Goal: Task Accomplishment & Management: Complete application form

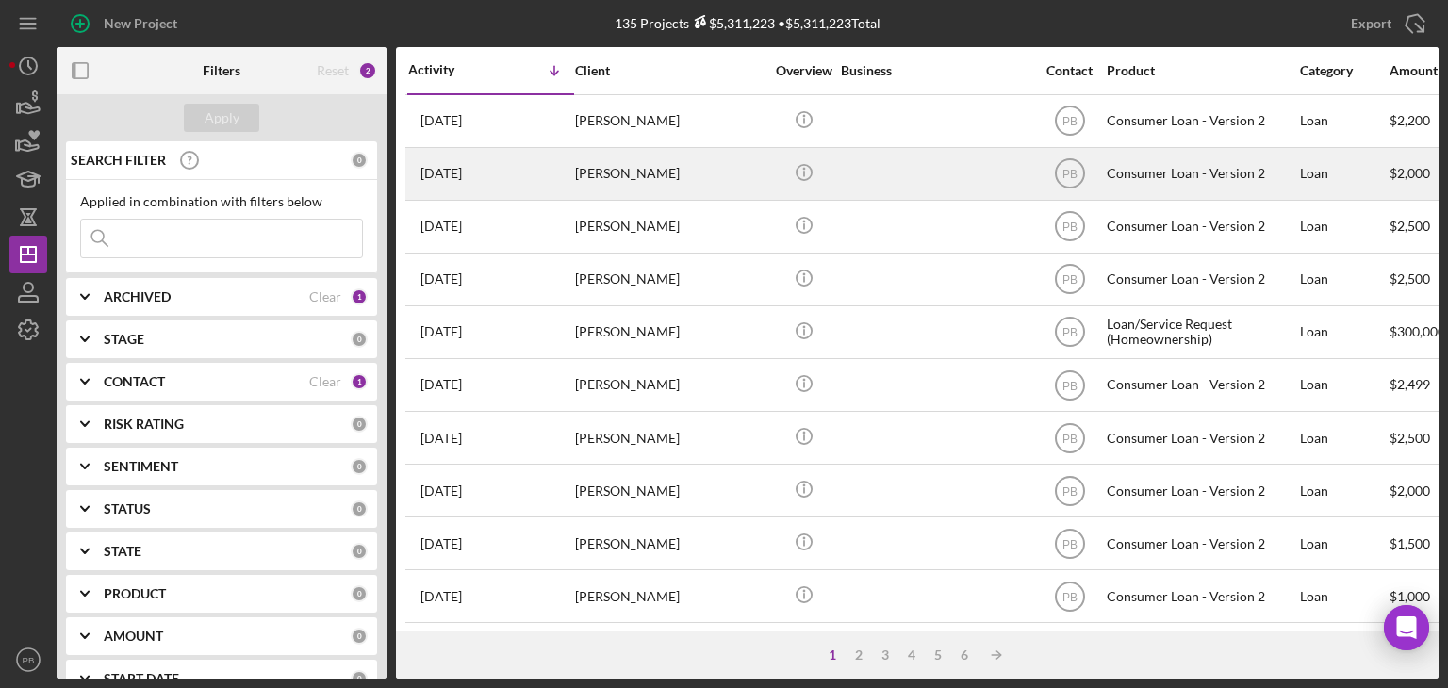
click at [592, 172] on div "[PERSON_NAME]" at bounding box center [669, 174] width 189 height 50
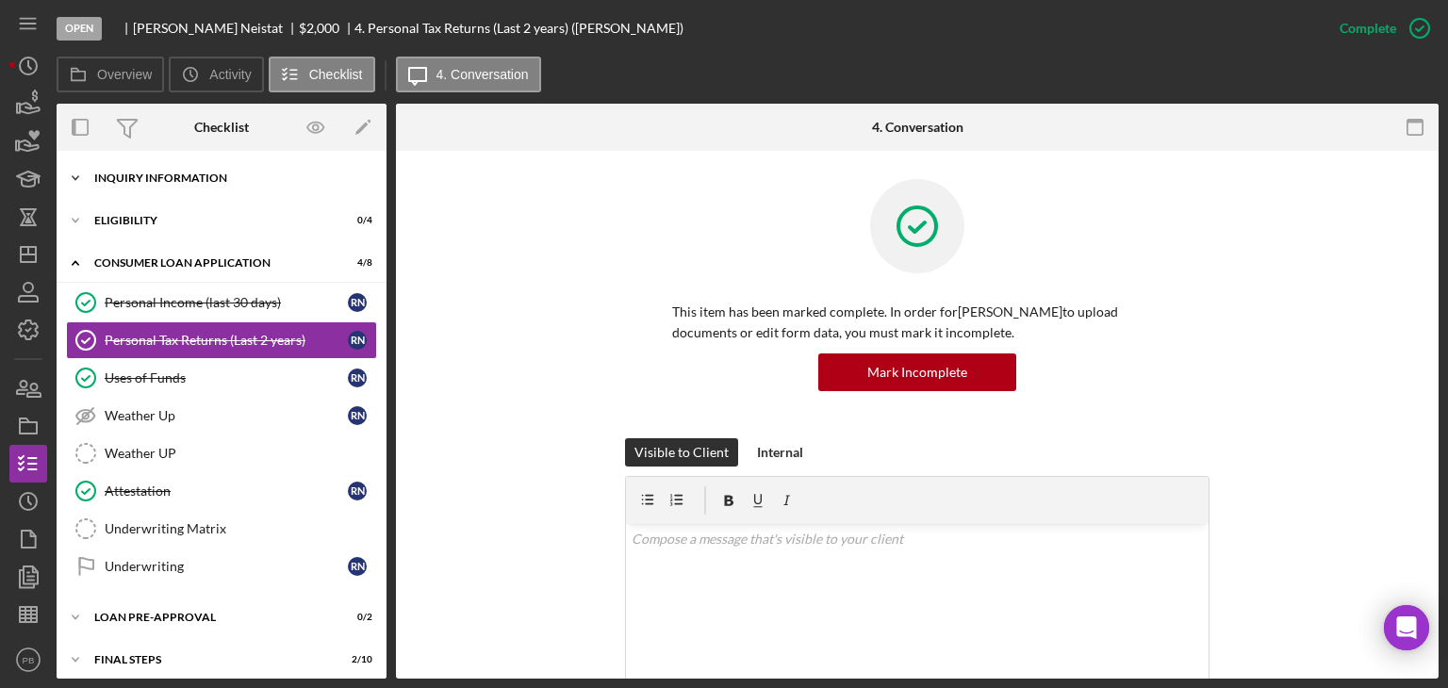
click at [140, 178] on div "Inquiry Information" at bounding box center [228, 178] width 269 height 11
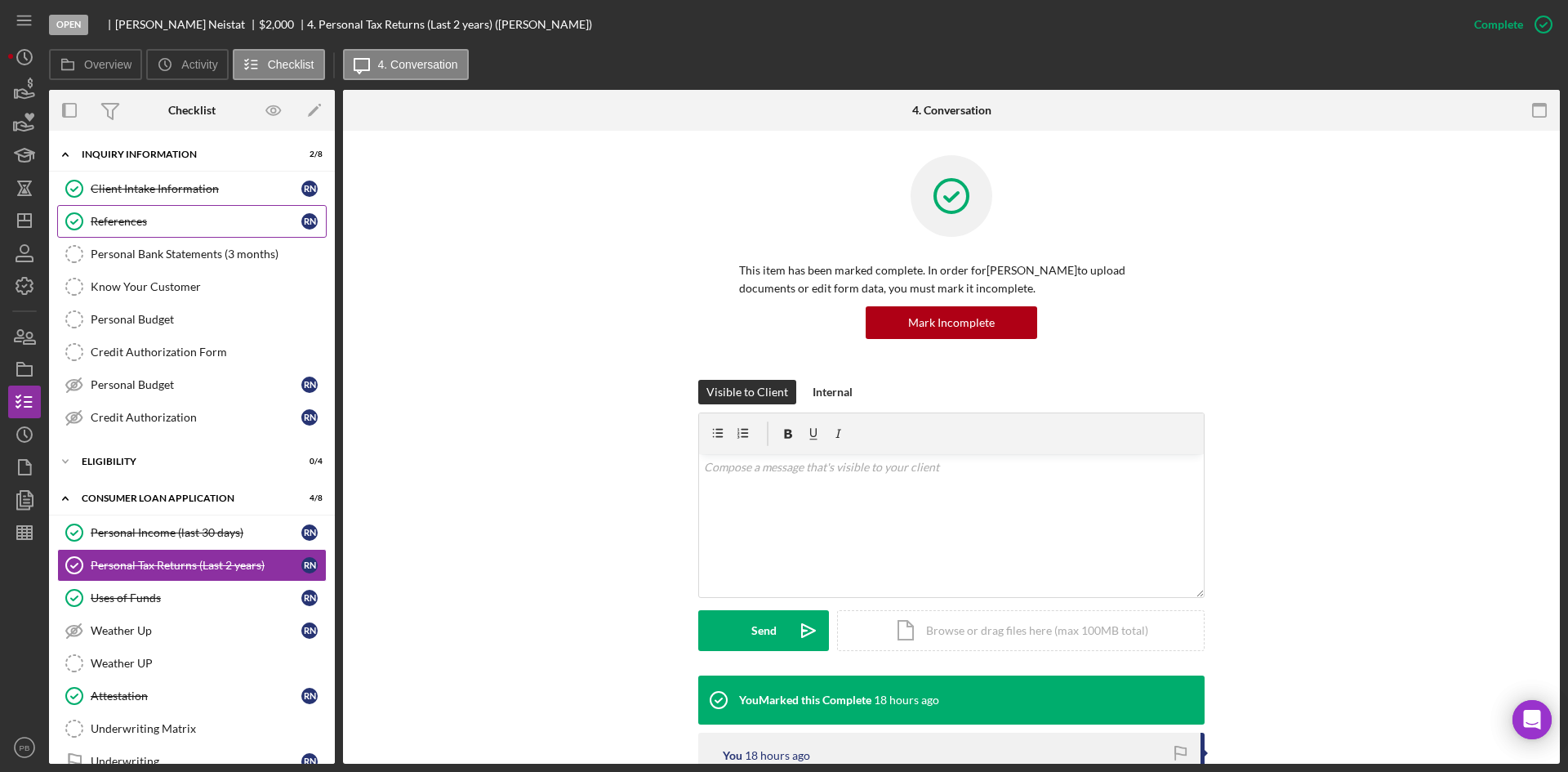
click at [123, 221] on div "References" at bounding box center [196, 221] width 211 height 13
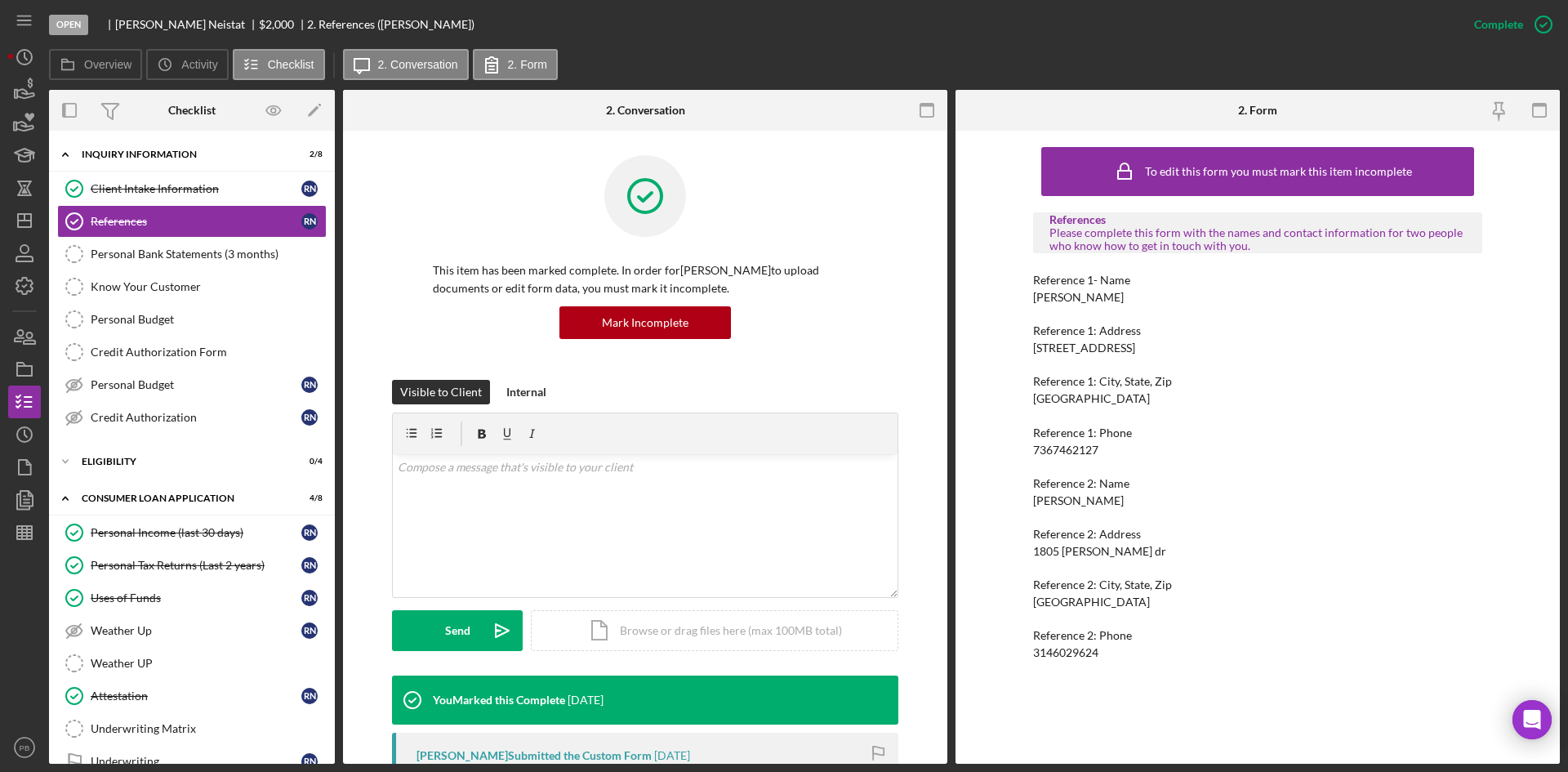
scroll to position [140, 0]
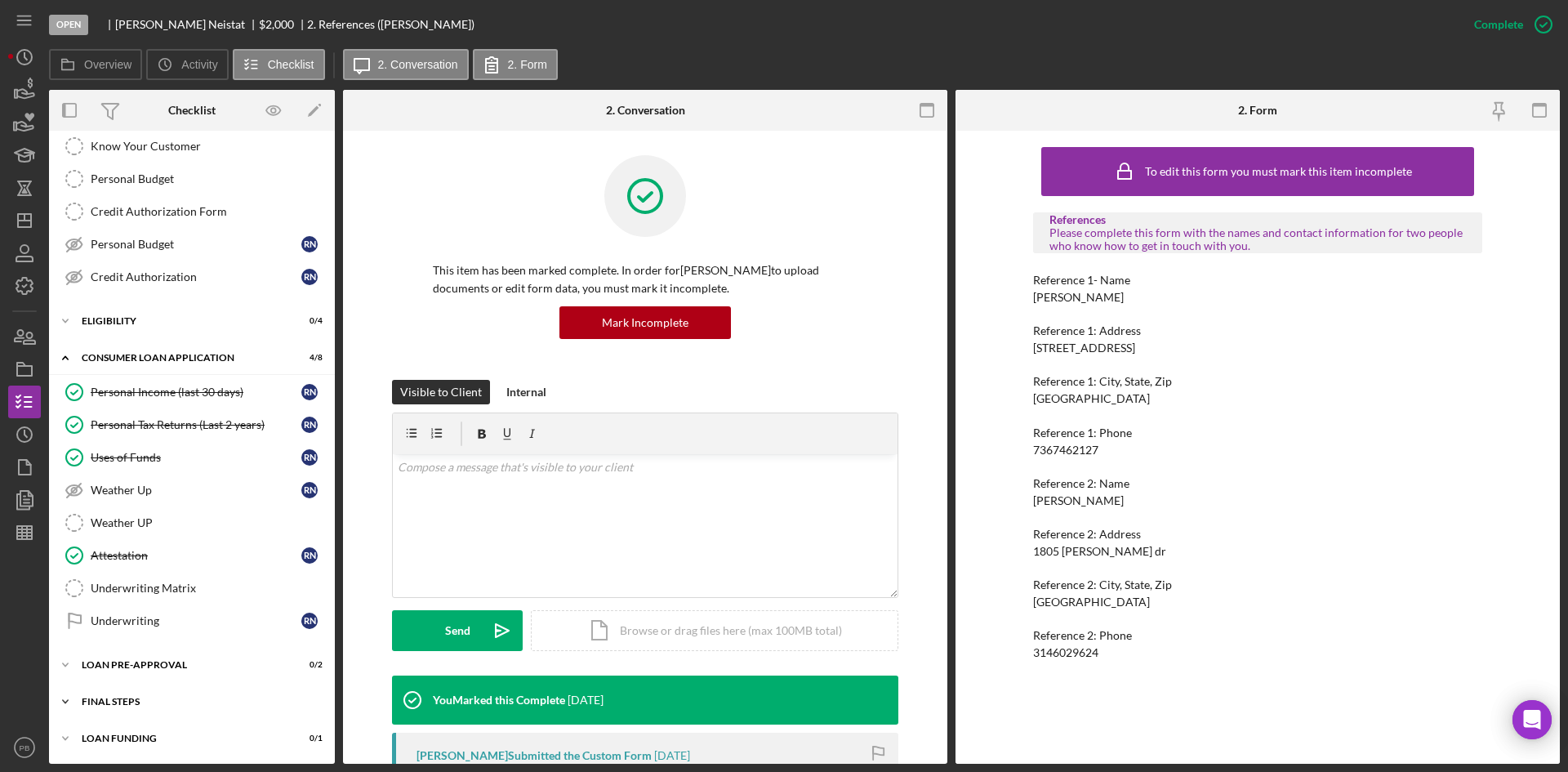
click at [133, 595] on div "Icon/Expander FINAL STEPS 2 / 10" at bounding box center [192, 702] width 286 height 33
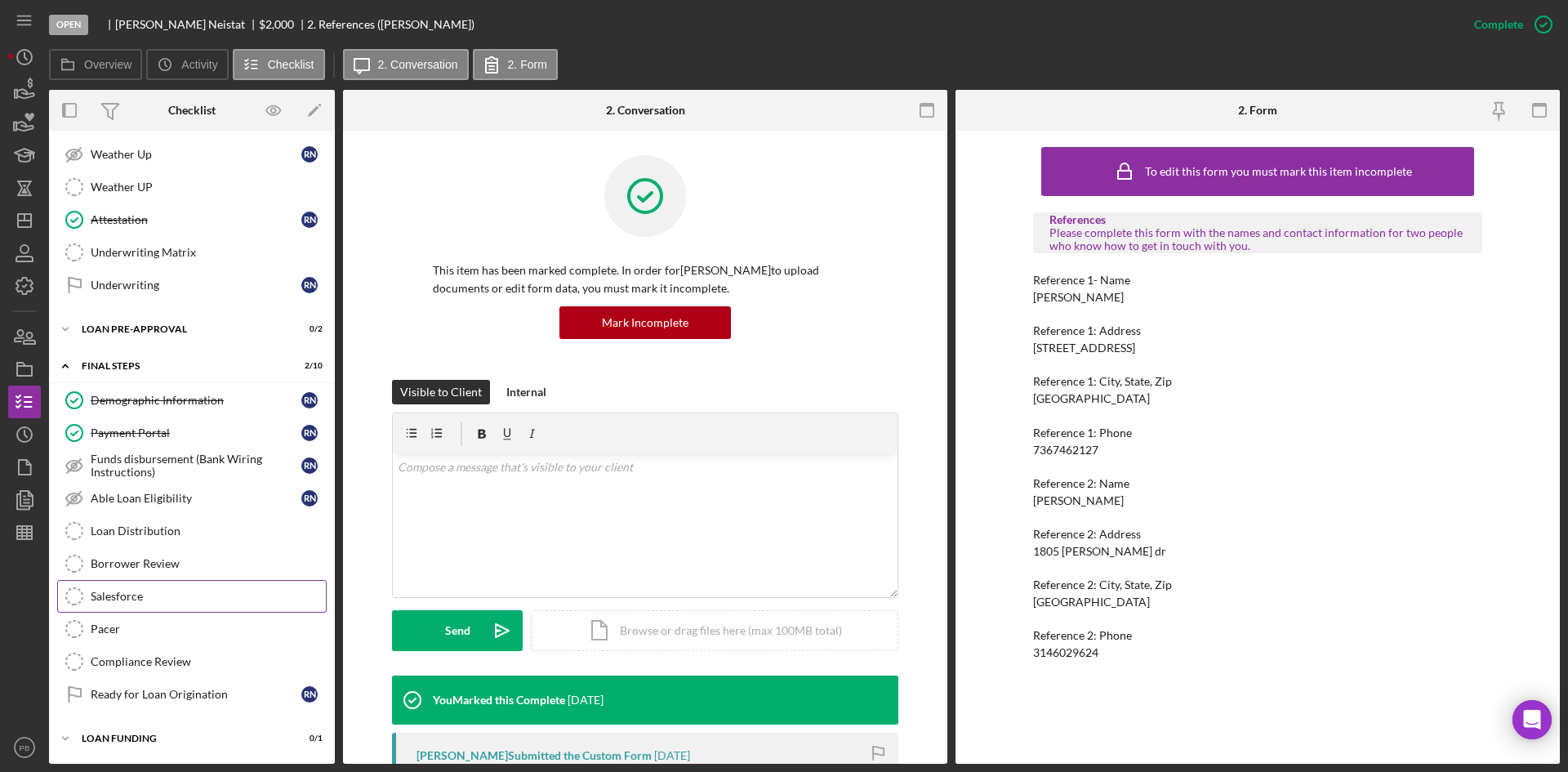
click at [133, 595] on div "Salesforce" at bounding box center [209, 596] width 236 height 13
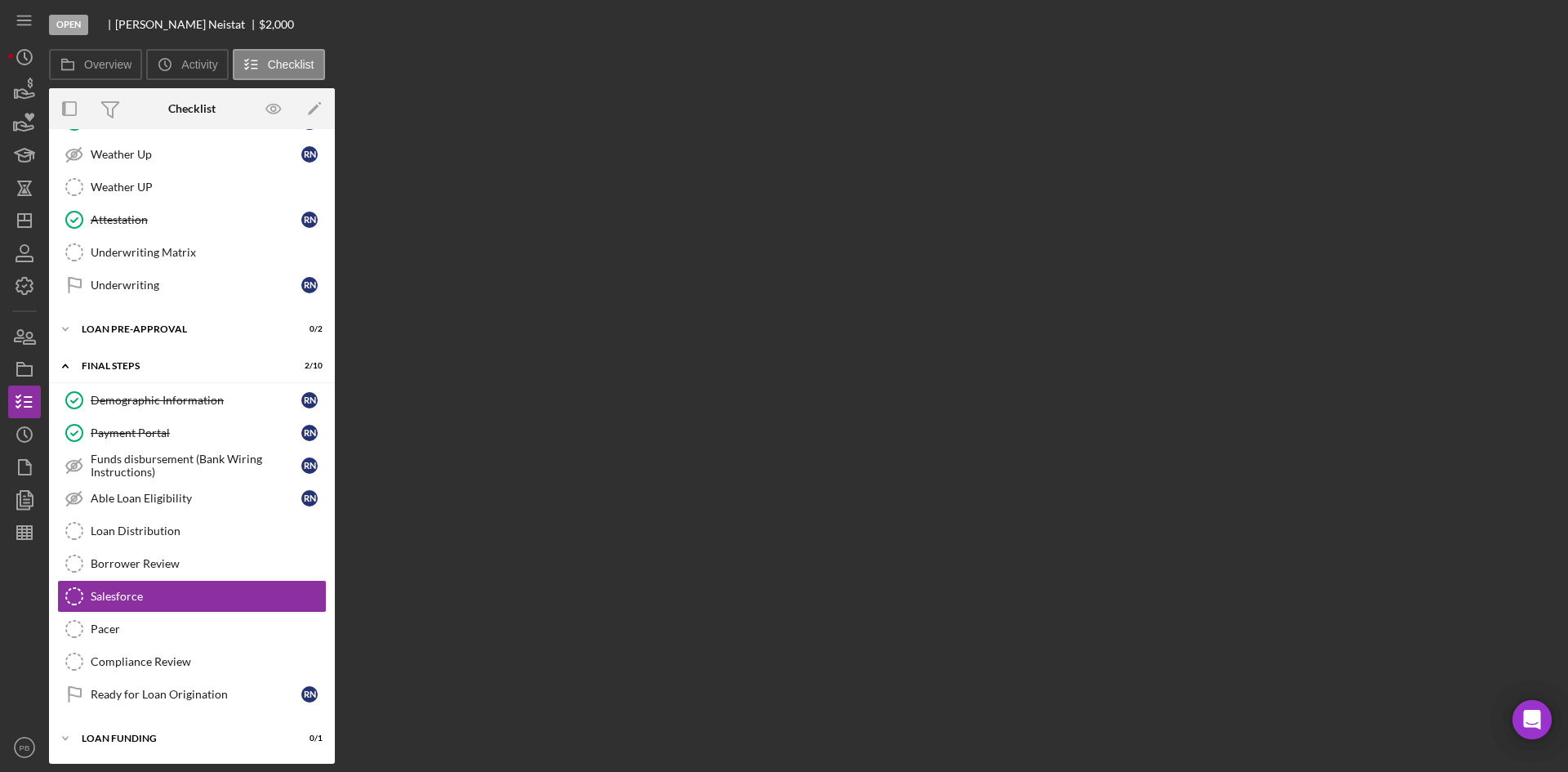
scroll to position [477, 0]
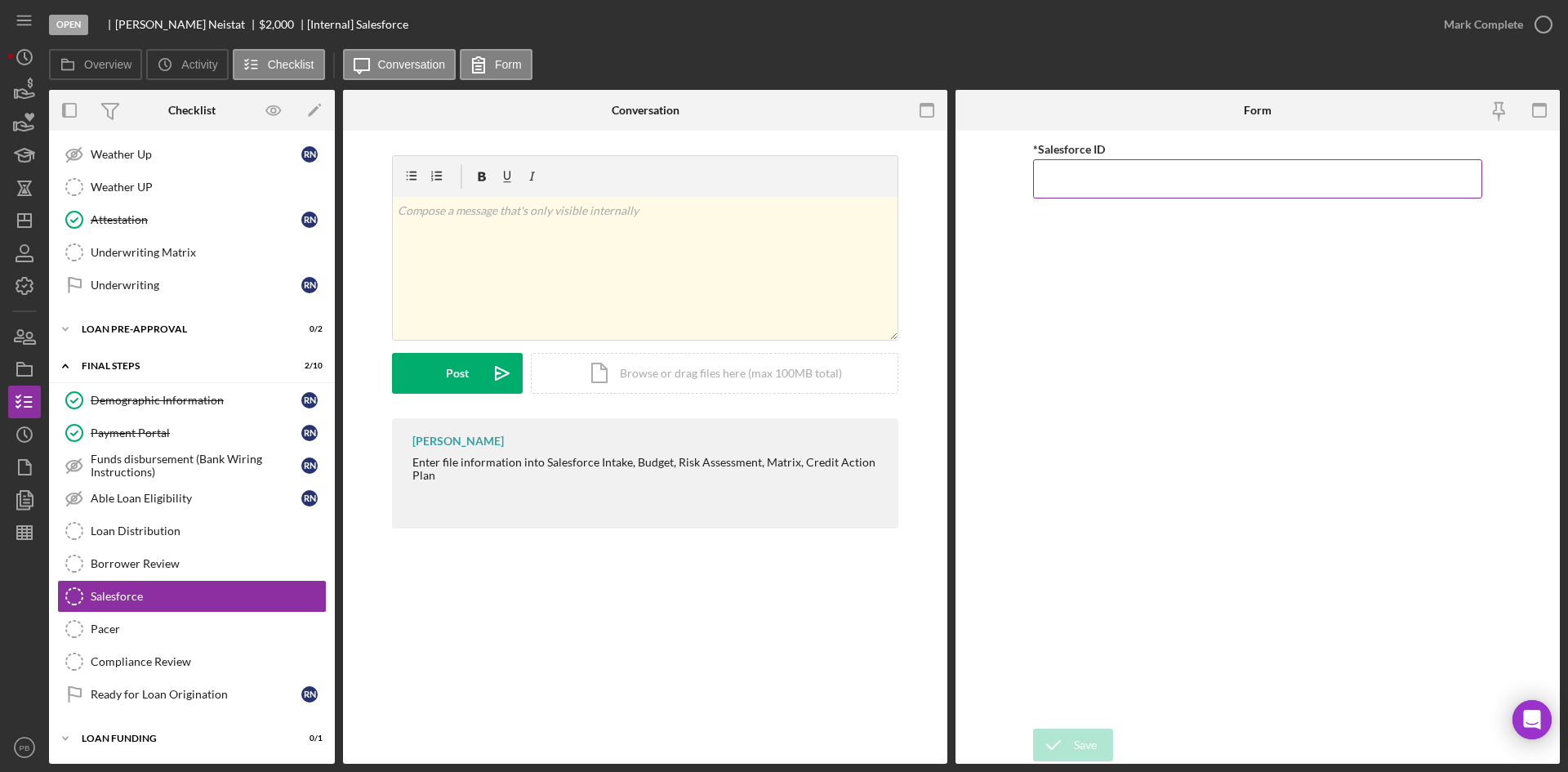
click at [1163, 167] on input "*Salesforce ID" at bounding box center [1258, 178] width 450 height 39
paste input "a0wPC000002PcP7YAK"
type input "a0wPC000002PcP7YAK"
click at [1098, 595] on button "Save" at bounding box center [1073, 745] width 80 height 33
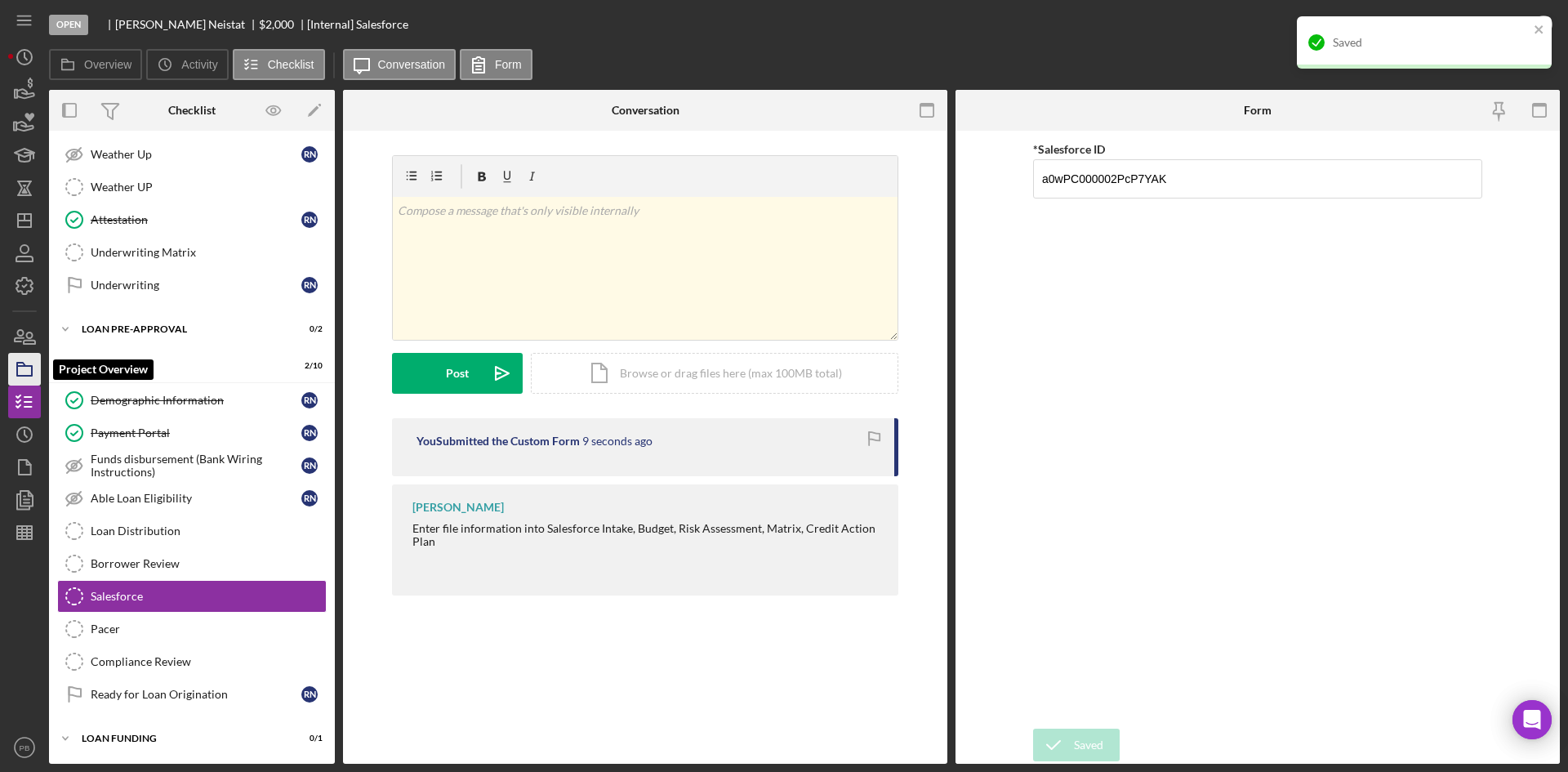
click at [29, 363] on icon "button" at bounding box center [24, 369] width 41 height 41
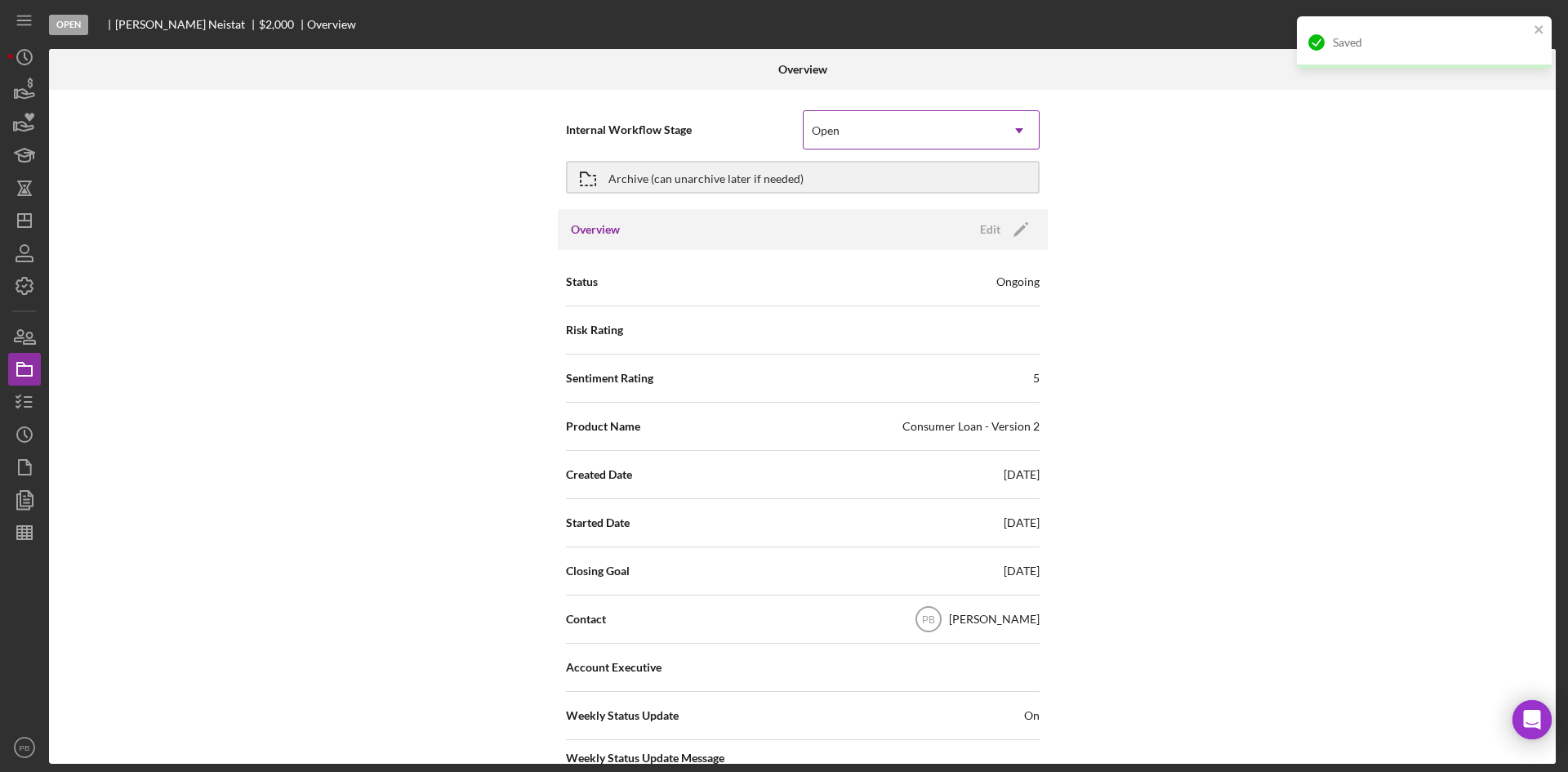
click at [1030, 135] on icon "Icon/Dropdown Arrow" at bounding box center [1019, 130] width 39 height 39
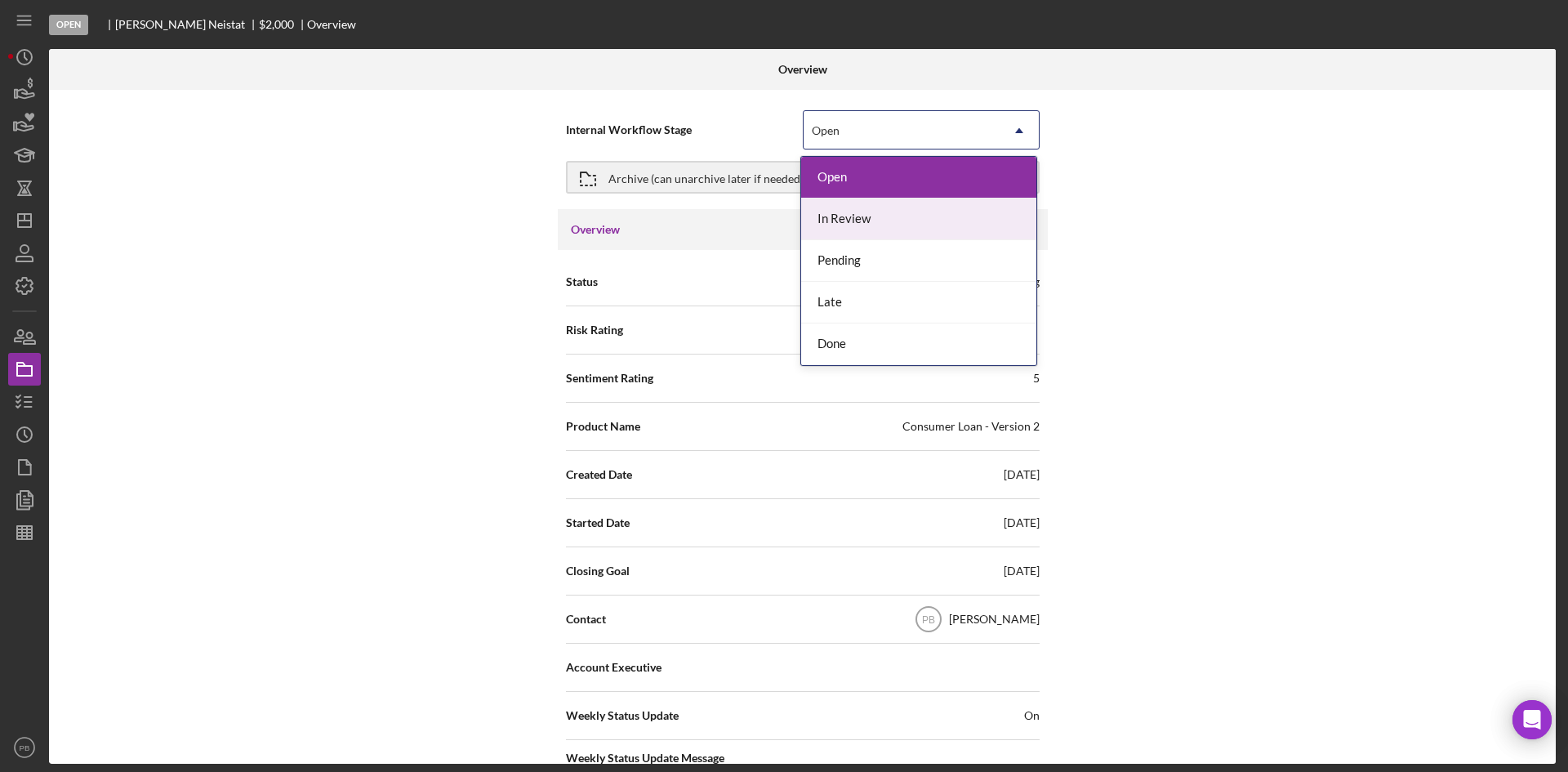
click at [827, 219] on div "In Review" at bounding box center [919, 219] width 236 height 42
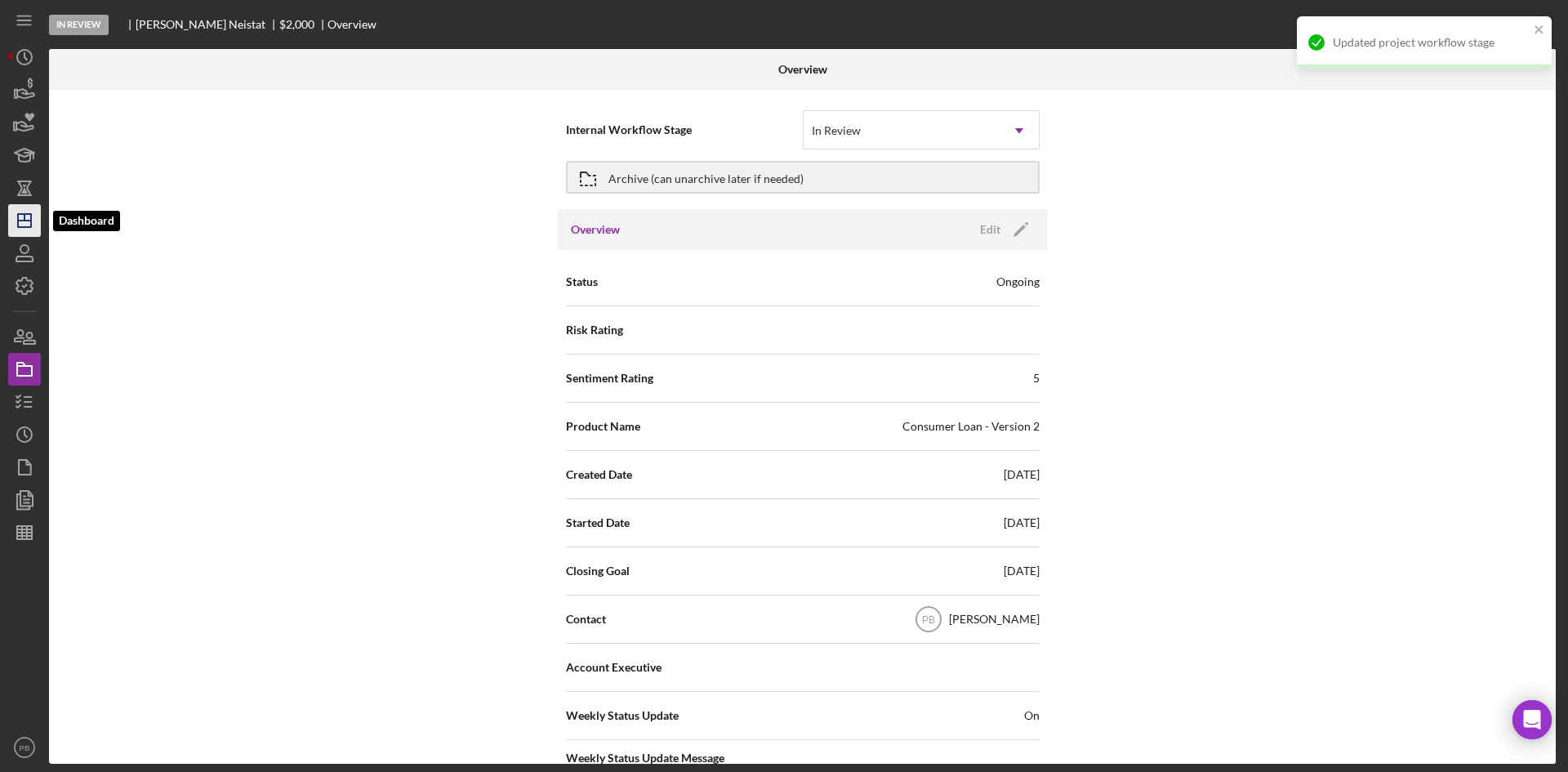
click at [21, 204] on icon "Icon/Dashboard" at bounding box center [24, 220] width 41 height 41
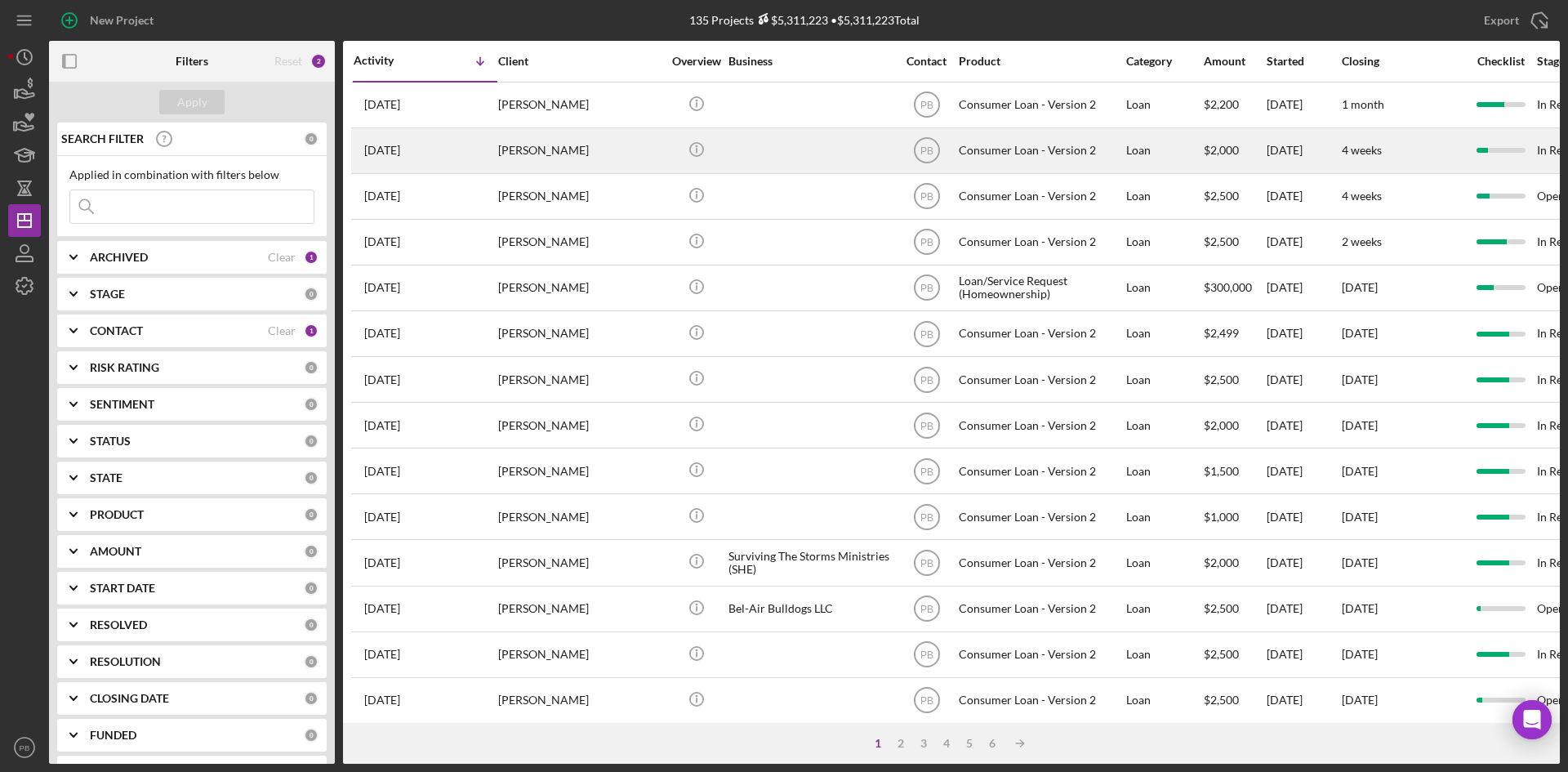
click at [523, 148] on div "[PERSON_NAME]" at bounding box center [580, 151] width 164 height 43
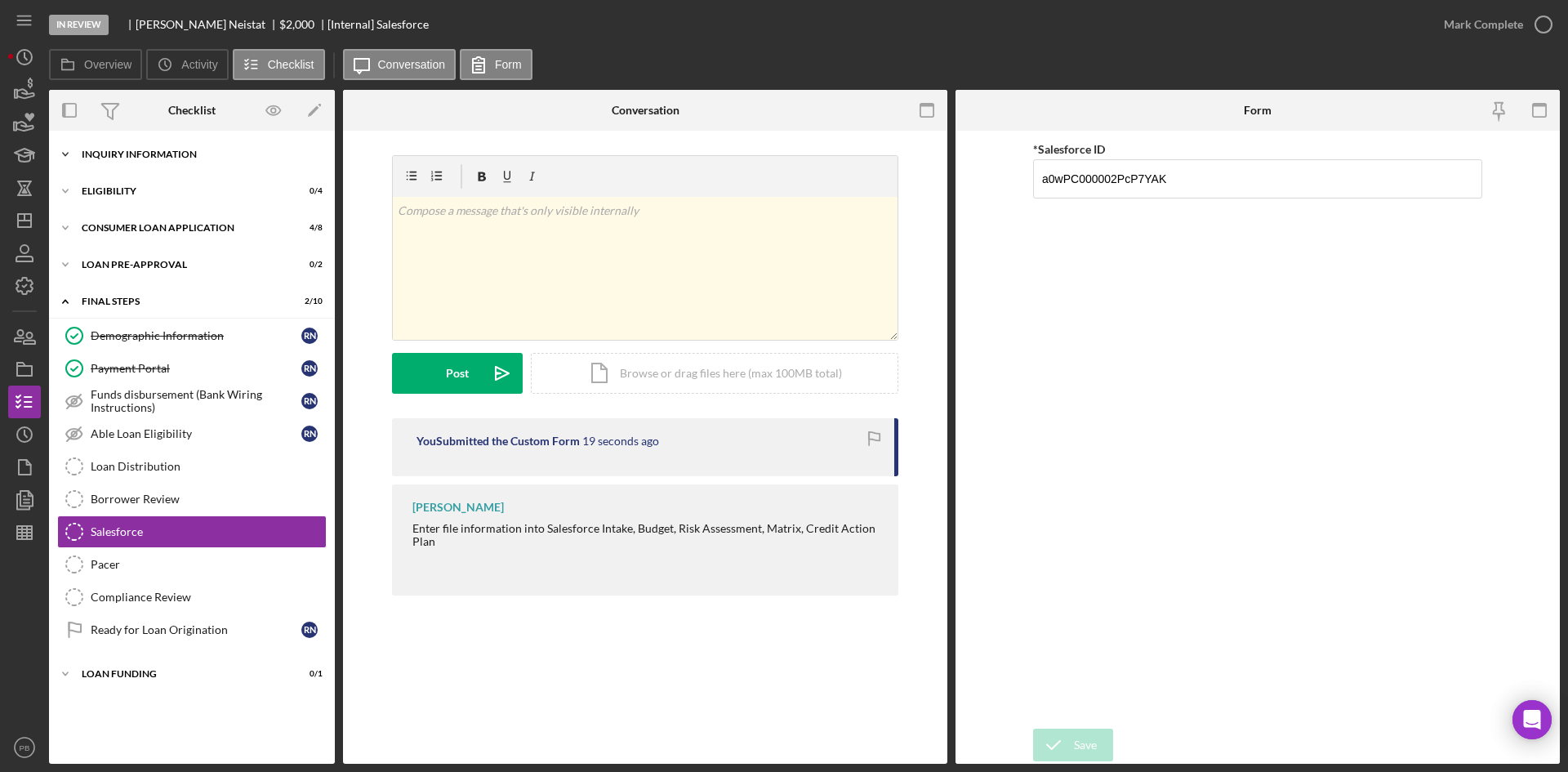
click at [127, 140] on div "Icon/Expander Inquiry Information 2 / 8" at bounding box center [192, 154] width 286 height 33
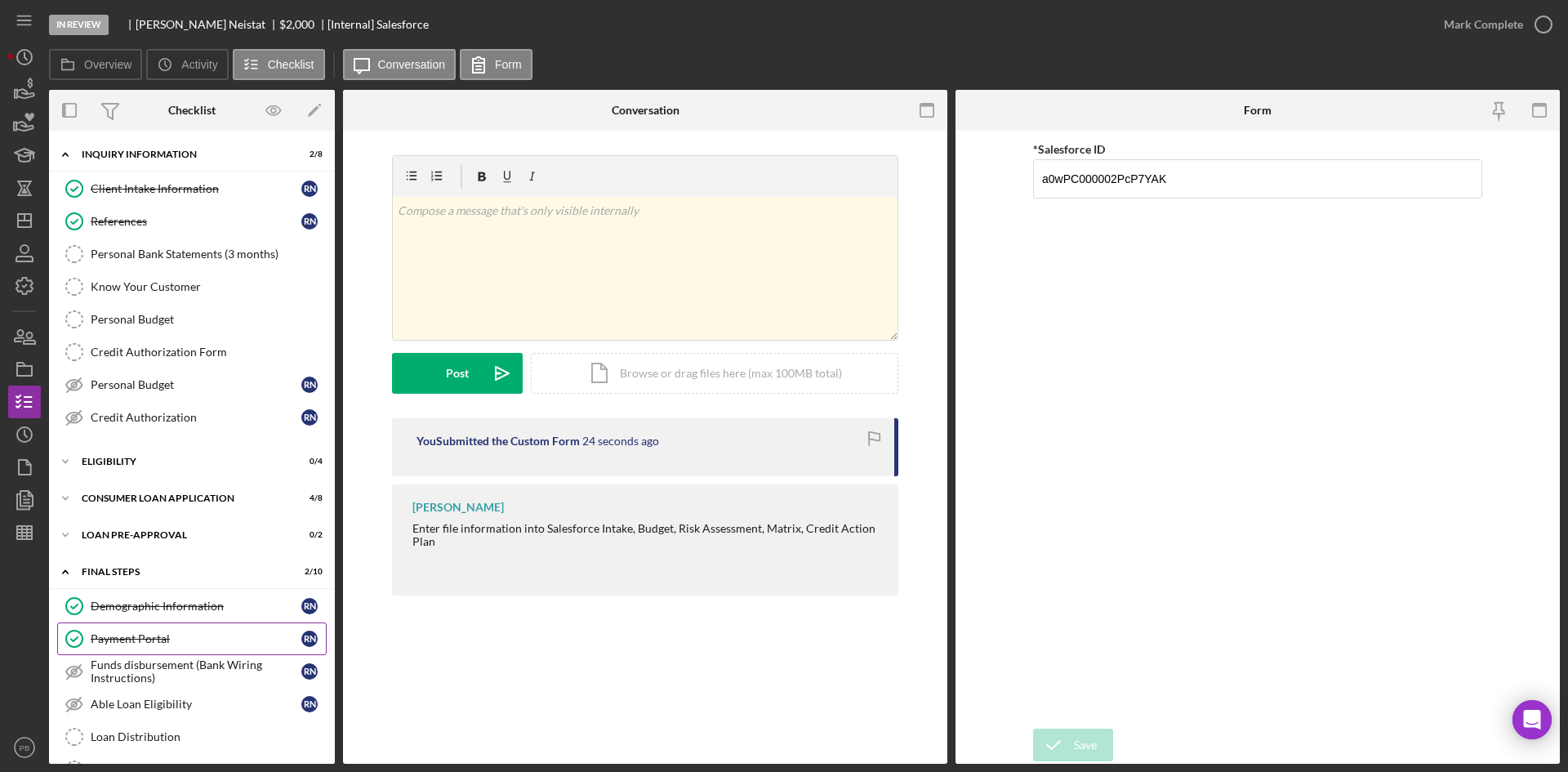
scroll to position [206, 0]
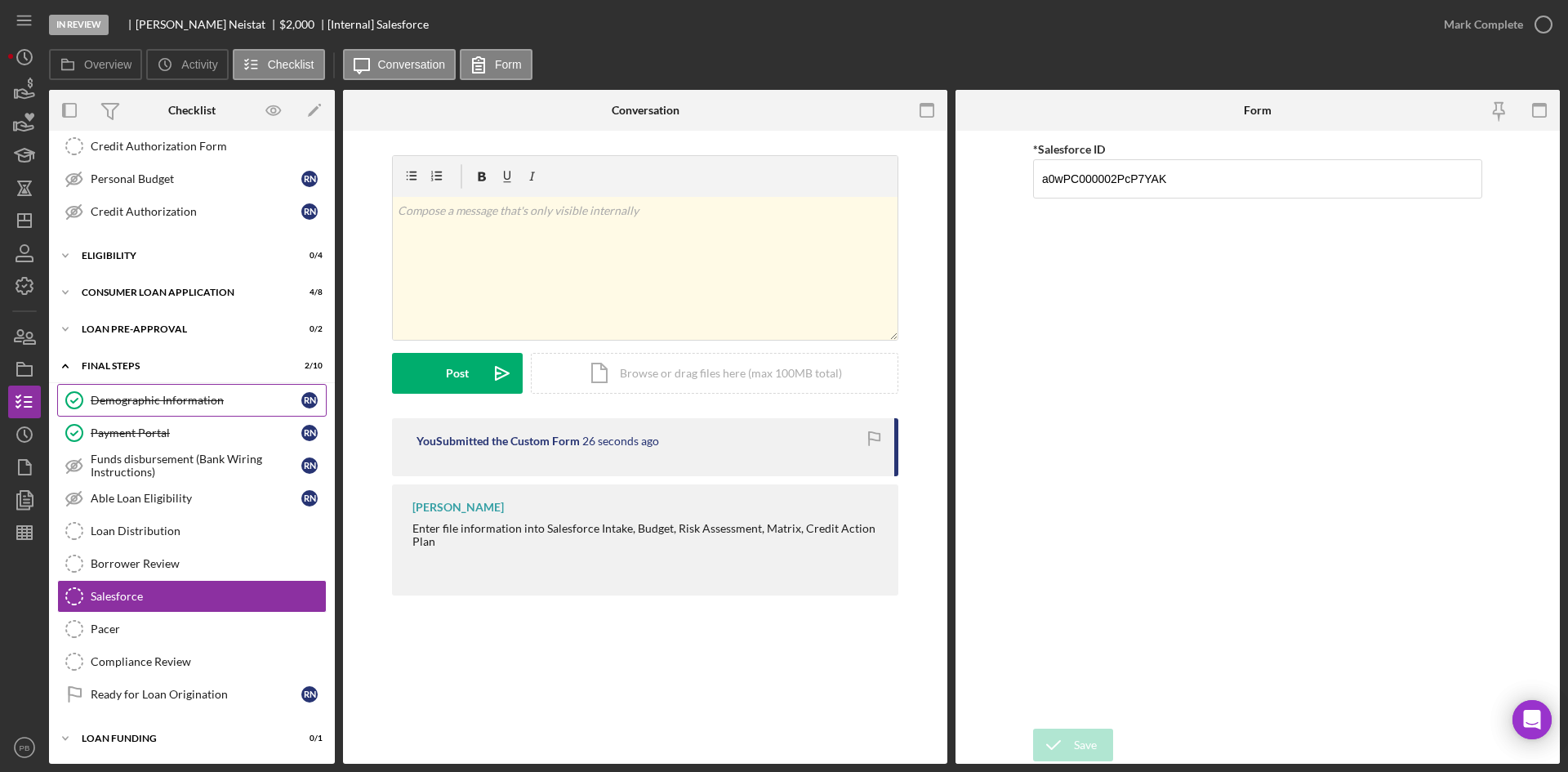
click at [163, 402] on div "Demographic Information" at bounding box center [196, 399] width 211 height 13
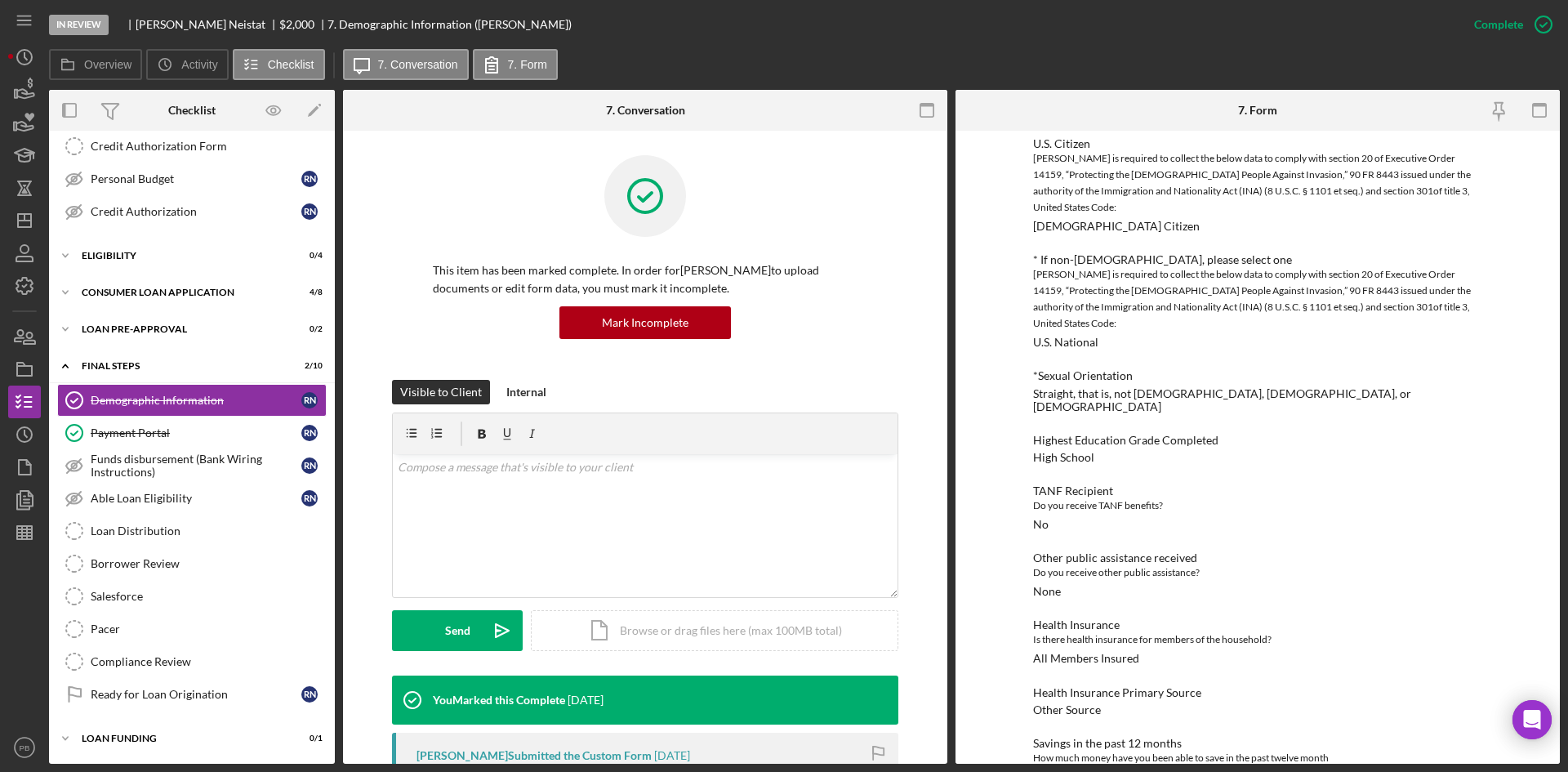
scroll to position [1199, 0]
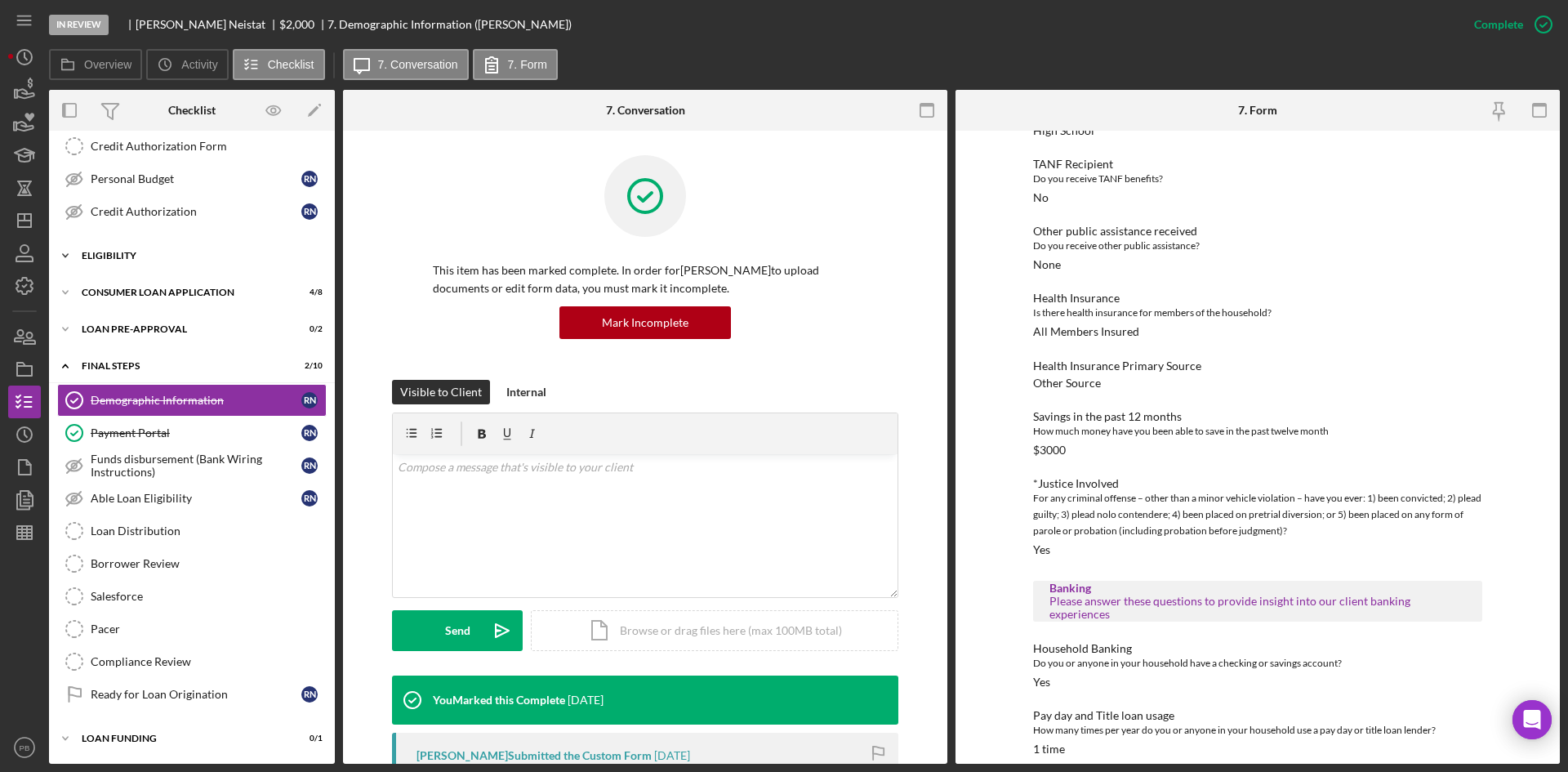
click at [110, 256] on div "Eligibility" at bounding box center [198, 255] width 233 height 10
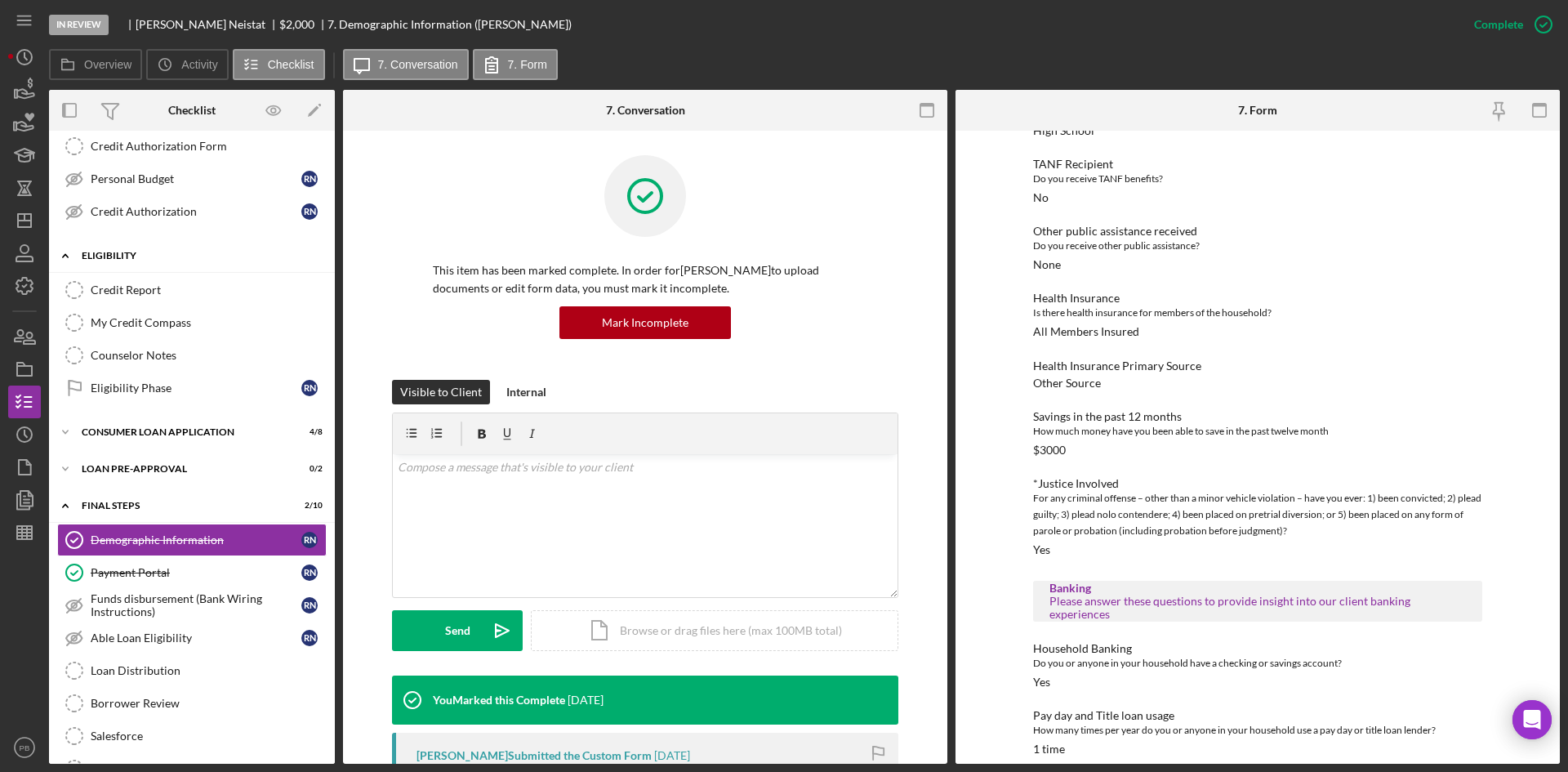
click at [110, 256] on div "Eligibility" at bounding box center [198, 255] width 233 height 10
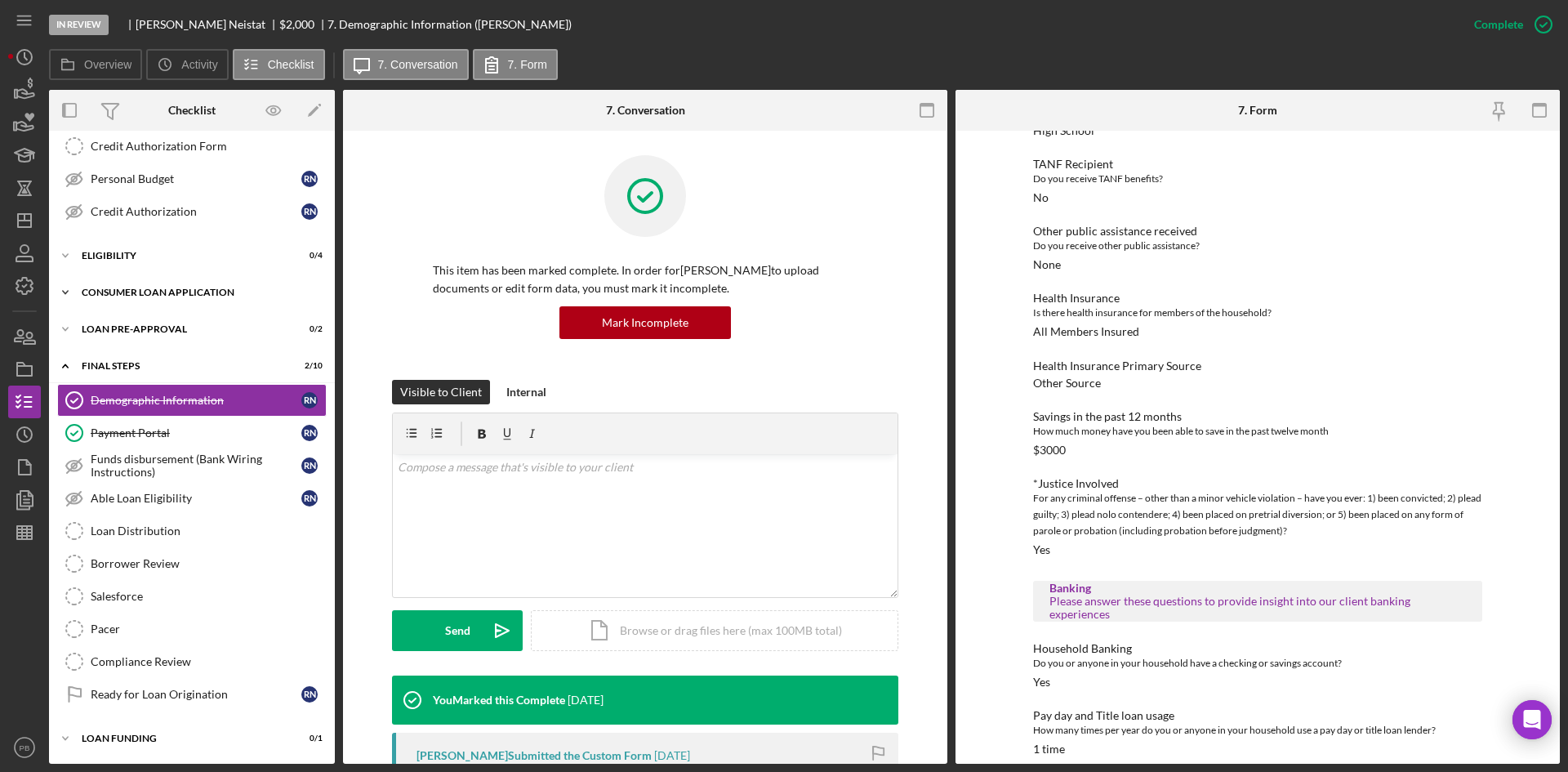
click at [115, 286] on div "Icon/Expander Consumer Loan Application 4 / 8" at bounding box center [192, 293] width 286 height 33
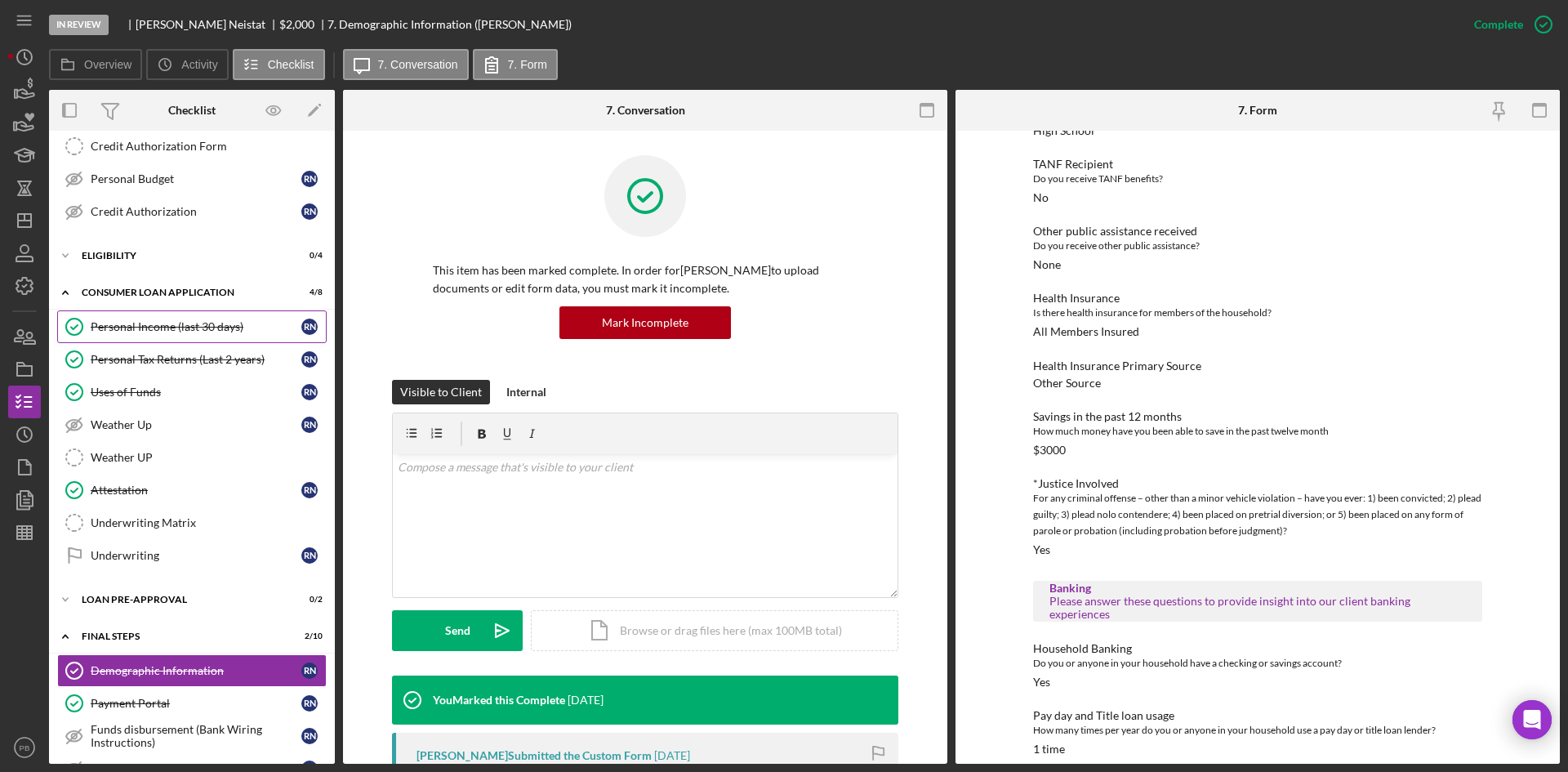
click at [131, 321] on div "Personal Income (last 30 days)" at bounding box center [196, 327] width 211 height 13
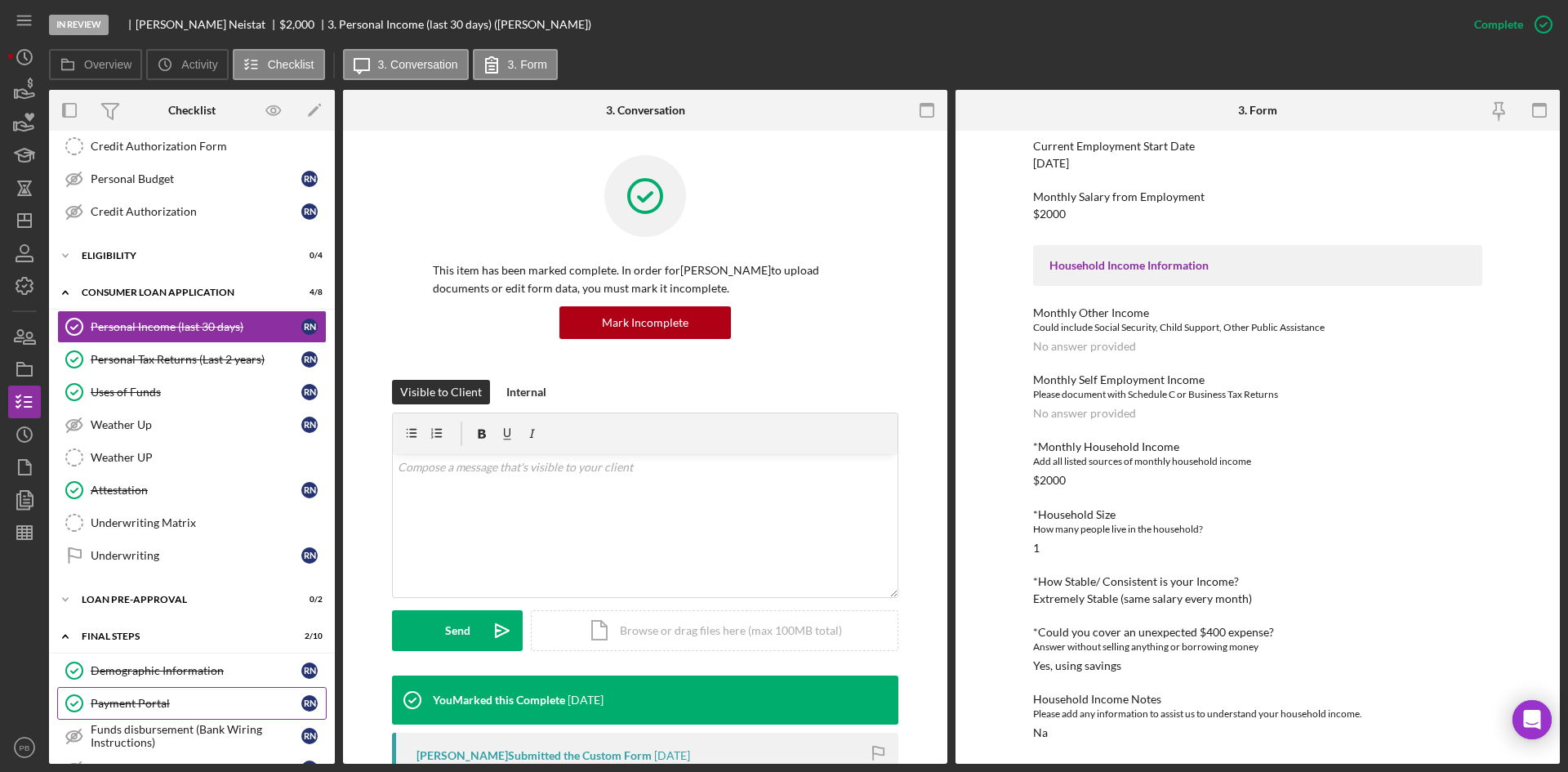
scroll to position [477, 0]
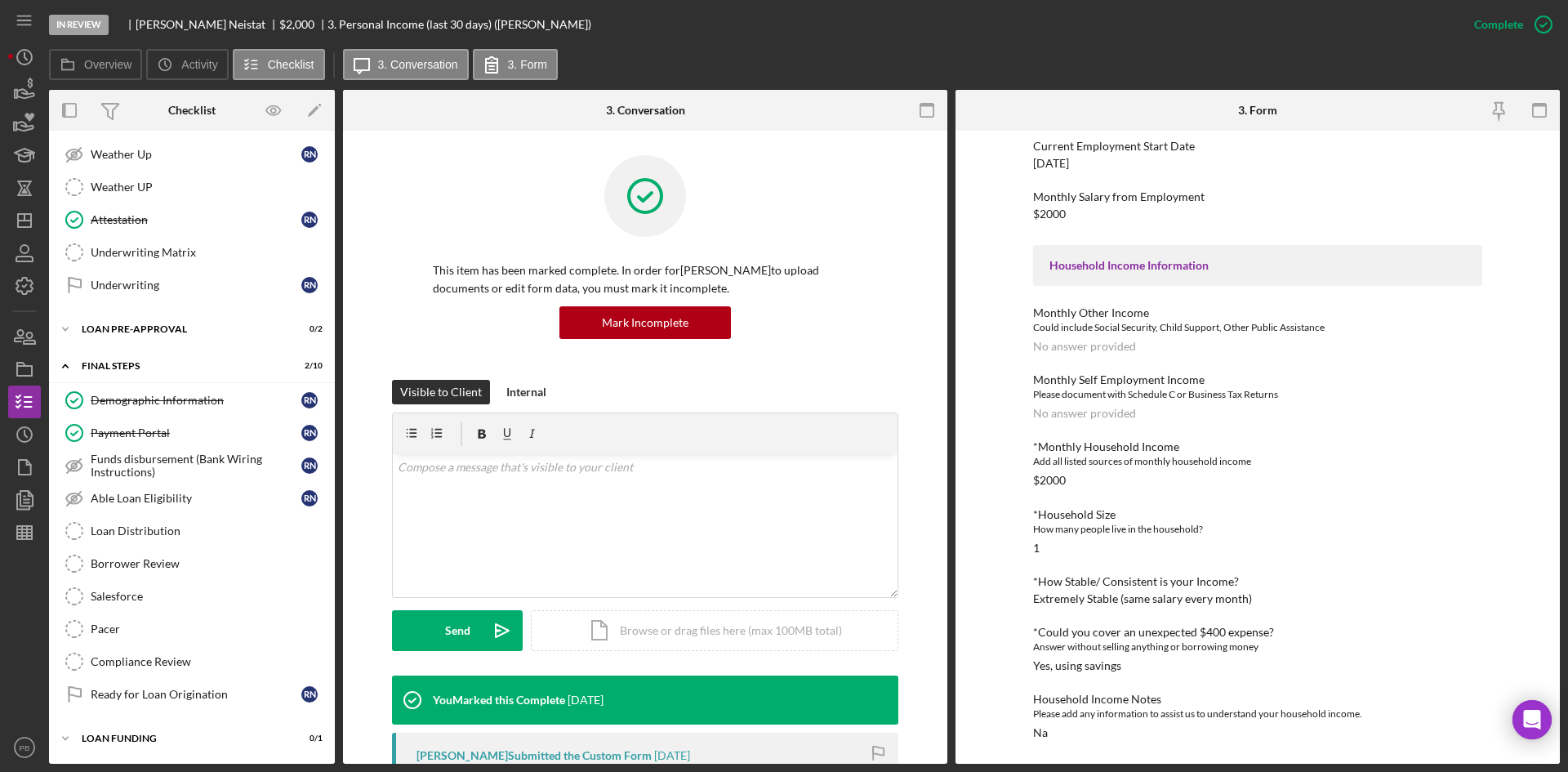
drag, startPoint x: 159, startPoint y: 390, endPoint x: 478, endPoint y: 360, distance: 320.4
click at [159, 390] on link "Demographic Information Demographic Information R N" at bounding box center [191, 400] width 269 height 33
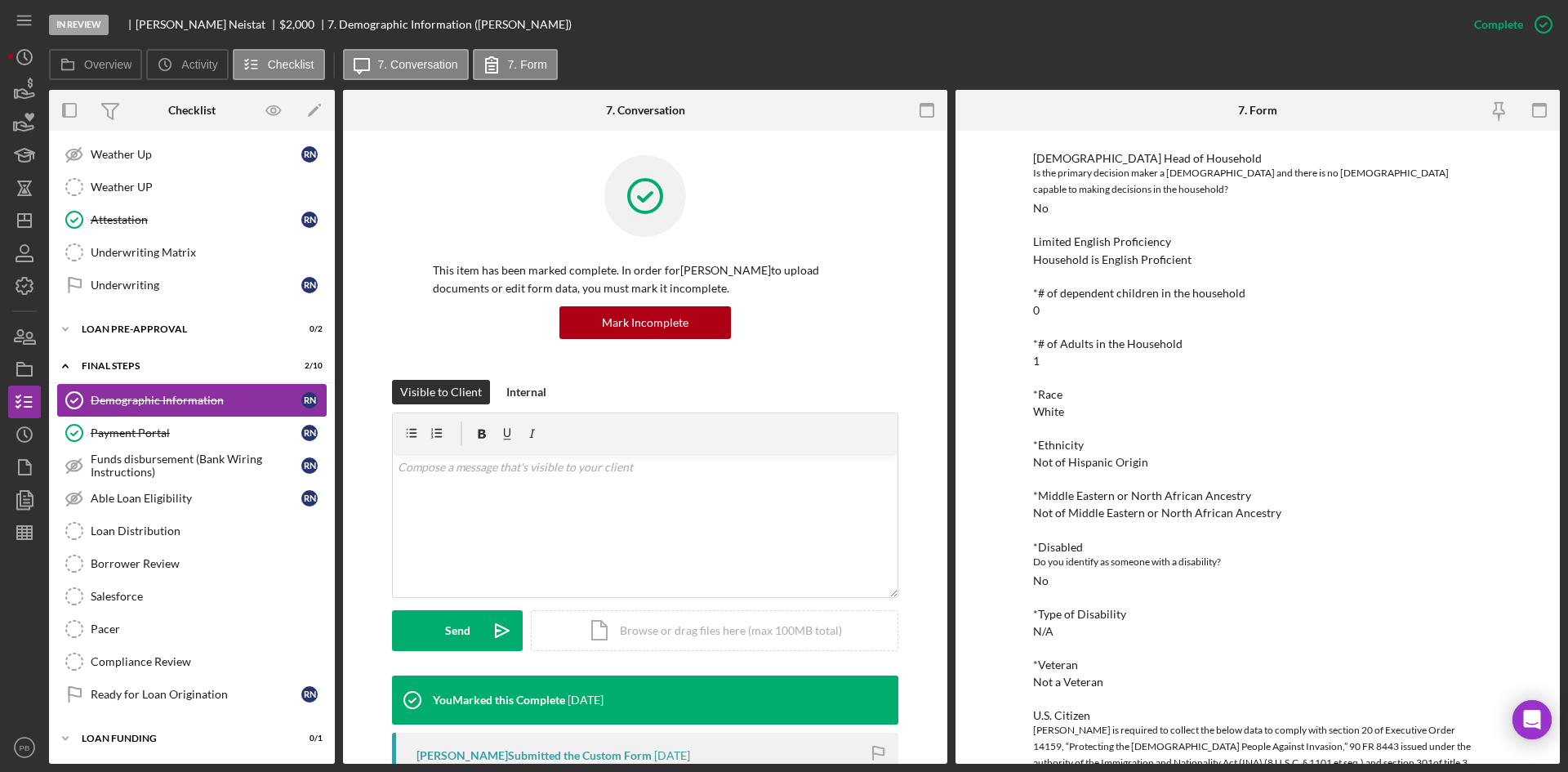
scroll to position [231, 0]
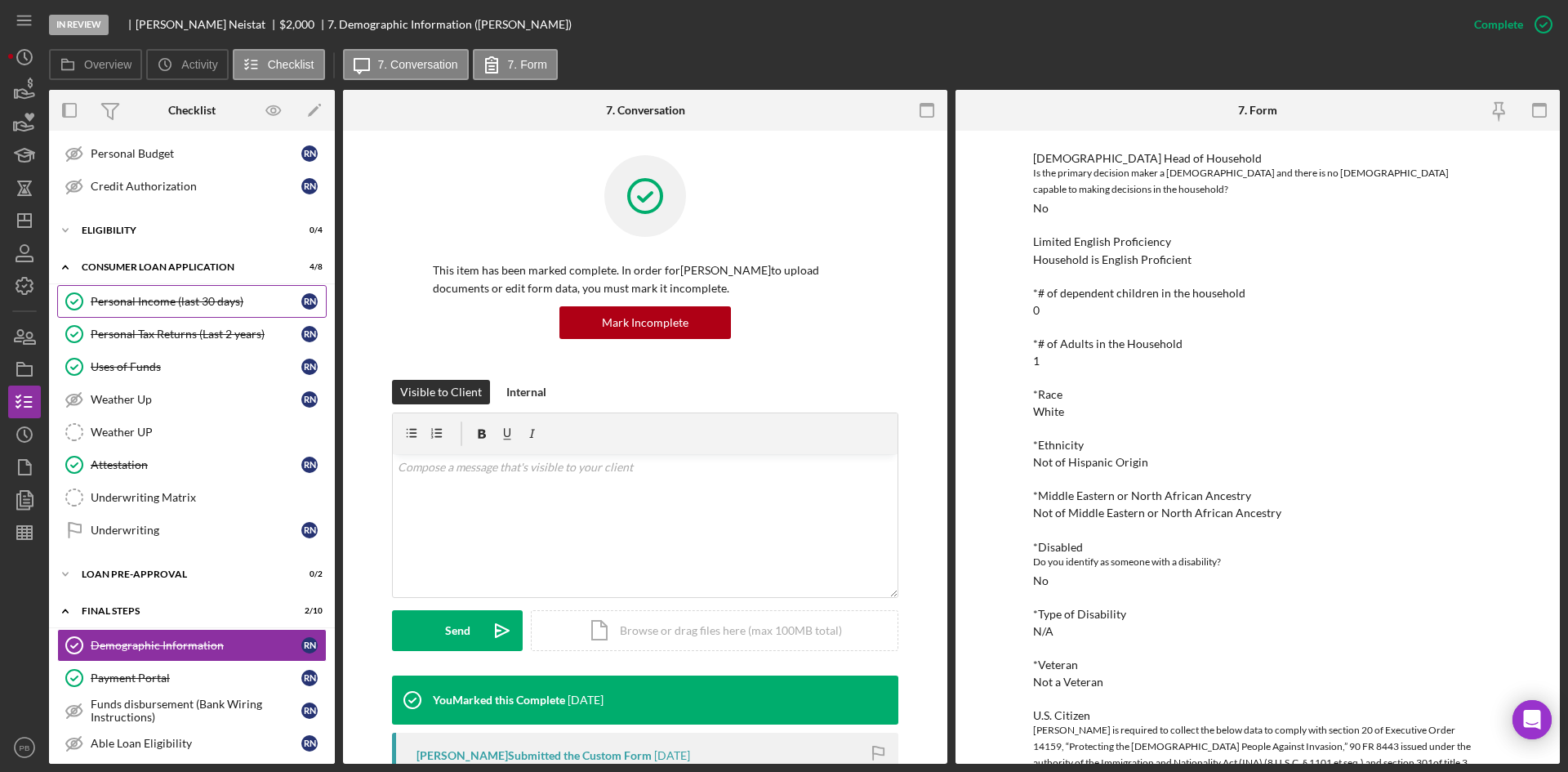
click at [177, 305] on div "Personal Income (last 30 days)" at bounding box center [196, 301] width 211 height 13
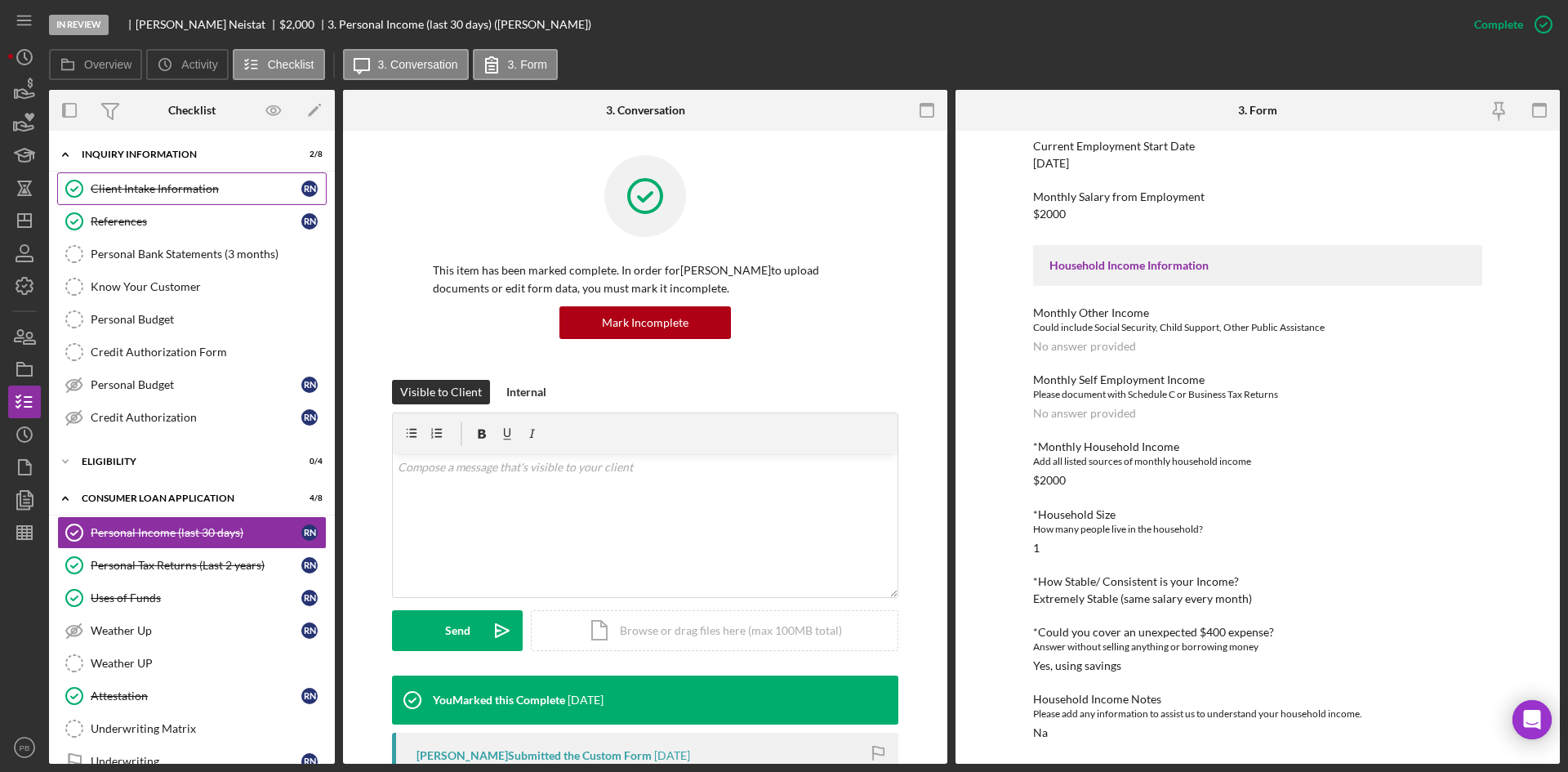
click at [165, 190] on div "Client Intake Information" at bounding box center [196, 188] width 211 height 13
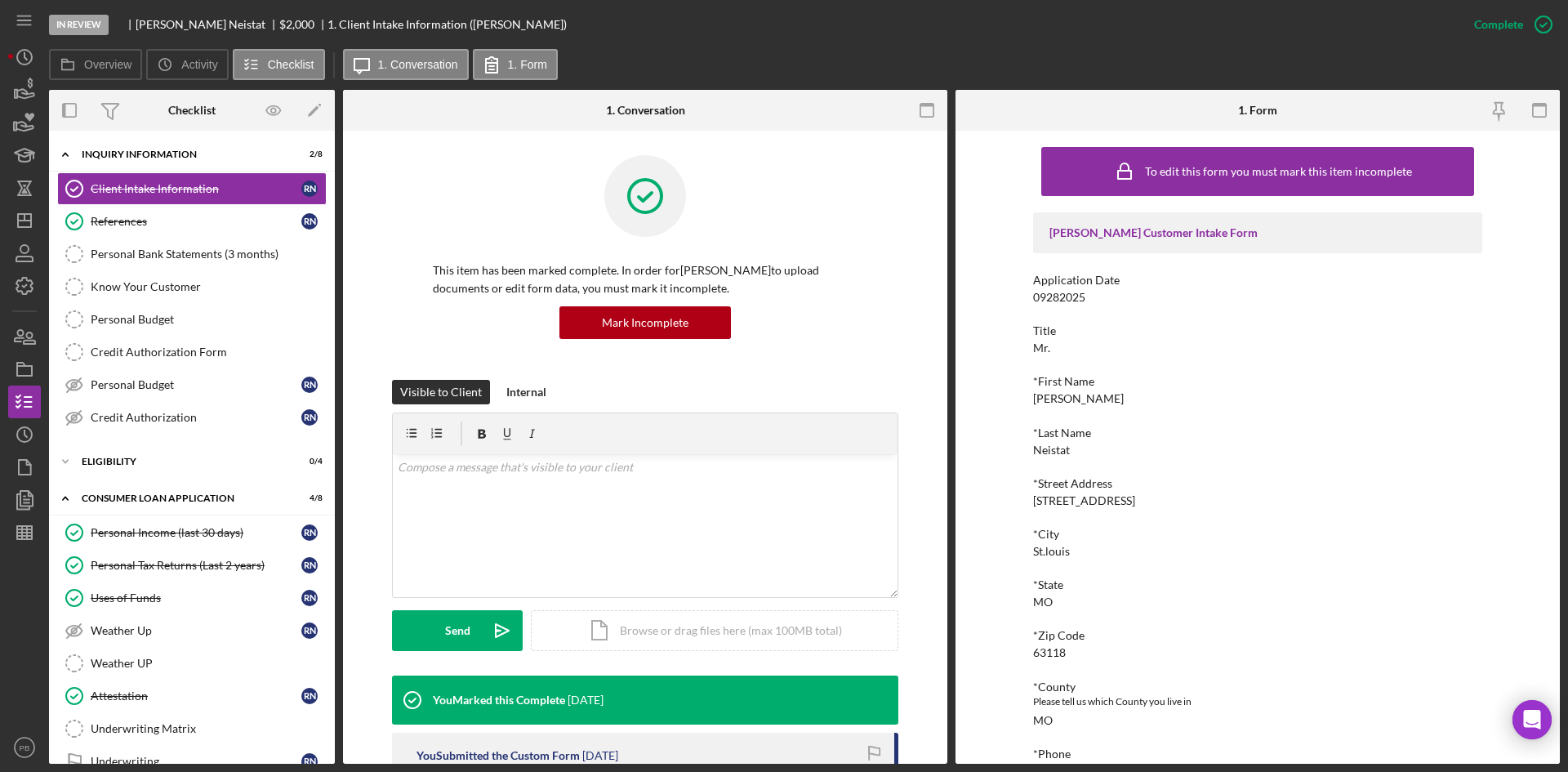
scroll to position [457, 0]
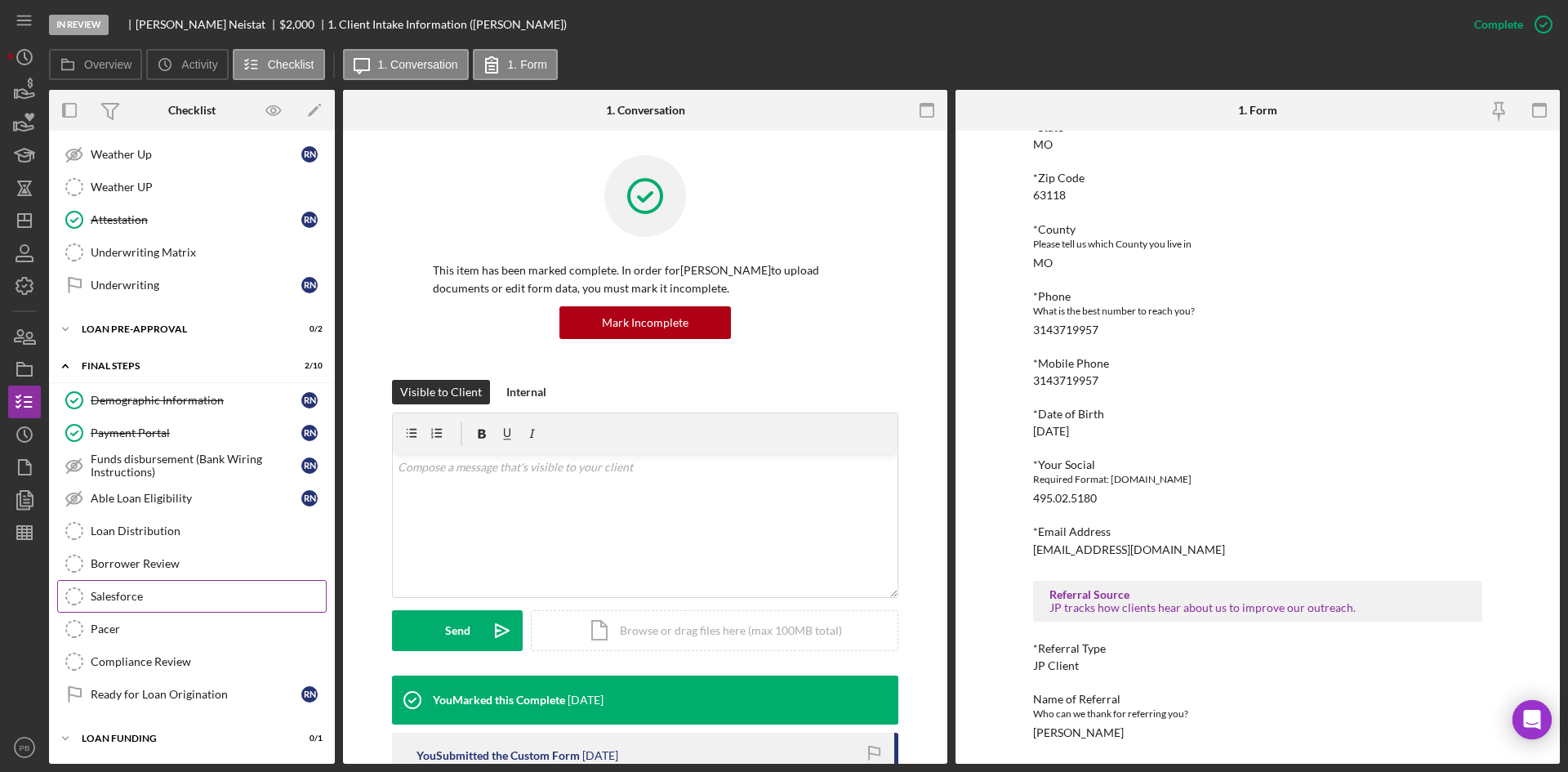
click at [136, 592] on div "Salesforce" at bounding box center [209, 596] width 236 height 13
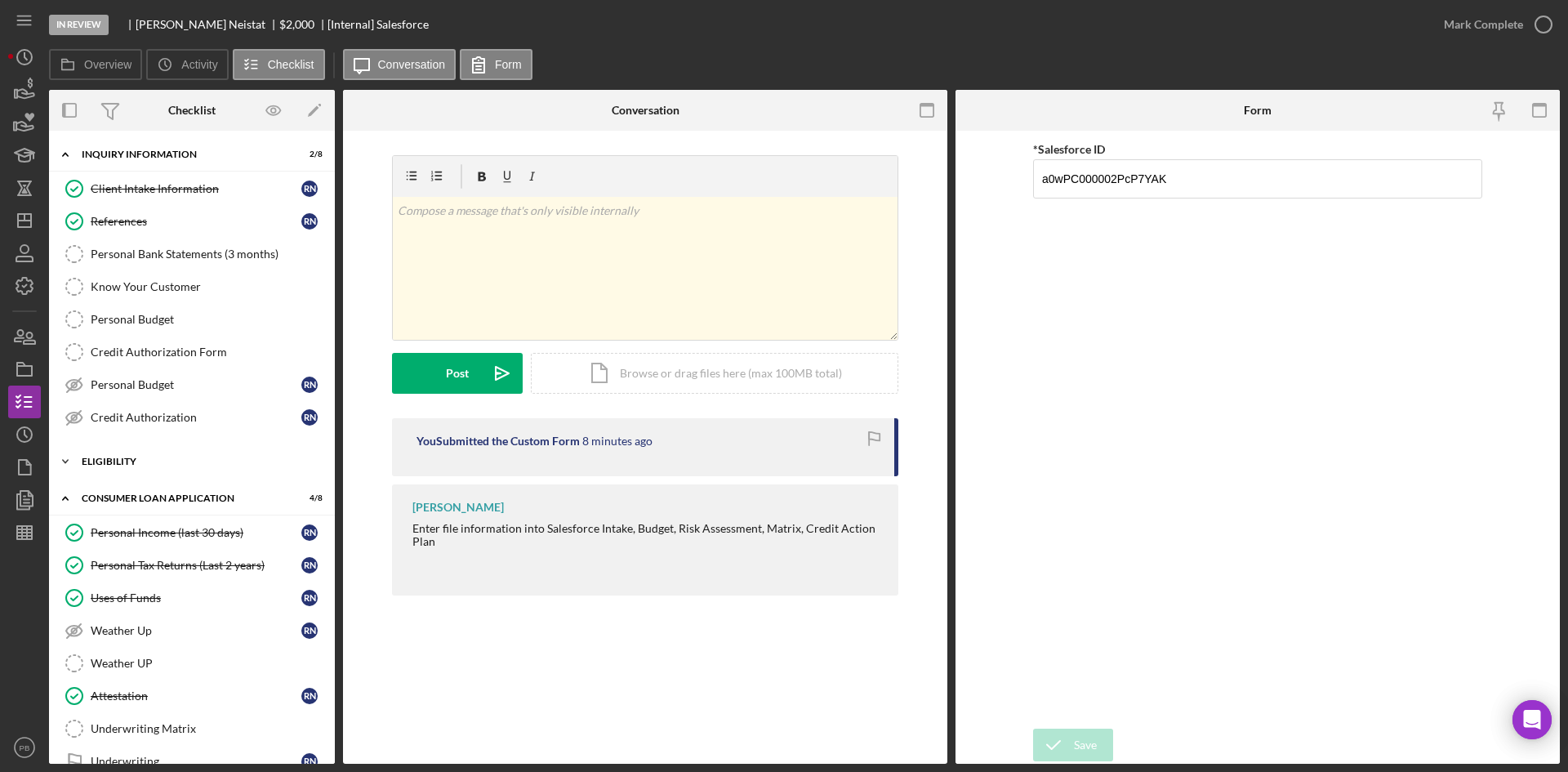
click at [115, 458] on div "Eligibility" at bounding box center [198, 461] width 233 height 10
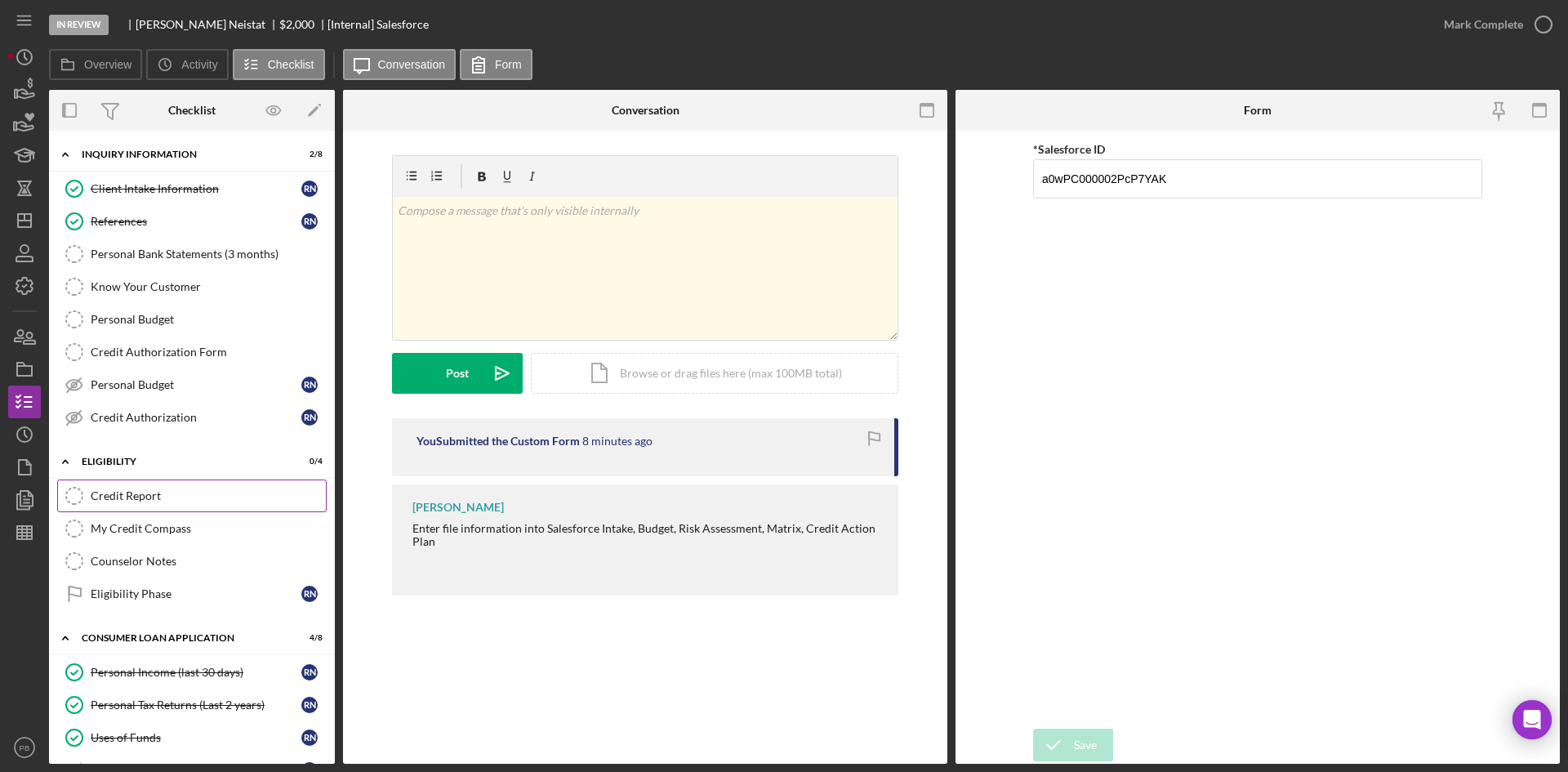
click at [131, 492] on div "Credit Report" at bounding box center [209, 496] width 236 height 13
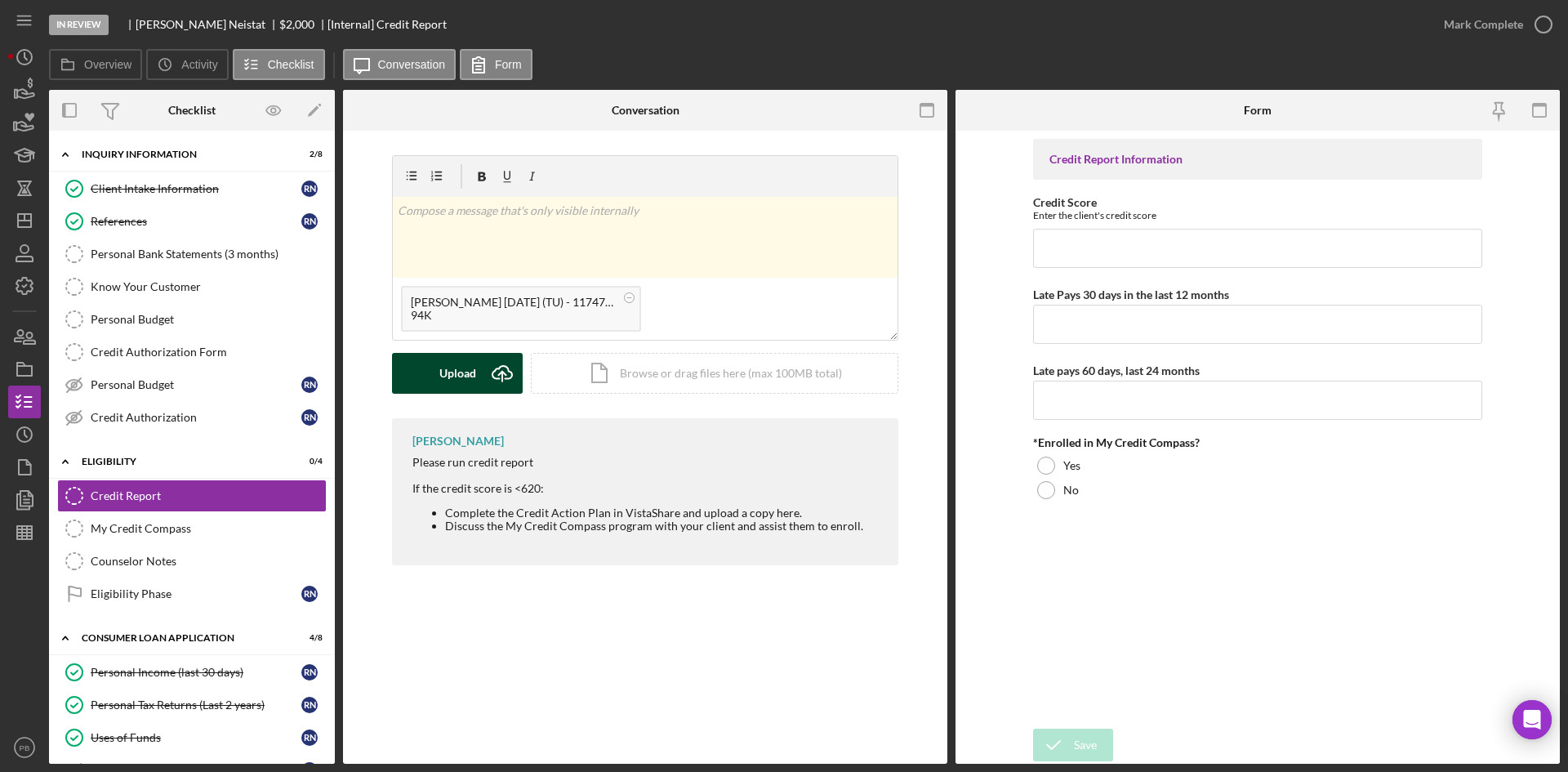
click at [432, 365] on button "Upload Icon/Upload" at bounding box center [457, 373] width 131 height 41
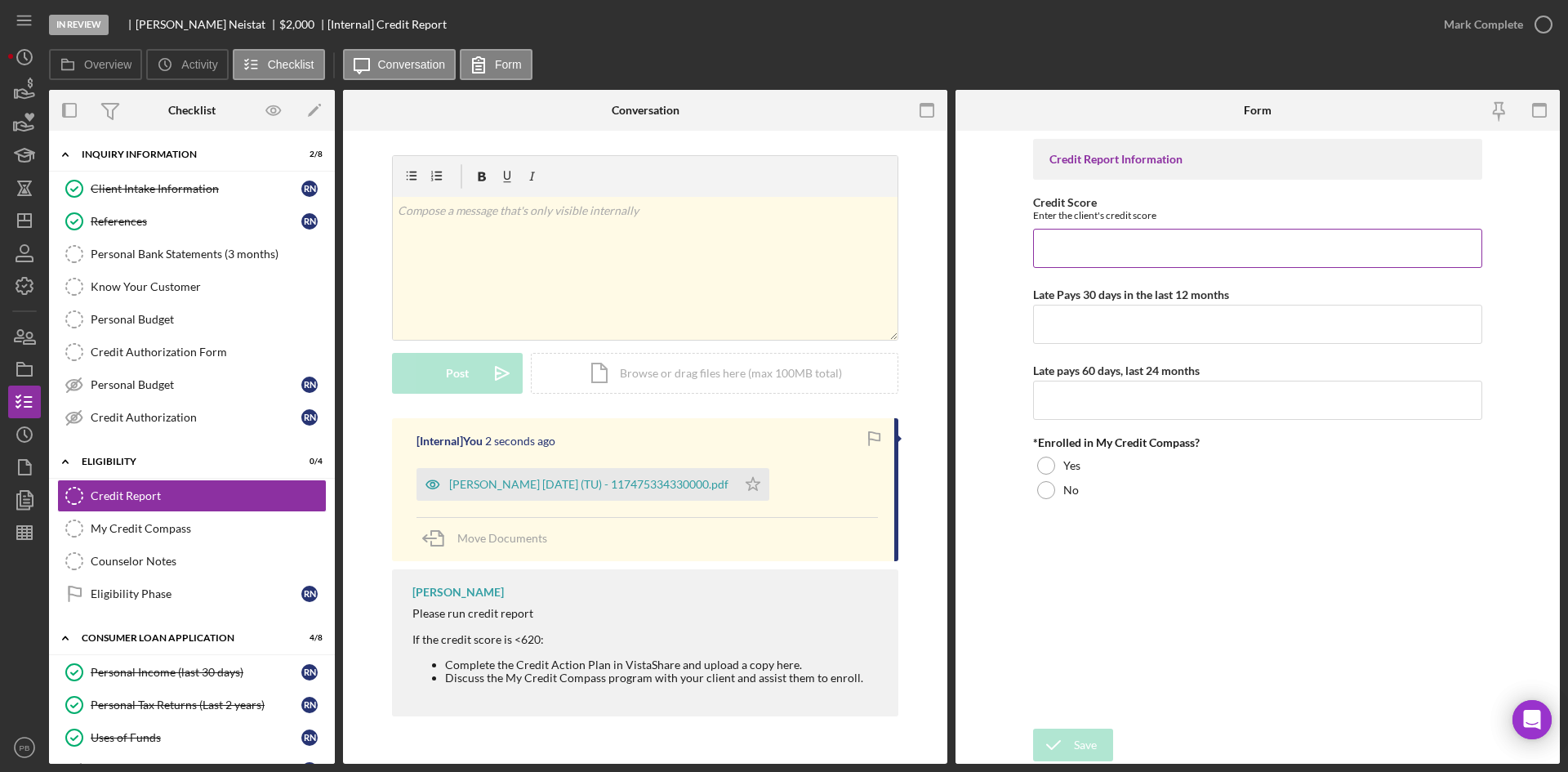
click at [1141, 264] on input "Credit Score" at bounding box center [1258, 248] width 450 height 39
type input "No score"
type input "0"
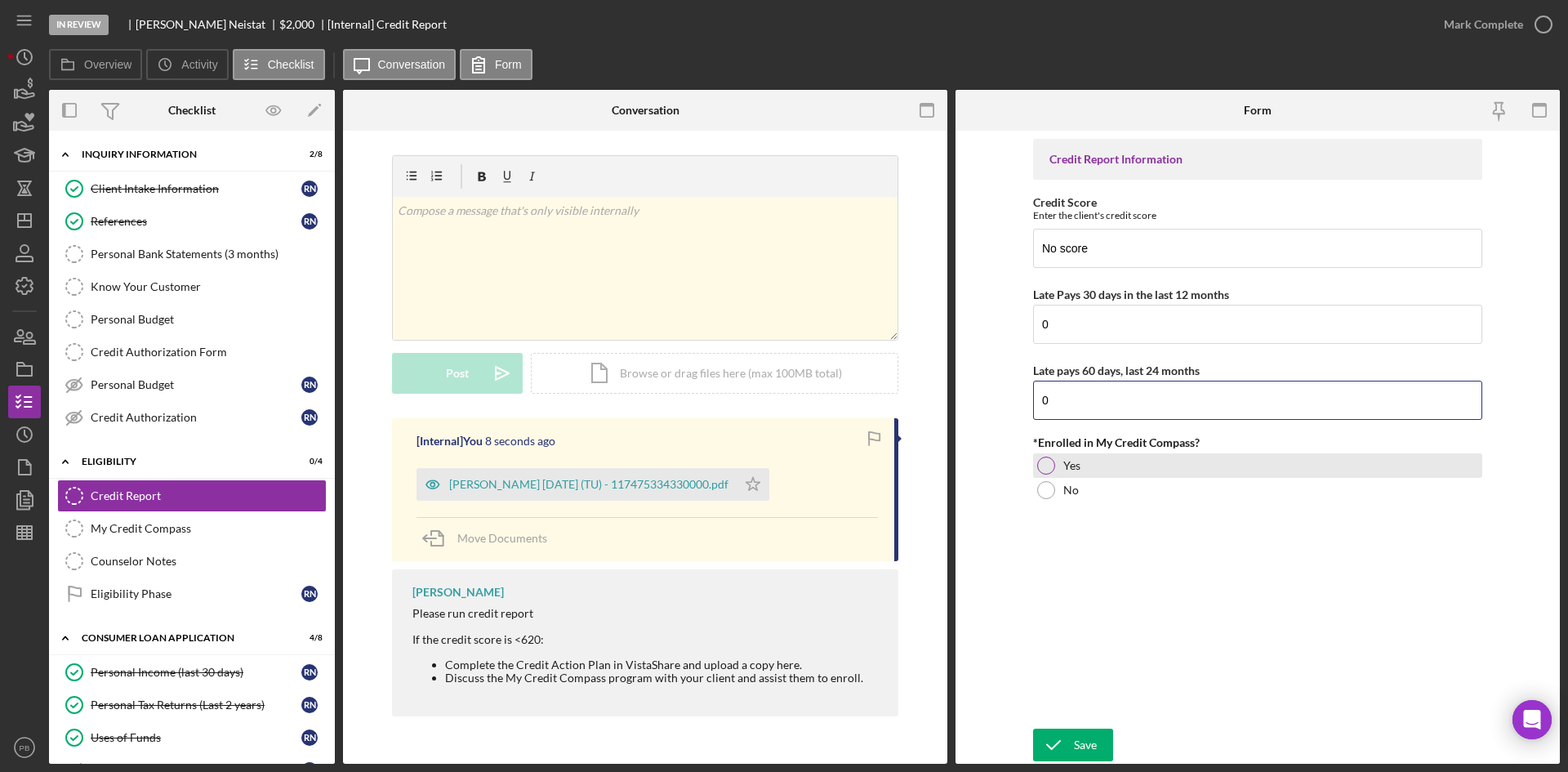
type input "0"
click at [1056, 470] on div "Yes" at bounding box center [1258, 465] width 450 height 24
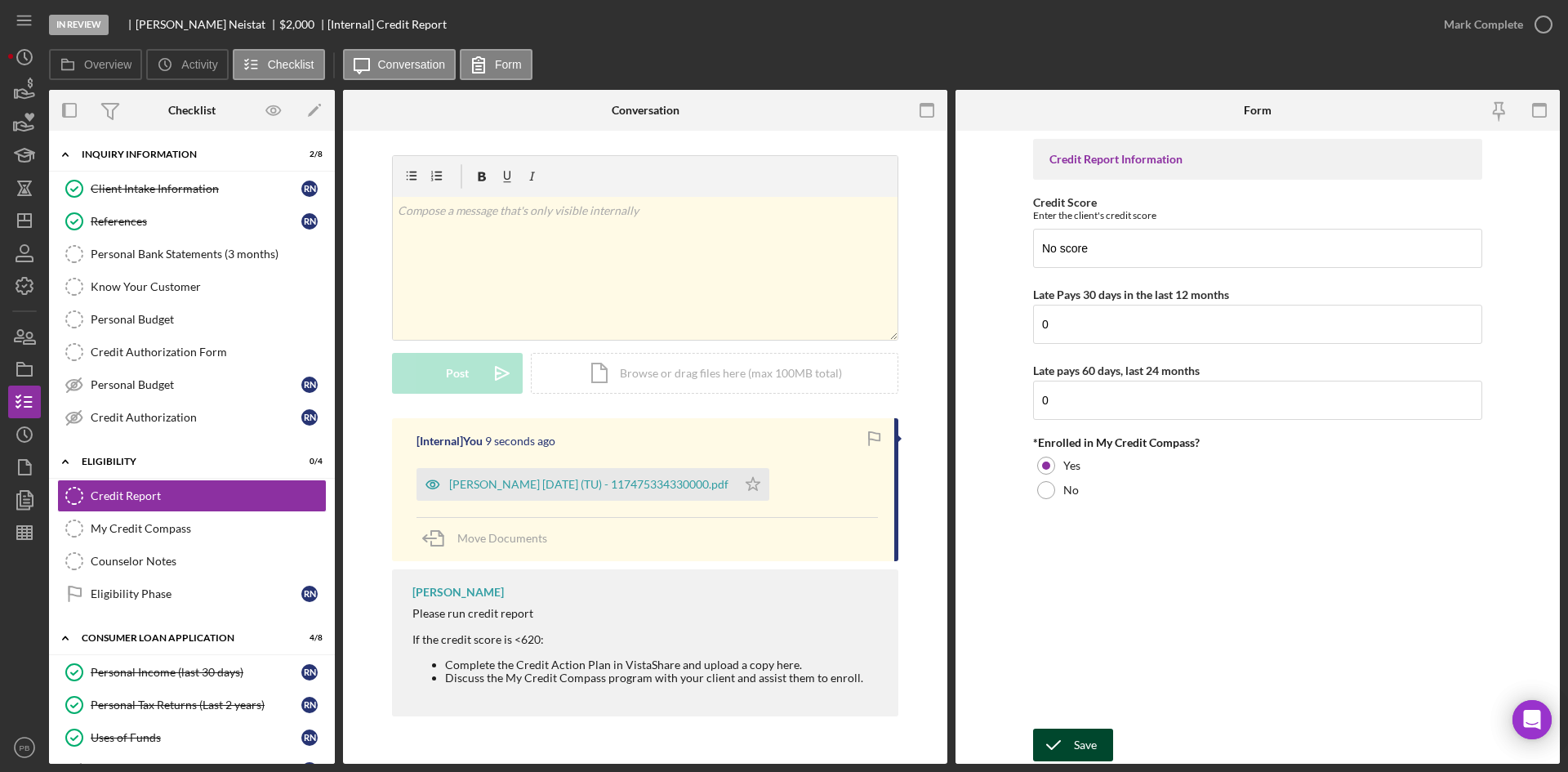
click at [1054, 595] on icon "submit" at bounding box center [1053, 744] width 41 height 41
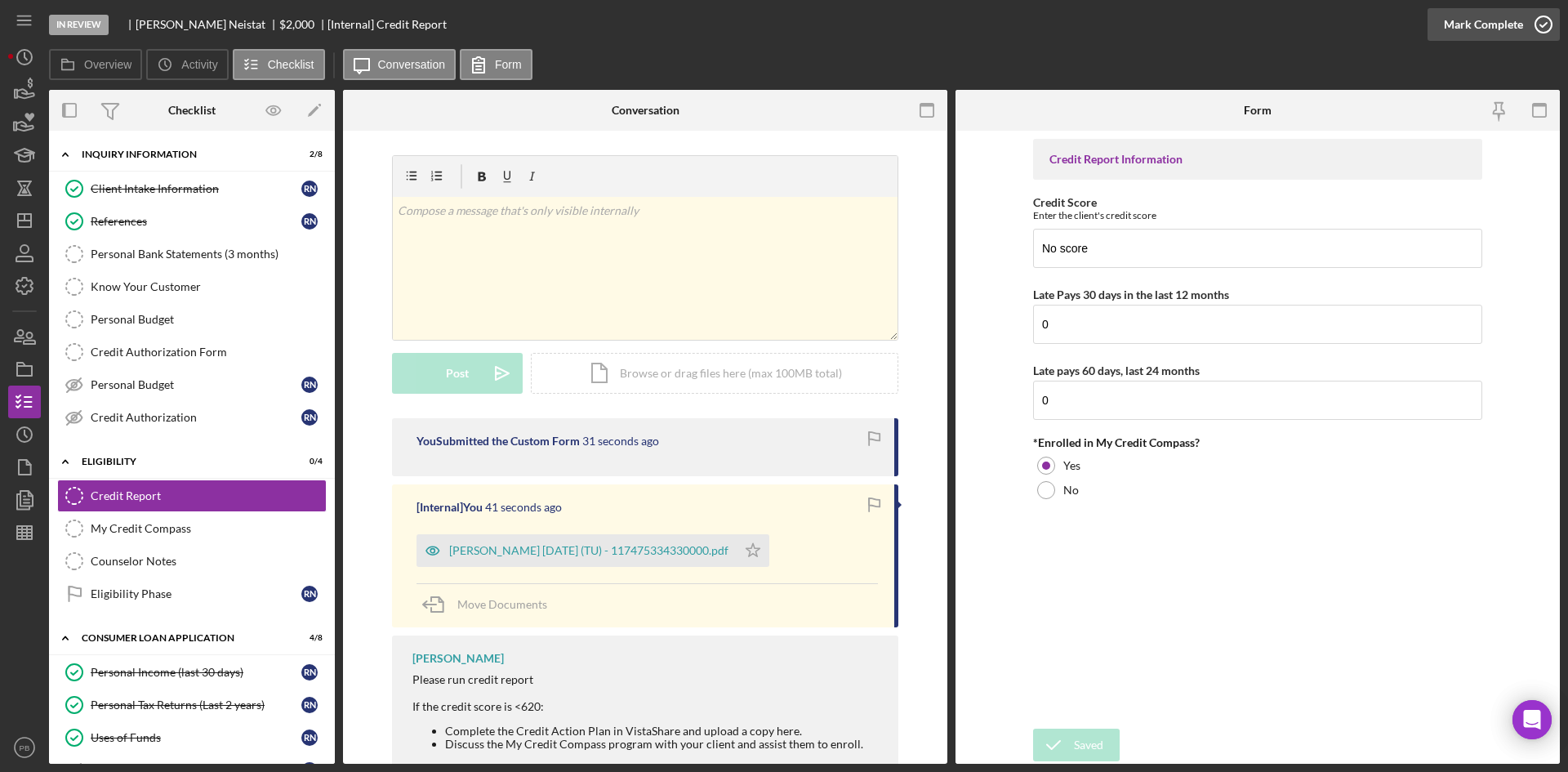
click at [1254, 24] on div "Mark Complete" at bounding box center [1483, 24] width 79 height 33
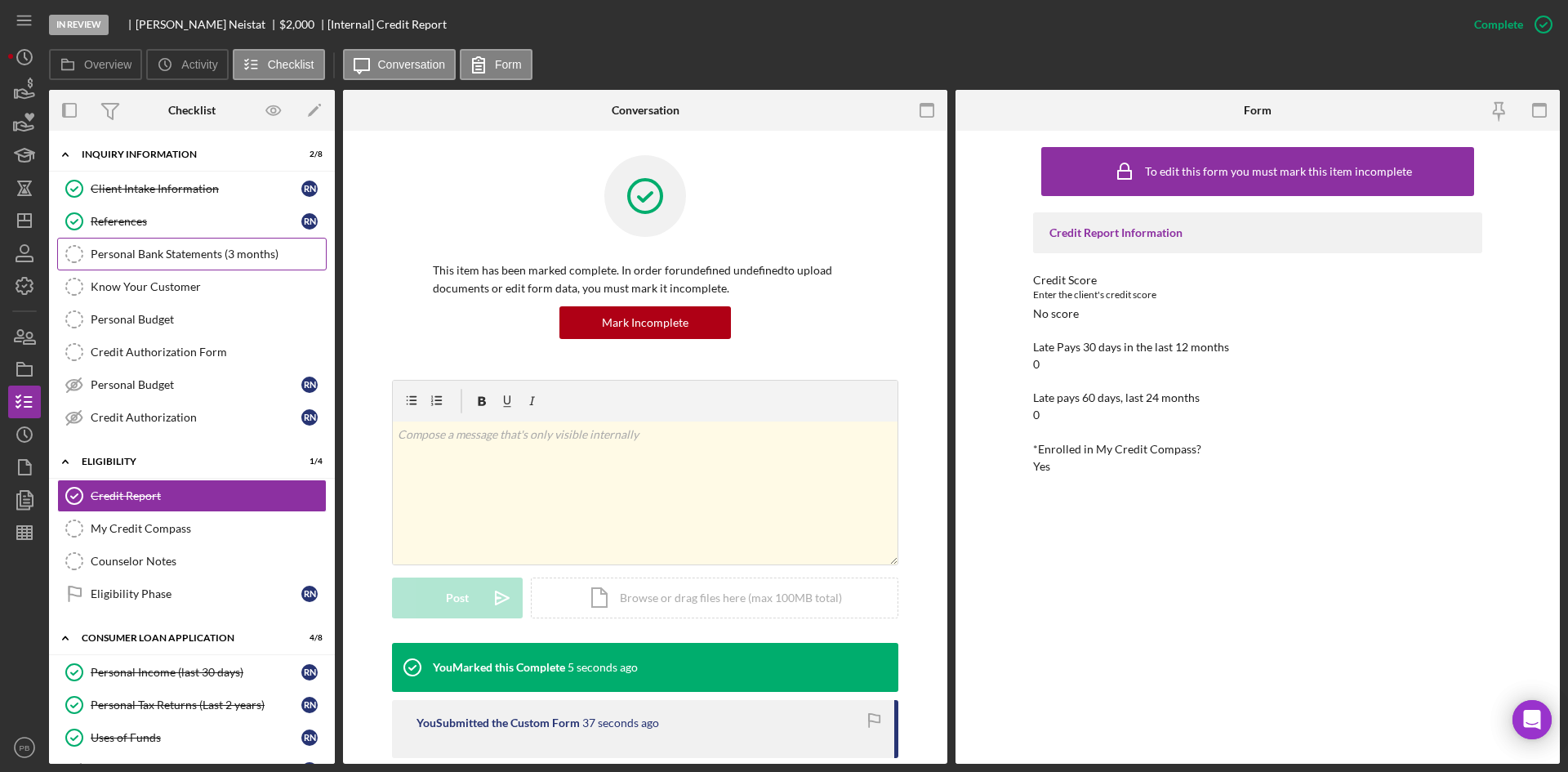
click at [152, 251] on div "Personal Bank Statements (3 months)" at bounding box center [209, 254] width 236 height 13
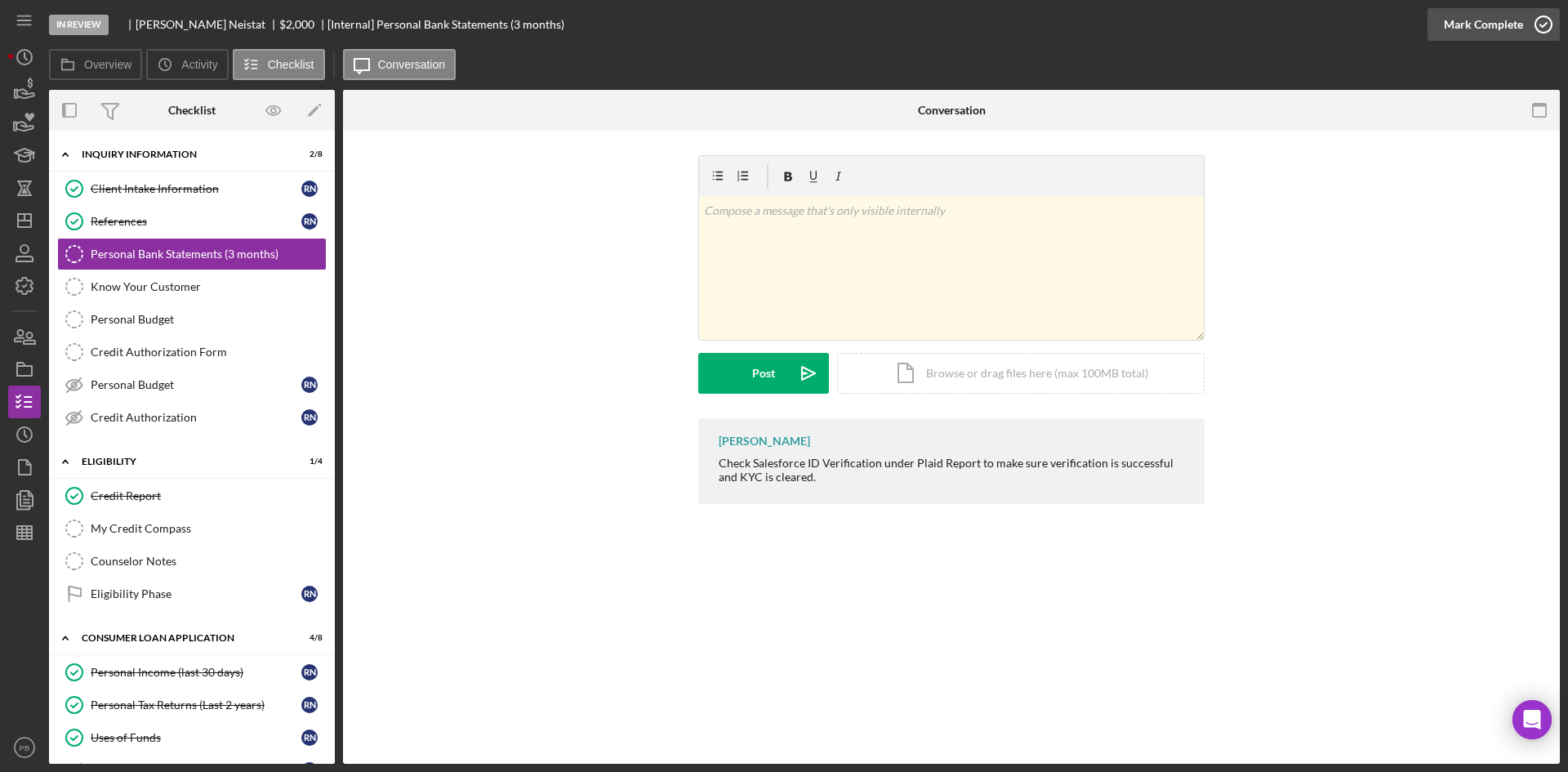
click at [1254, 29] on div "Mark Complete" at bounding box center [1483, 24] width 79 height 33
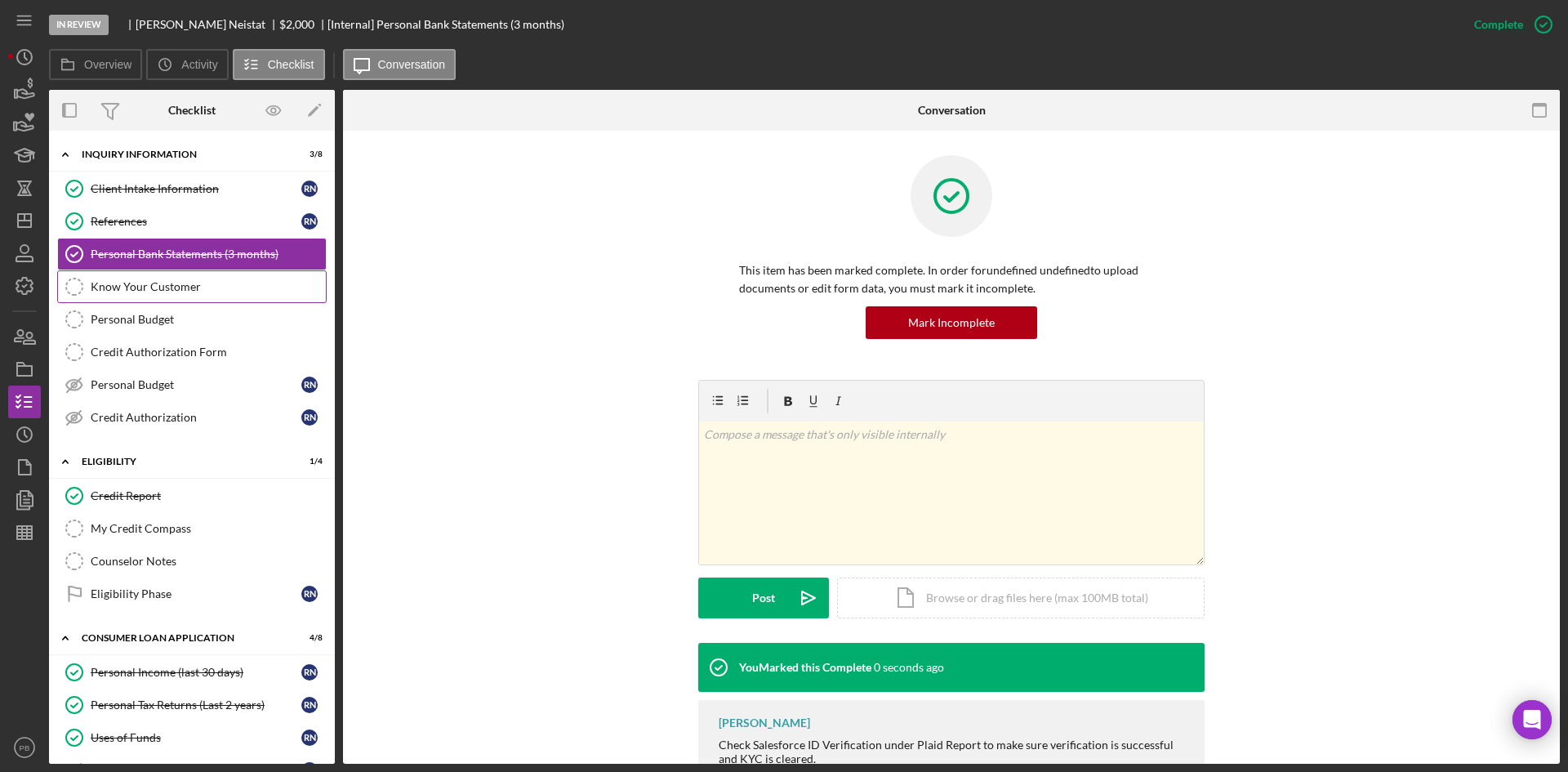
click at [119, 282] on div "Know Your Customer" at bounding box center [209, 286] width 236 height 13
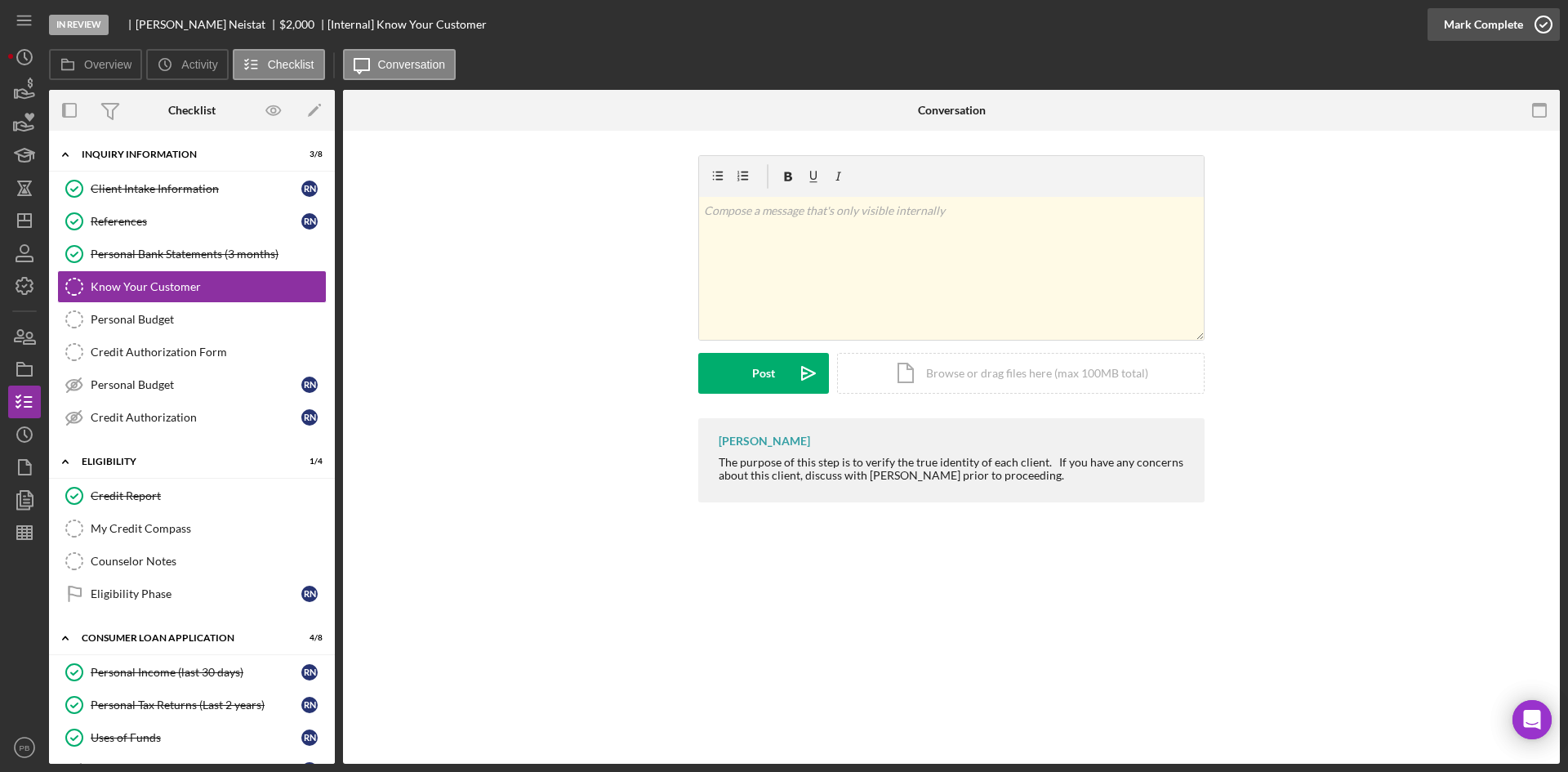
click at [1254, 36] on div "Mark Complete" at bounding box center [1483, 24] width 79 height 33
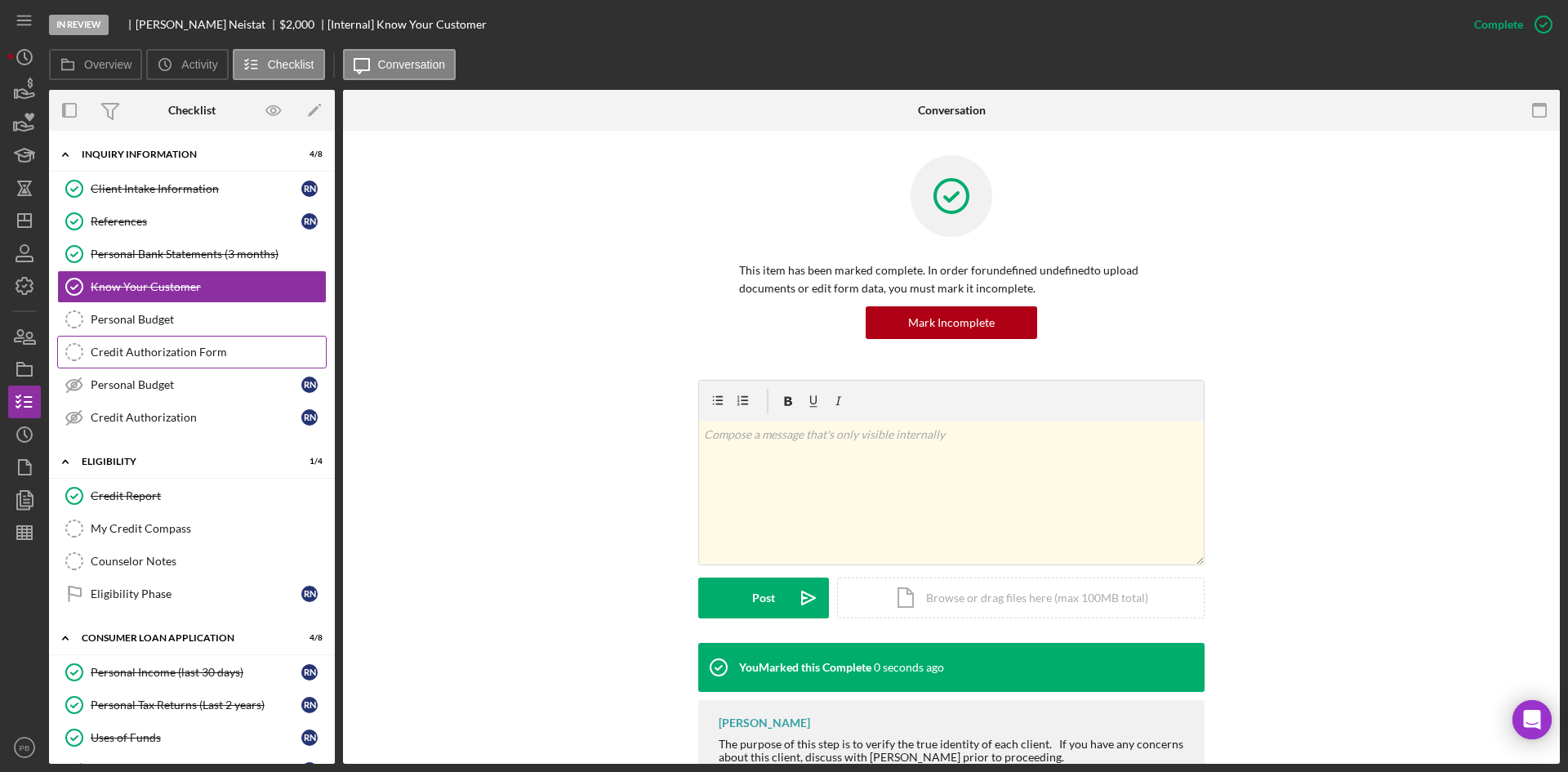
click at [186, 347] on div "Credit Authorization Form" at bounding box center [209, 352] width 236 height 13
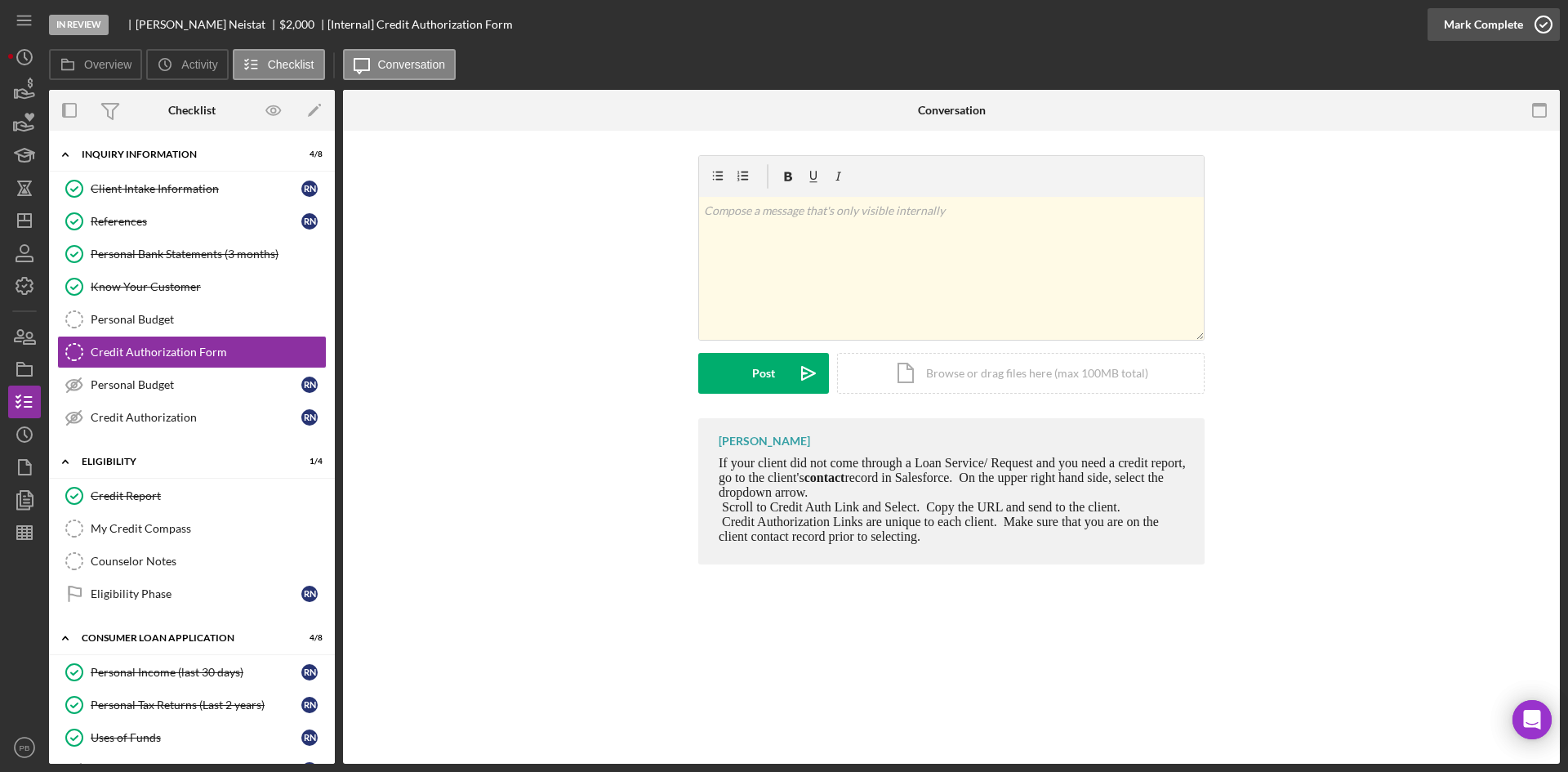
click at [1254, 33] on div "Mark Complete" at bounding box center [1483, 24] width 79 height 33
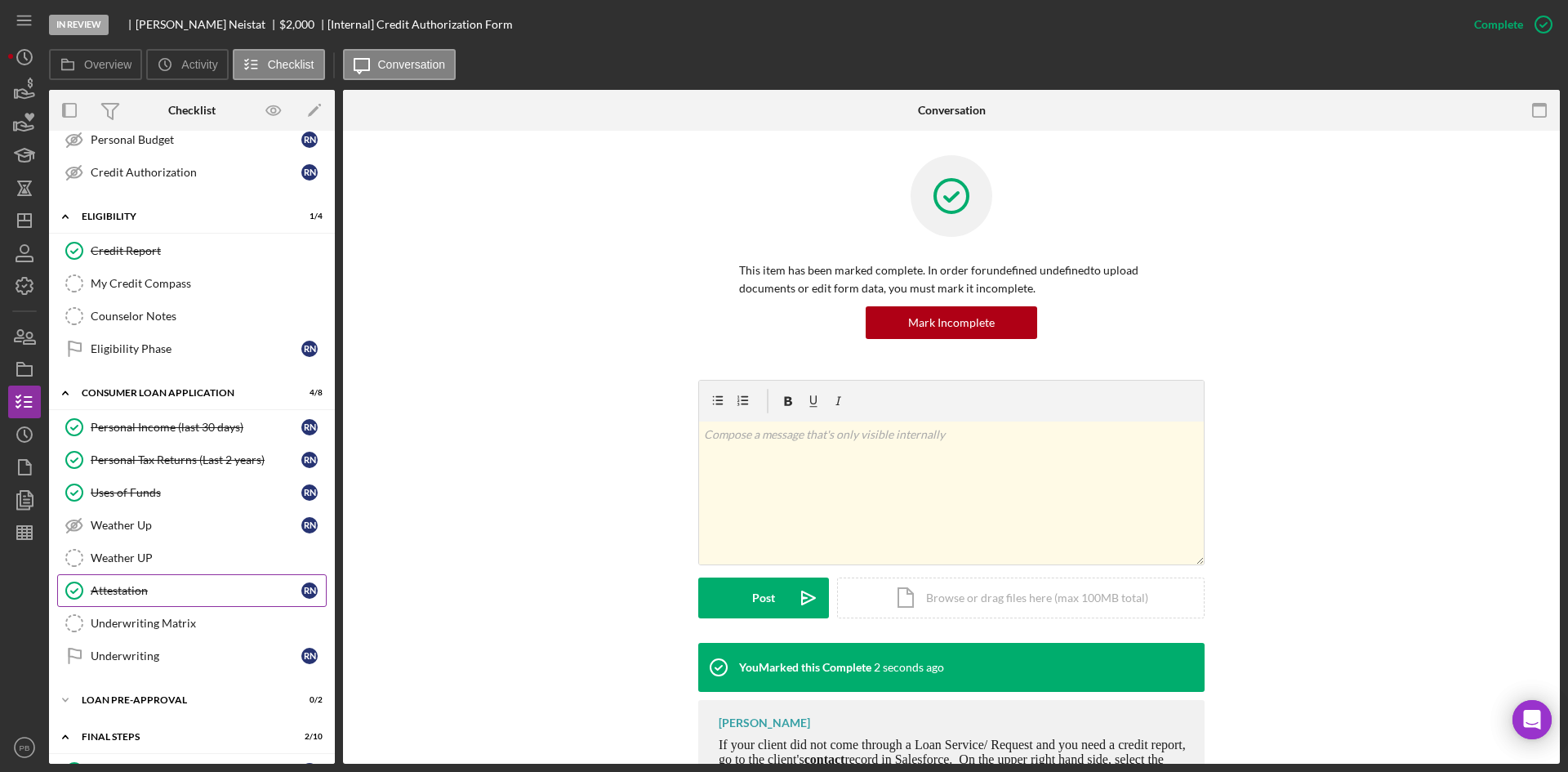
scroll to position [327, 0]
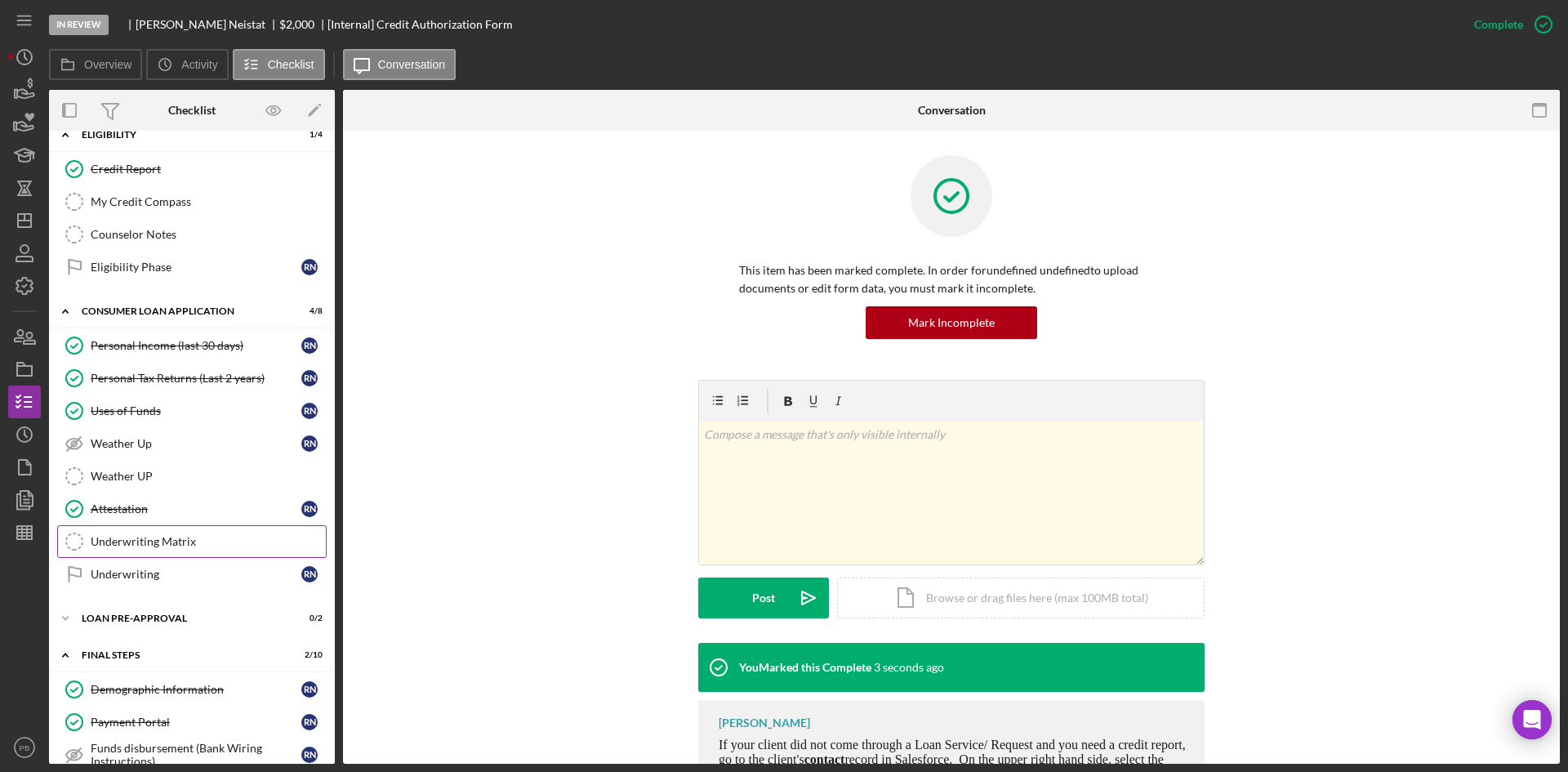
click at [152, 546] on div "Underwriting Matrix" at bounding box center [209, 541] width 236 height 13
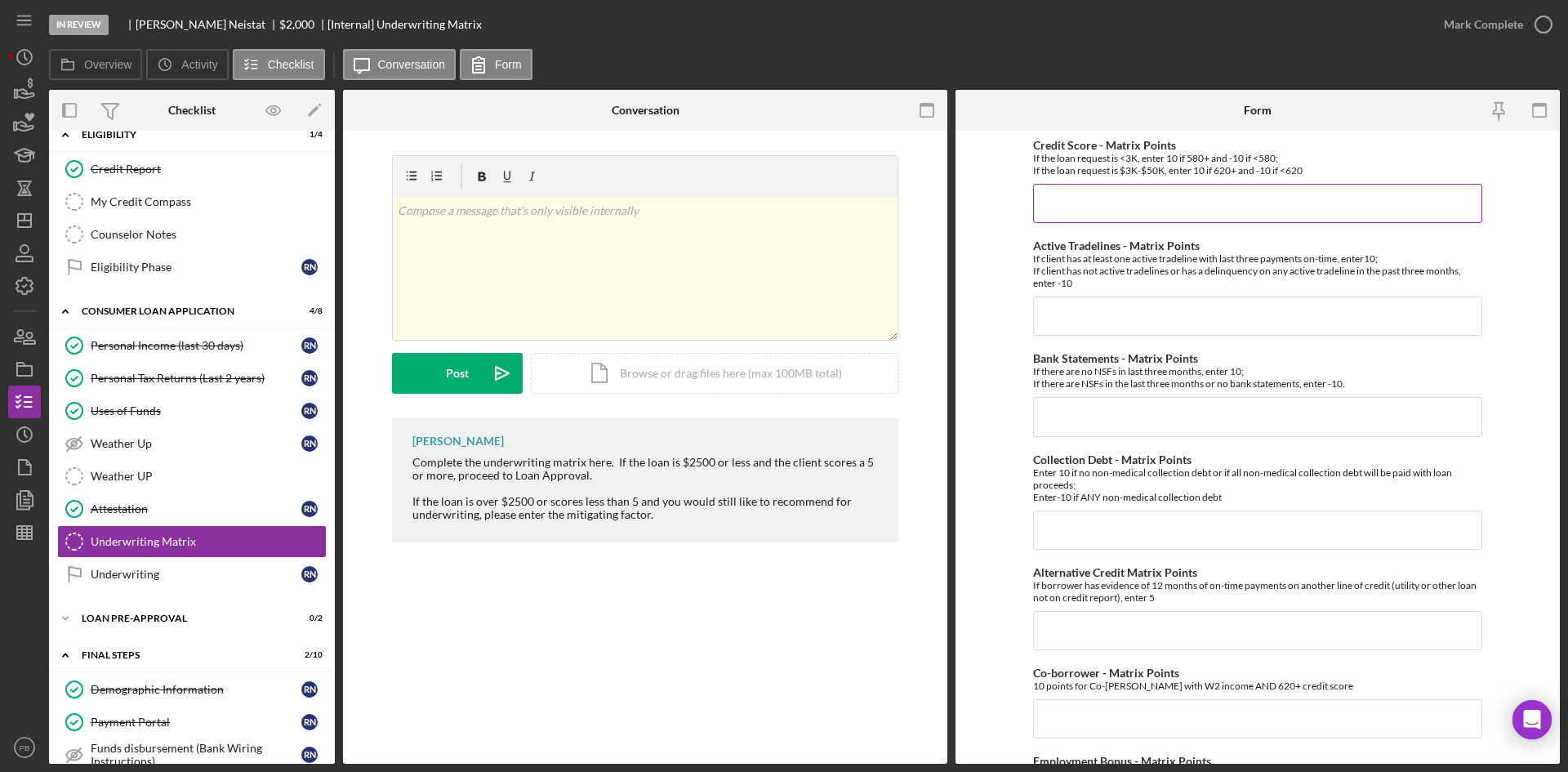
click at [1164, 207] on input "Credit Score - Matrix Points" at bounding box center [1258, 203] width 450 height 39
type input "-10"
type input "10"
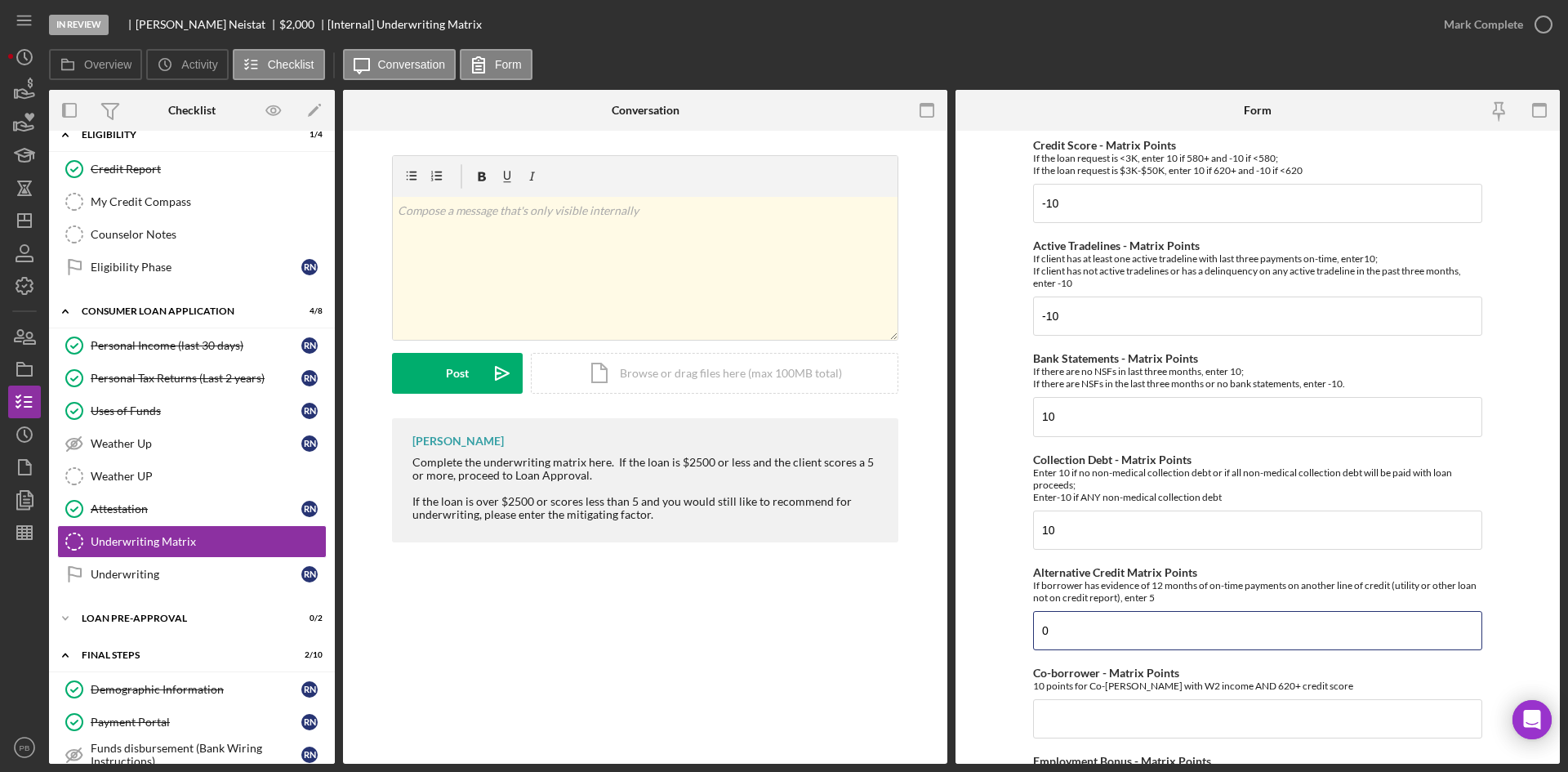
type input "0"
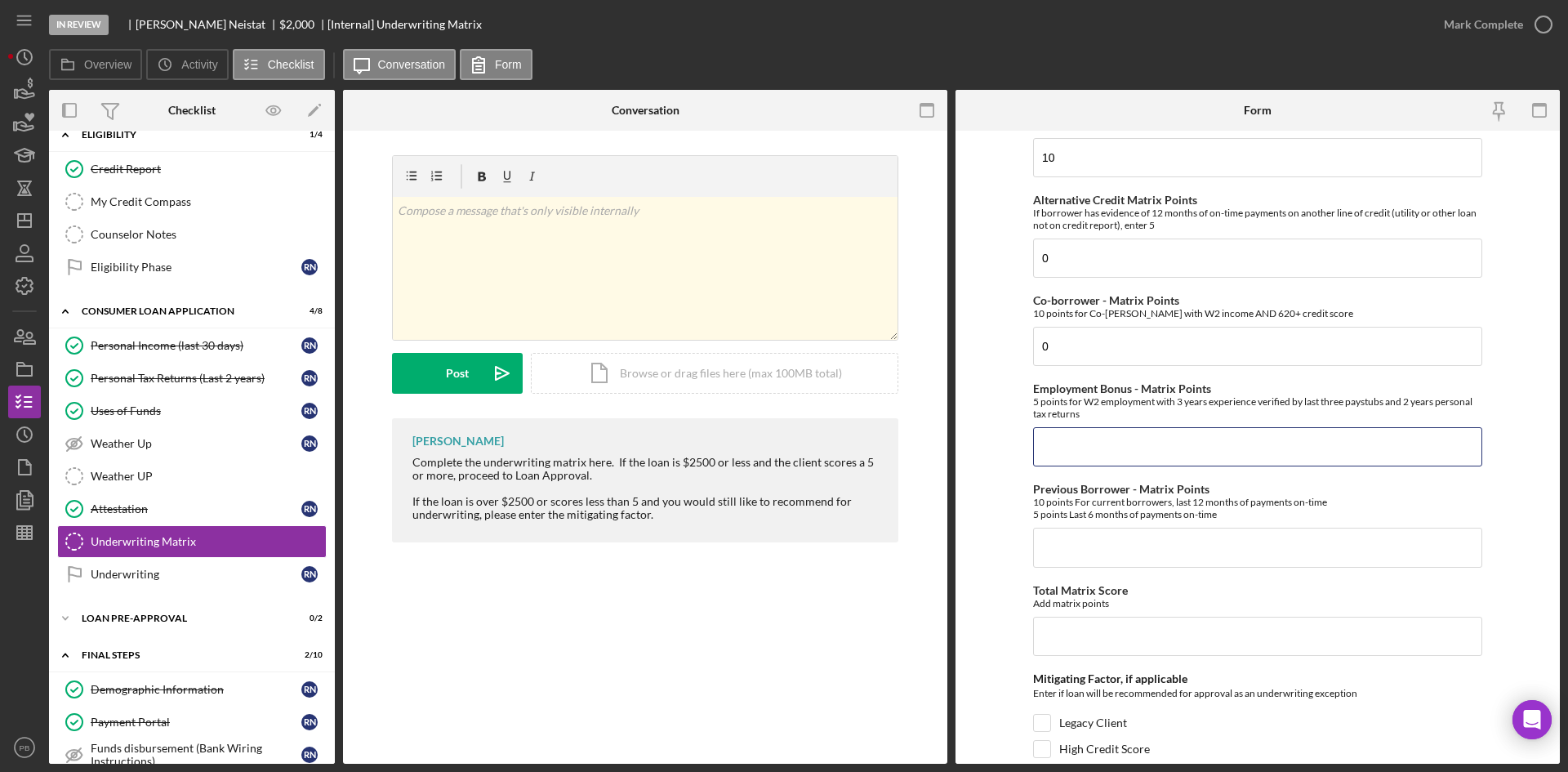
type input "0"
type input "5"
type input "0"
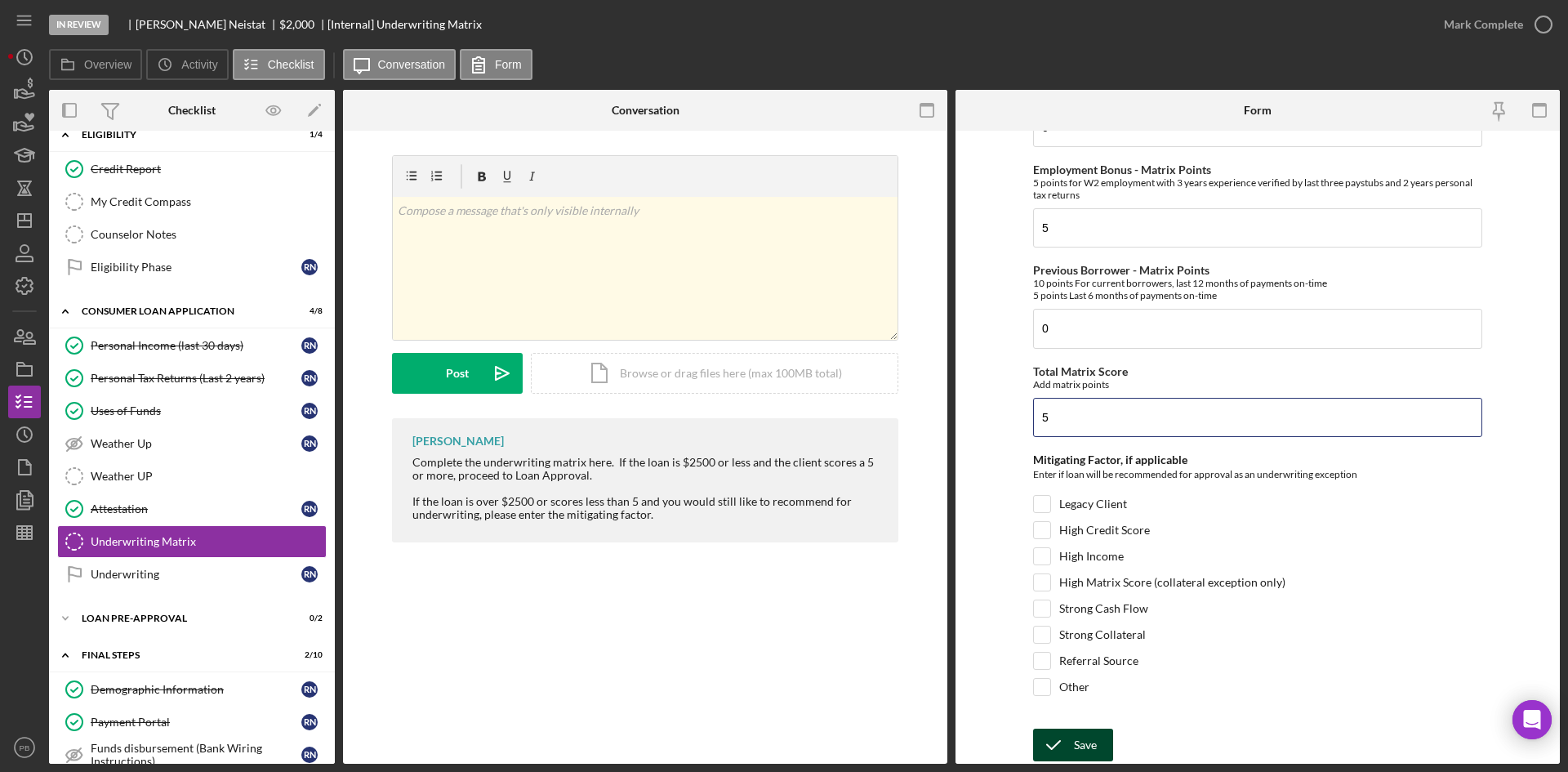
type input "5"
click at [1098, 595] on button "Save" at bounding box center [1073, 745] width 80 height 33
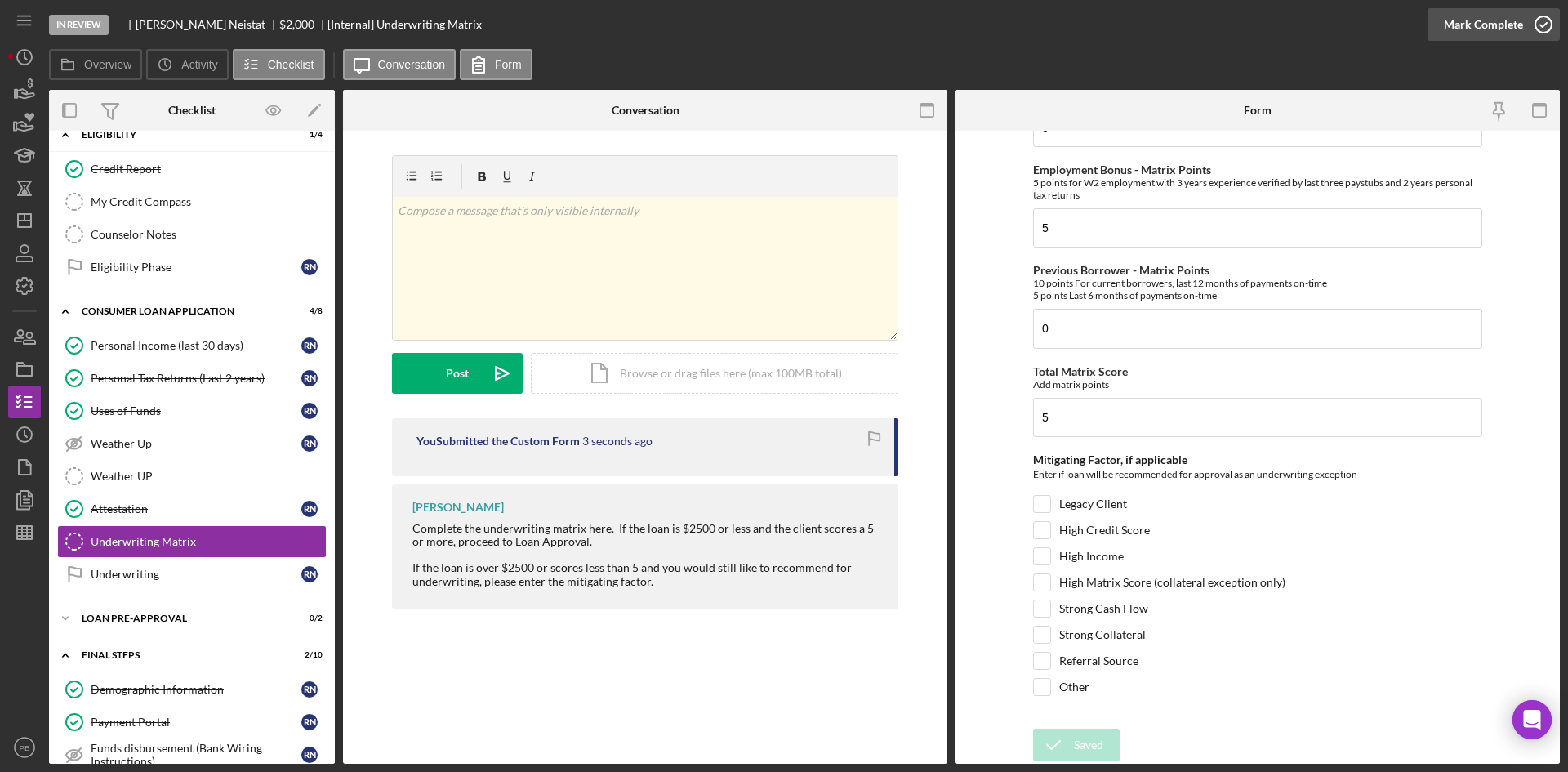
click at [1254, 23] on div "Mark Complete" at bounding box center [1483, 24] width 79 height 33
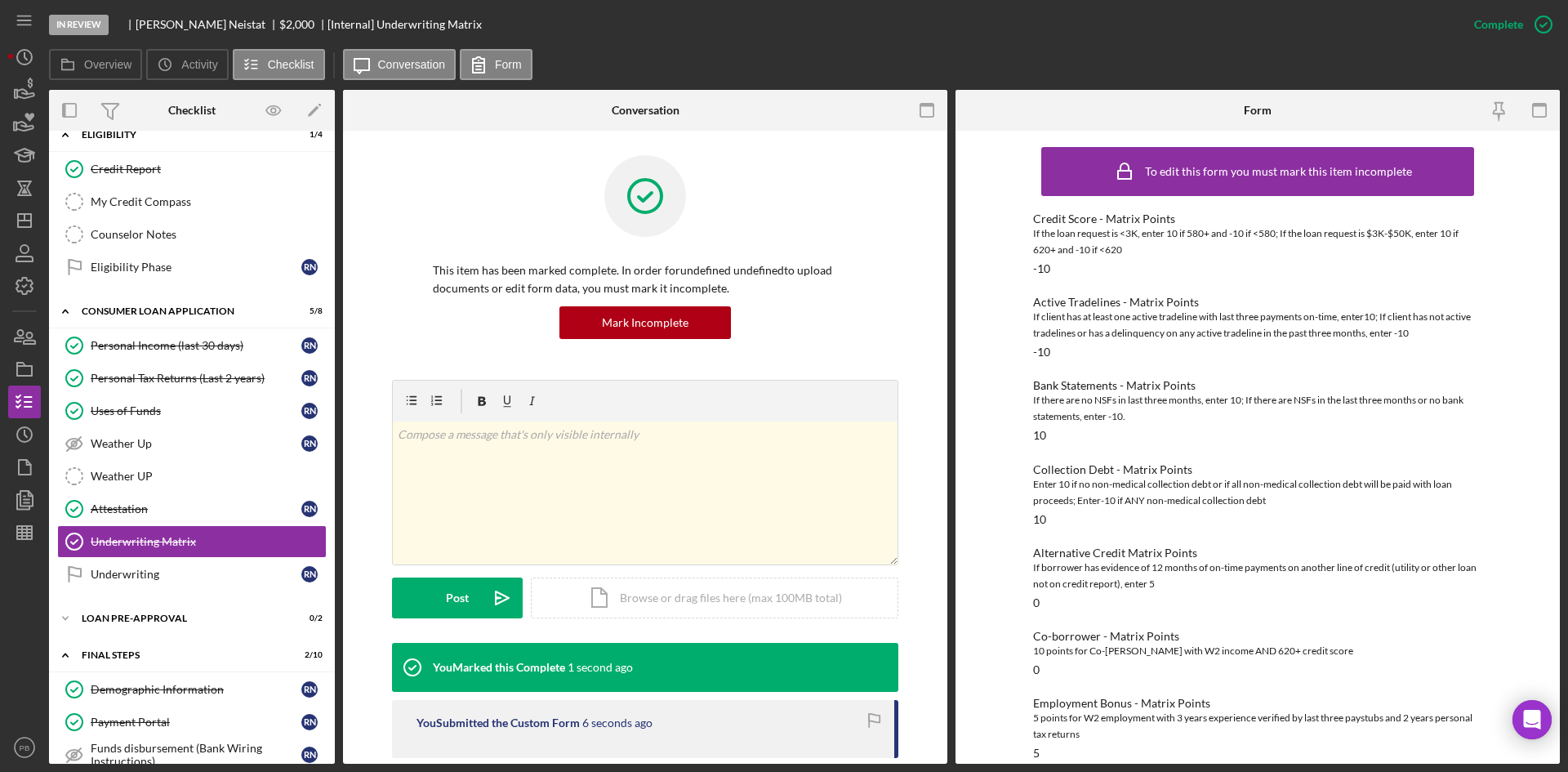
scroll to position [616, 0]
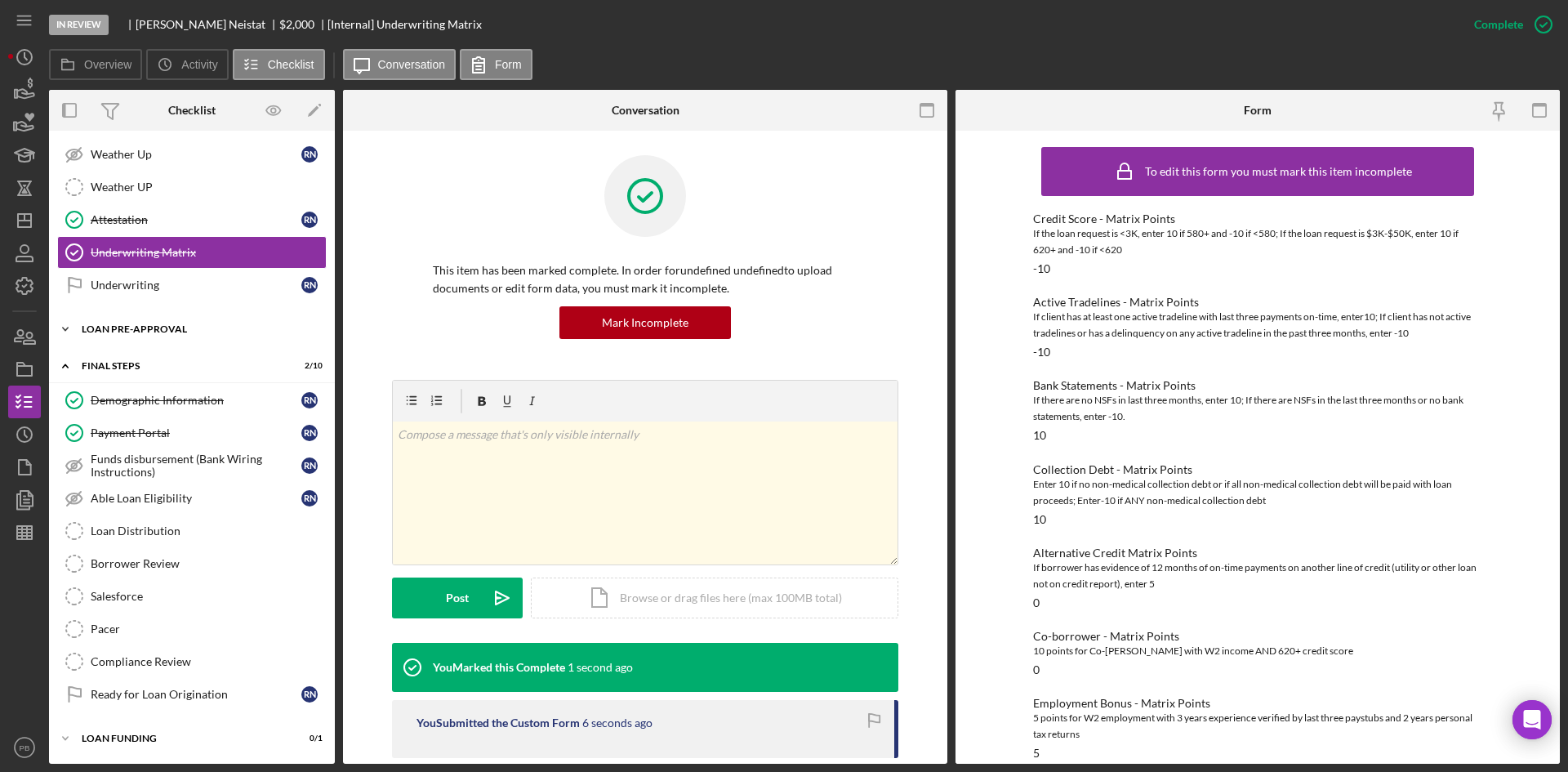
click at [126, 333] on div "Loan Pre-Approval" at bounding box center [198, 328] width 233 height 10
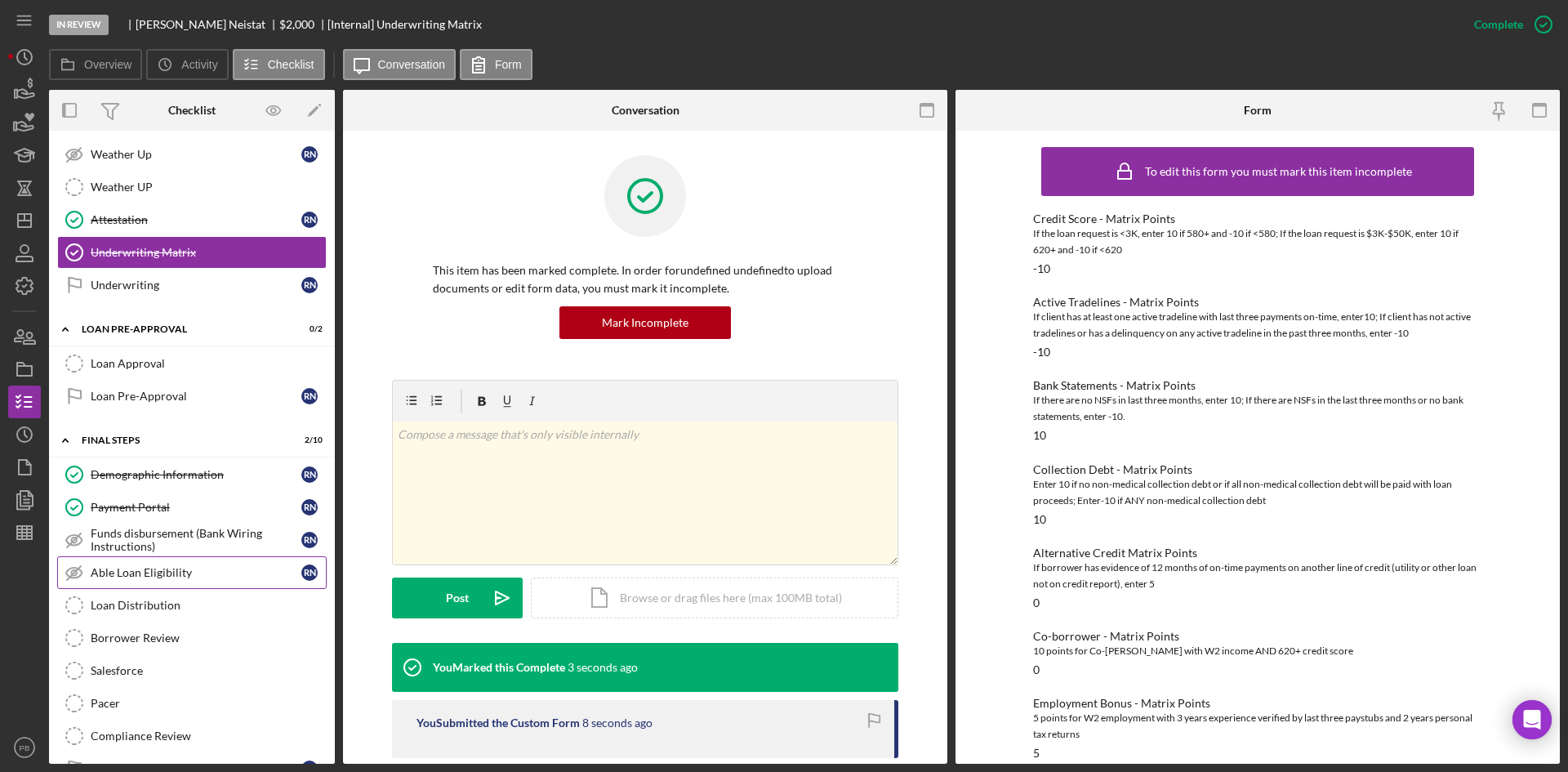
scroll to position [691, 0]
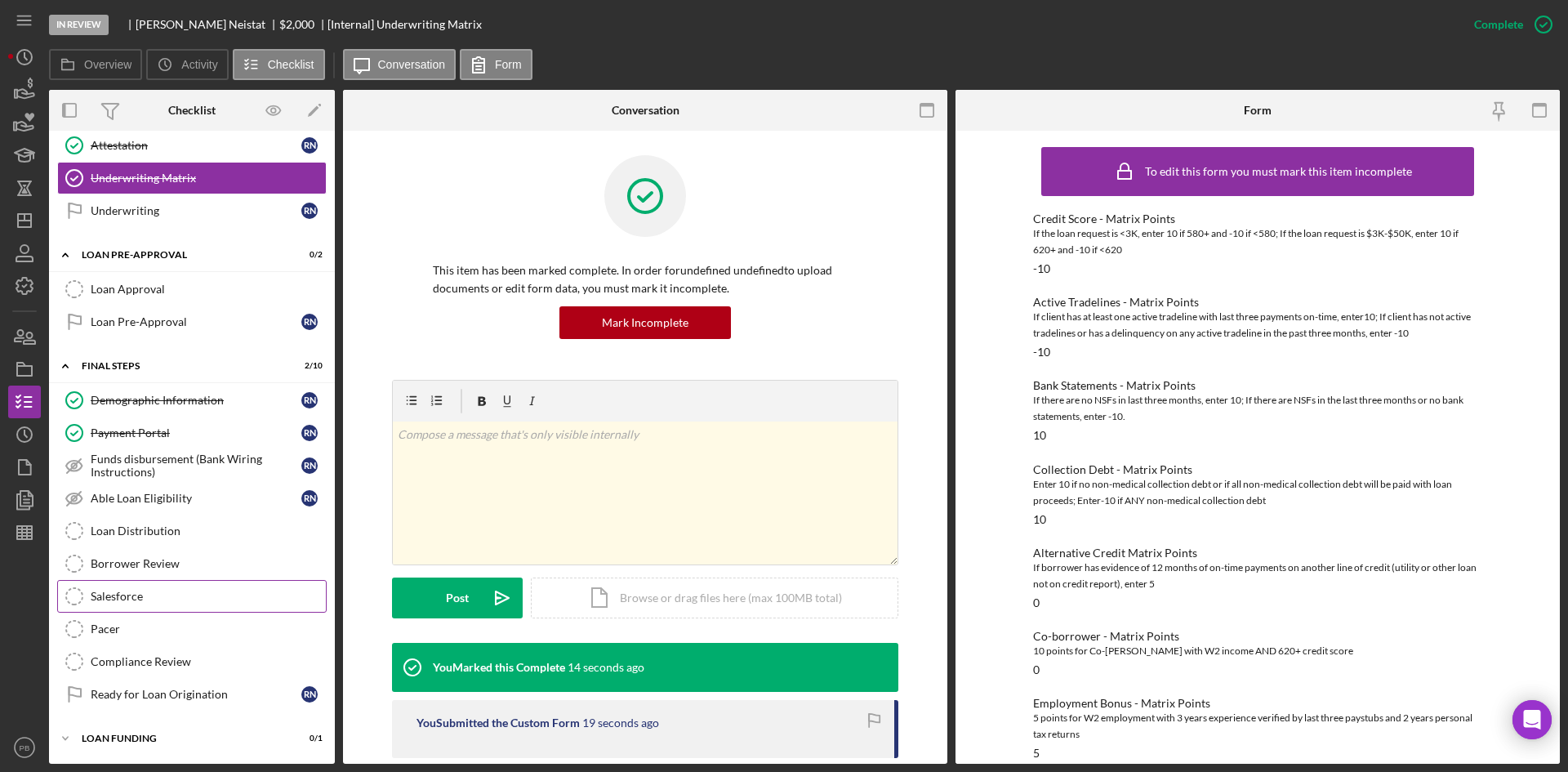
click at [136, 592] on div "Salesforce" at bounding box center [209, 596] width 236 height 13
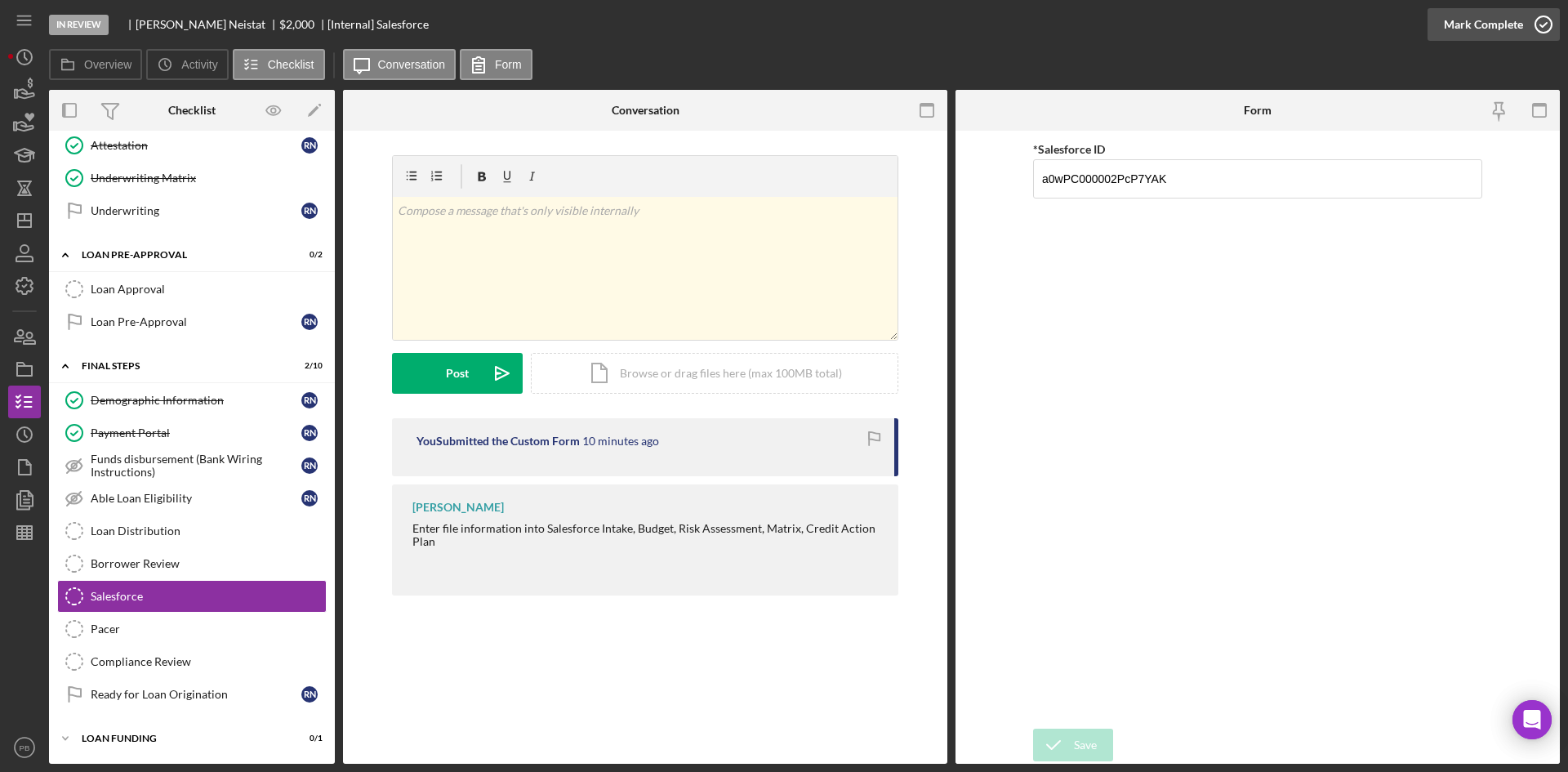
click at [1254, 24] on div "Mark Complete" at bounding box center [1483, 24] width 79 height 33
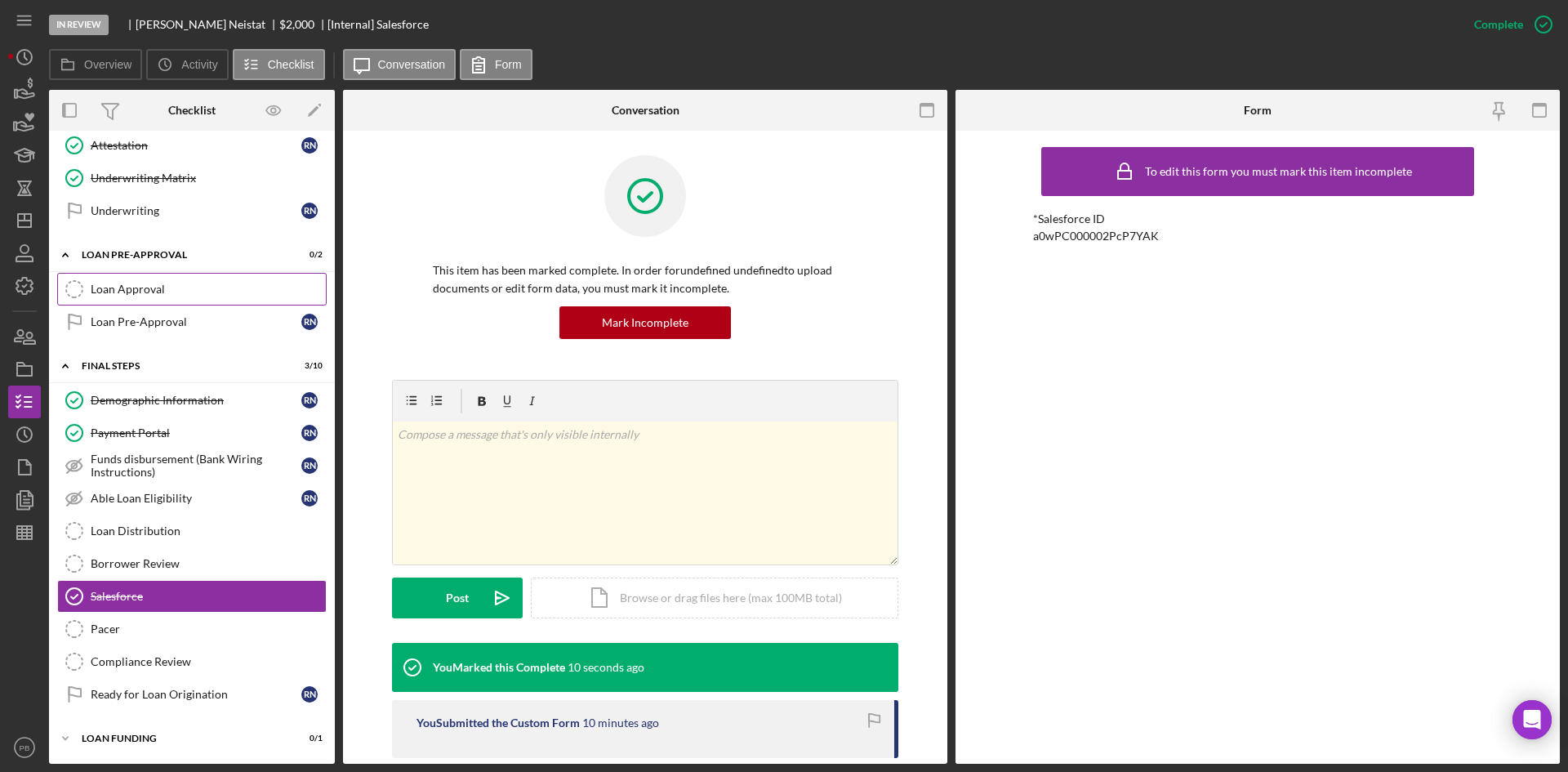
click at [139, 297] on link "Loan Approval Loan Approval" at bounding box center [191, 289] width 269 height 33
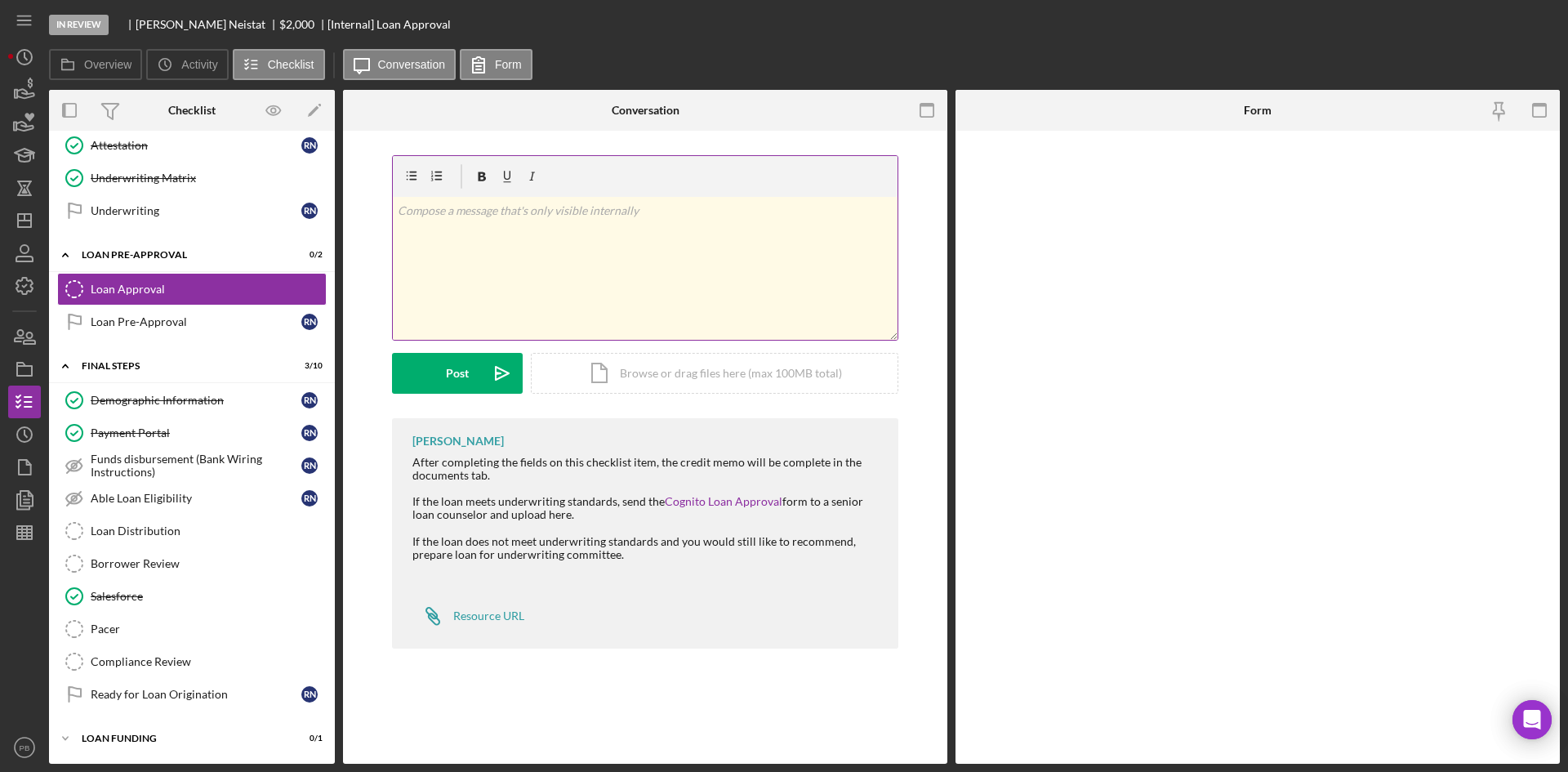
scroll to position [691, 0]
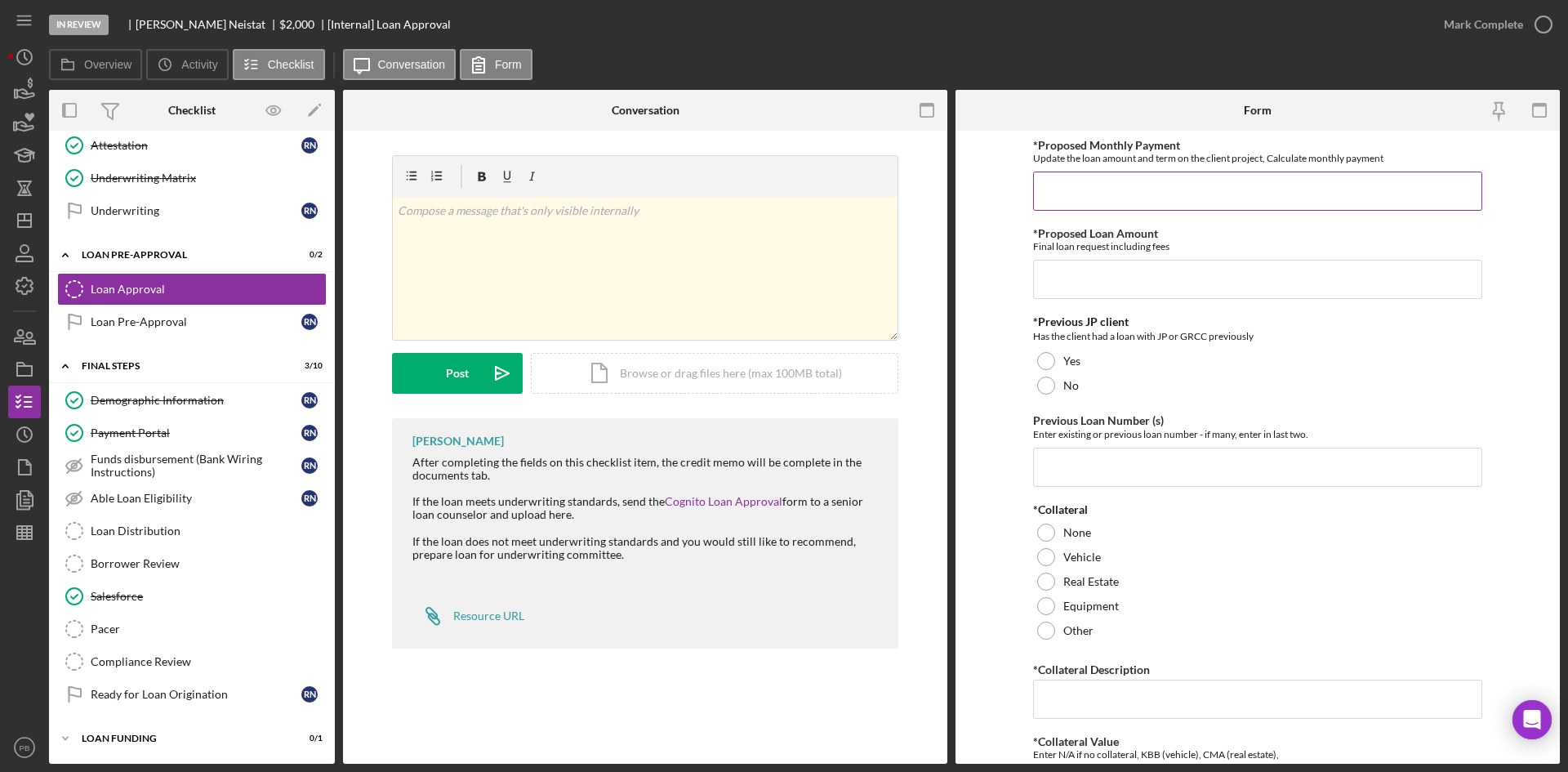
click at [1112, 181] on input "*Proposed Monthly Payment" at bounding box center [1258, 191] width 450 height 39
type input "$77"
click at [1110, 271] on input "*Proposed Loan Amount" at bounding box center [1258, 279] width 450 height 39
type input "$2,000"
click at [1048, 390] on div at bounding box center [1046, 386] width 18 height 18
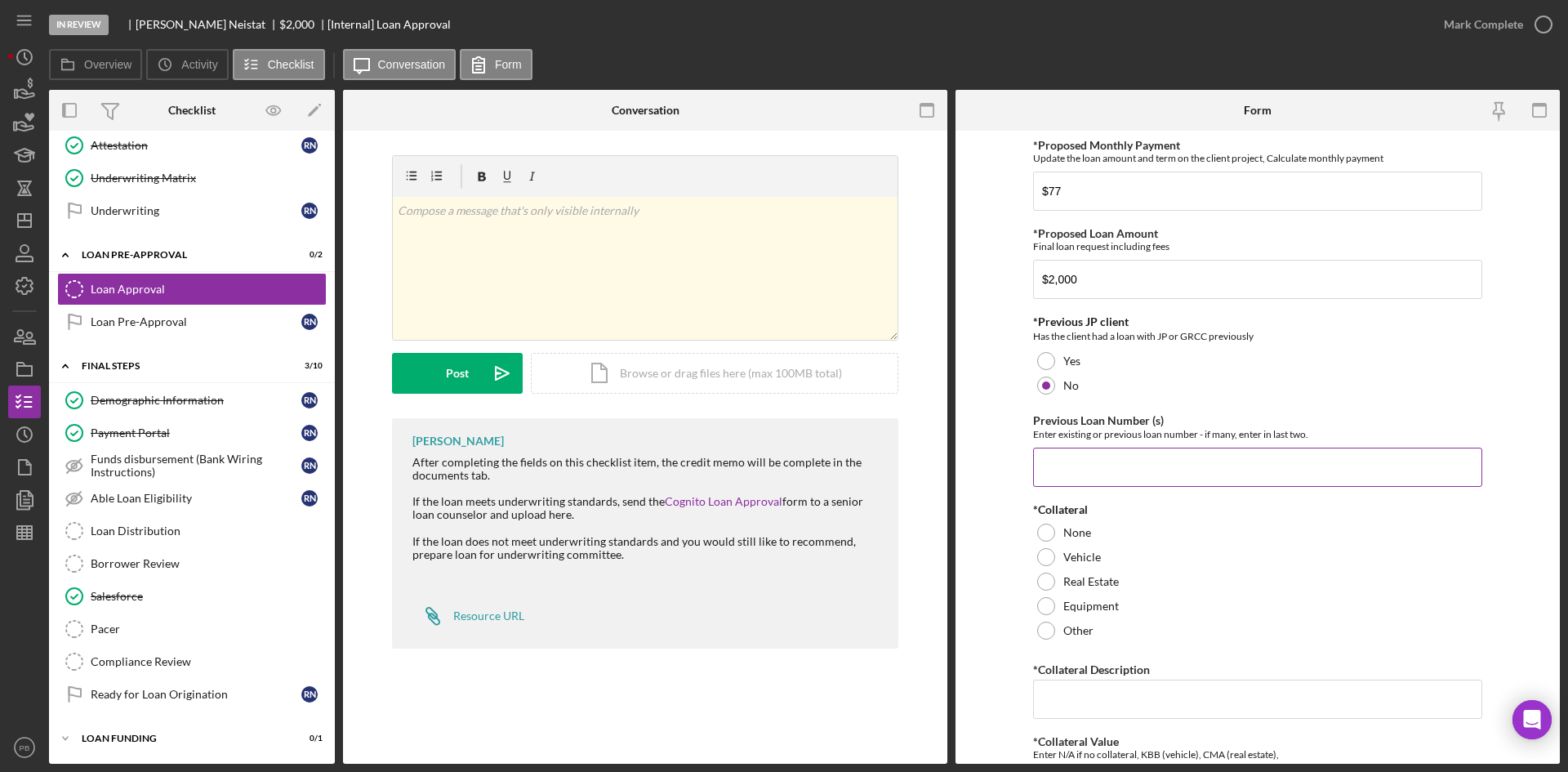
click at [1066, 460] on input "Previous Loan Number (s)" at bounding box center [1258, 467] width 450 height 39
click at [1040, 535] on div at bounding box center [1046, 532] width 18 height 18
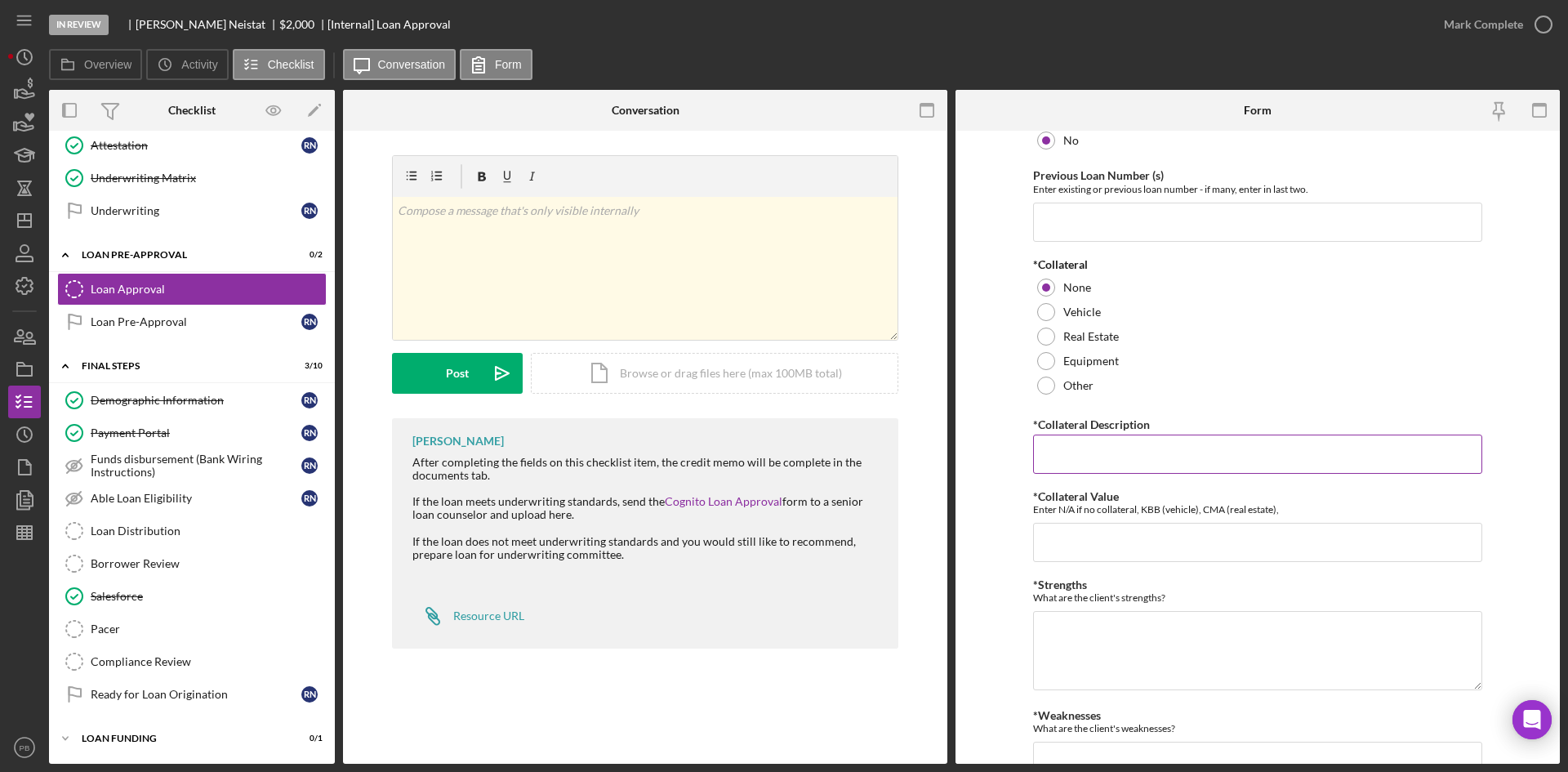
click at [1102, 445] on input "*Collateral Description" at bounding box center [1258, 454] width 450 height 39
type input "NA"
type textarea "Stable income. No negative credit history."
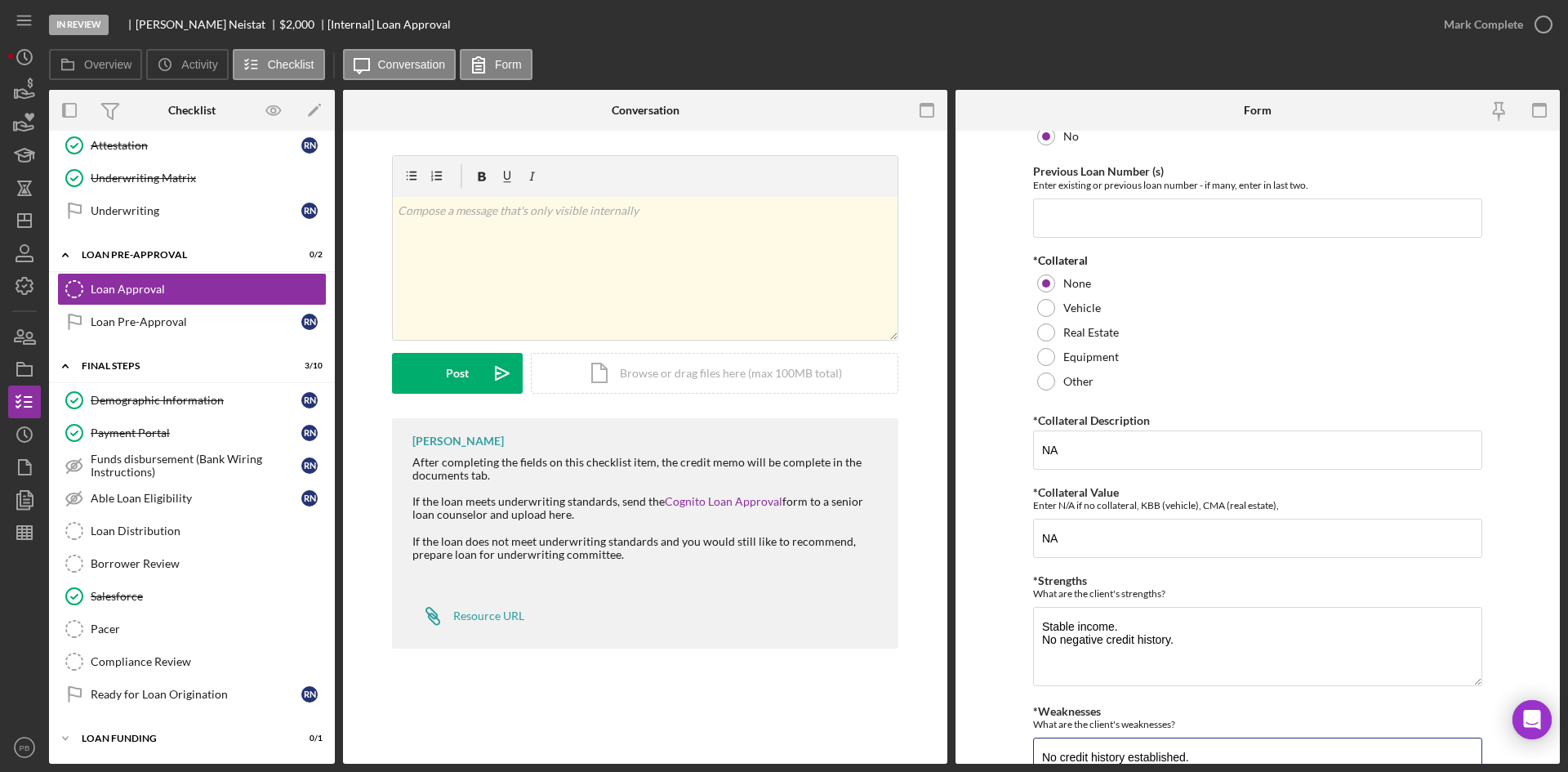
scroll to position [263, 0]
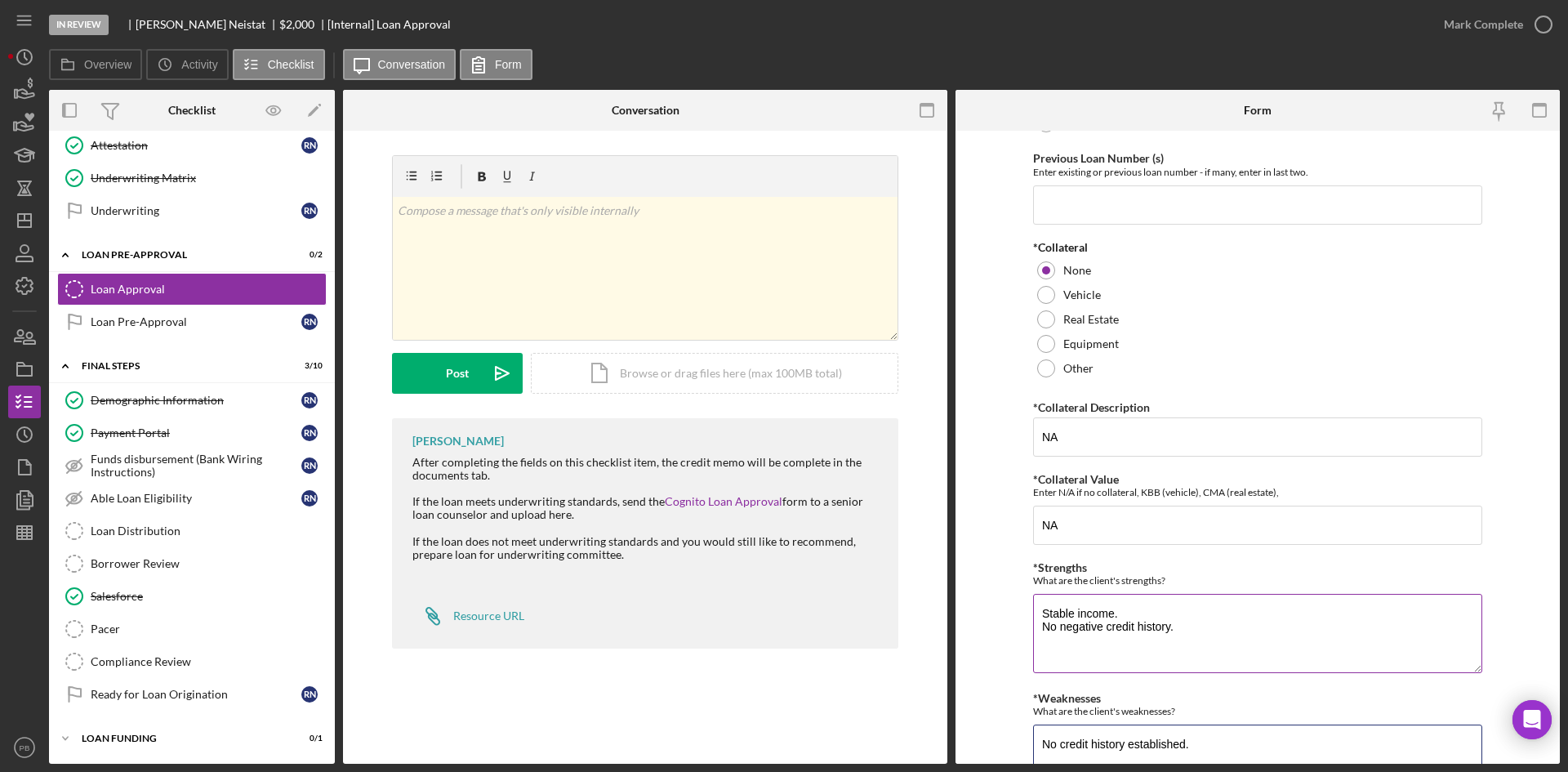
type textarea "No credit history established."
click at [1211, 595] on textarea "Stable income. No negative credit history." at bounding box center [1258, 633] width 450 height 79
type textarea "Stable income. No negative credit history. Good bank statements."
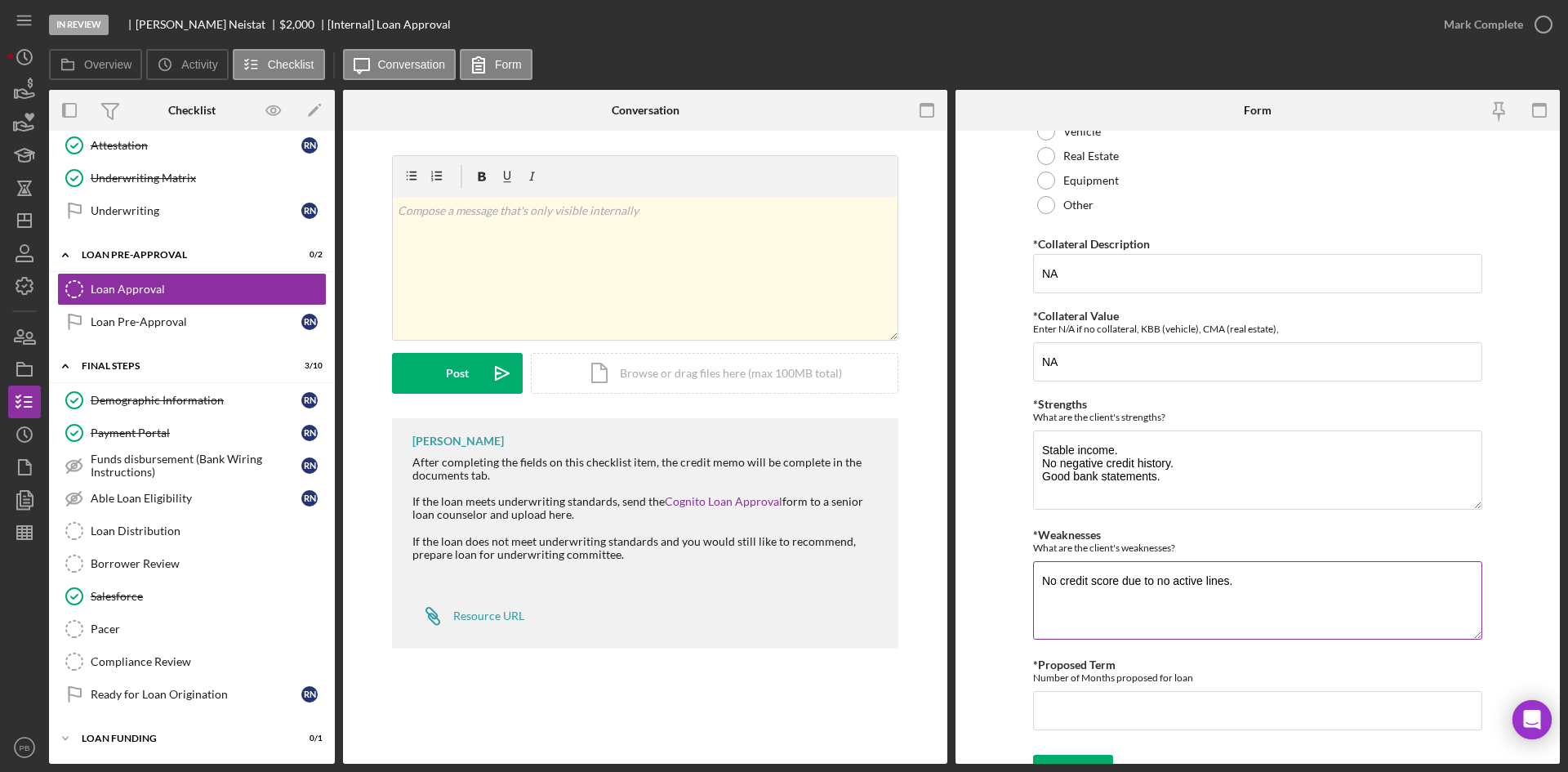
type textarea "No credit score due to no active lines."
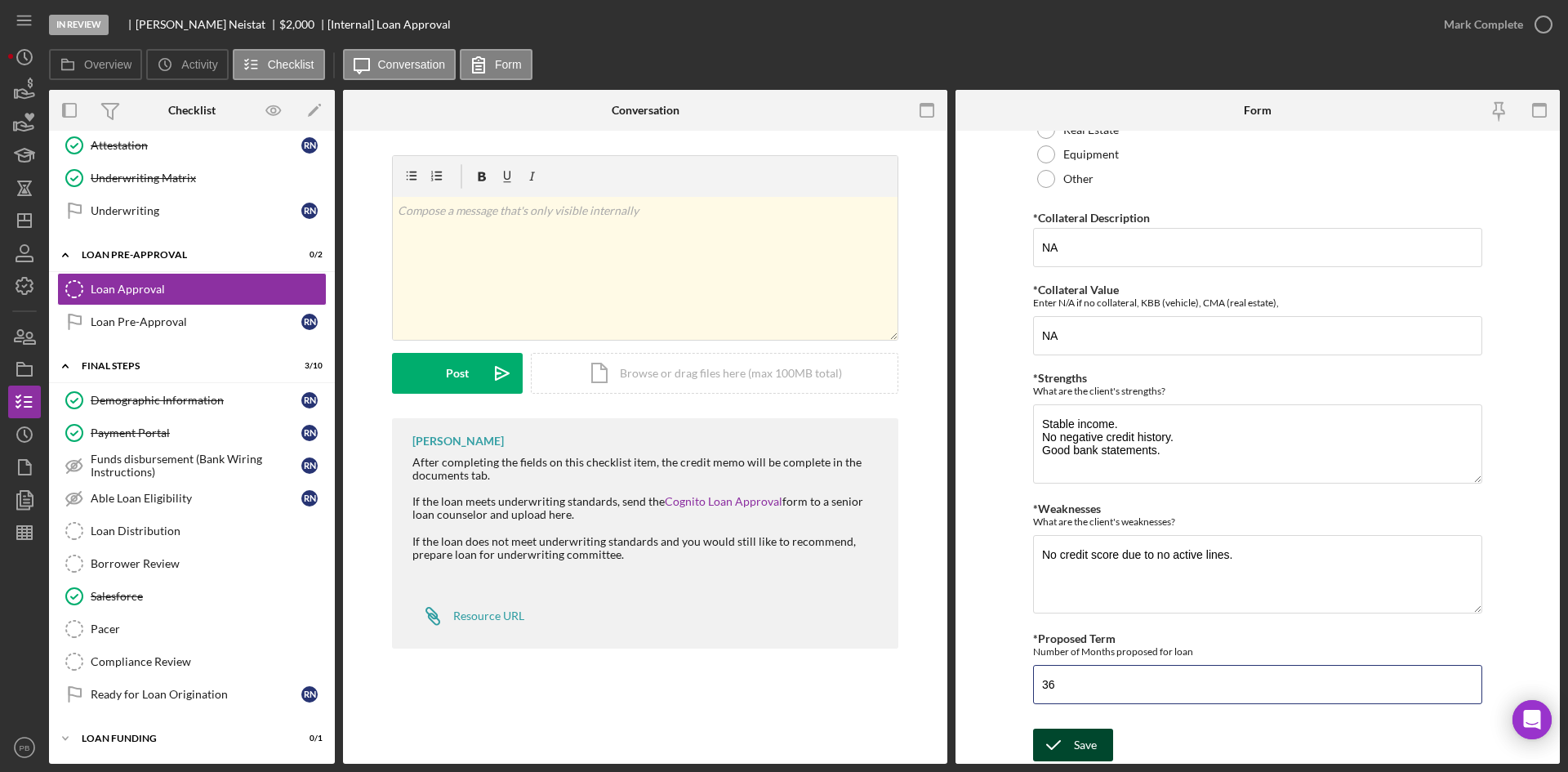
type input "36"
click at [1077, 595] on div "Save" at bounding box center [1085, 745] width 23 height 33
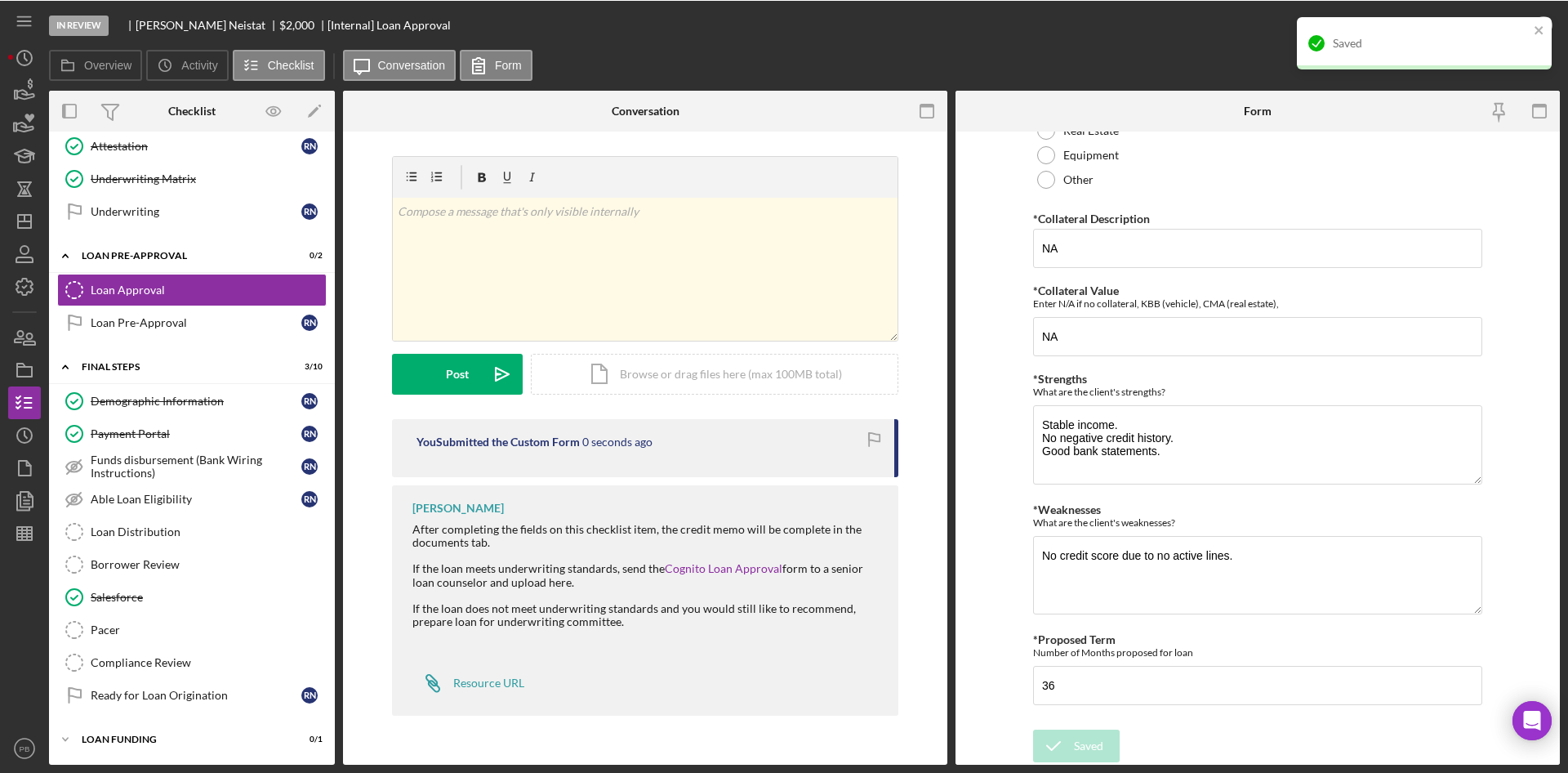
scroll to position [0, 0]
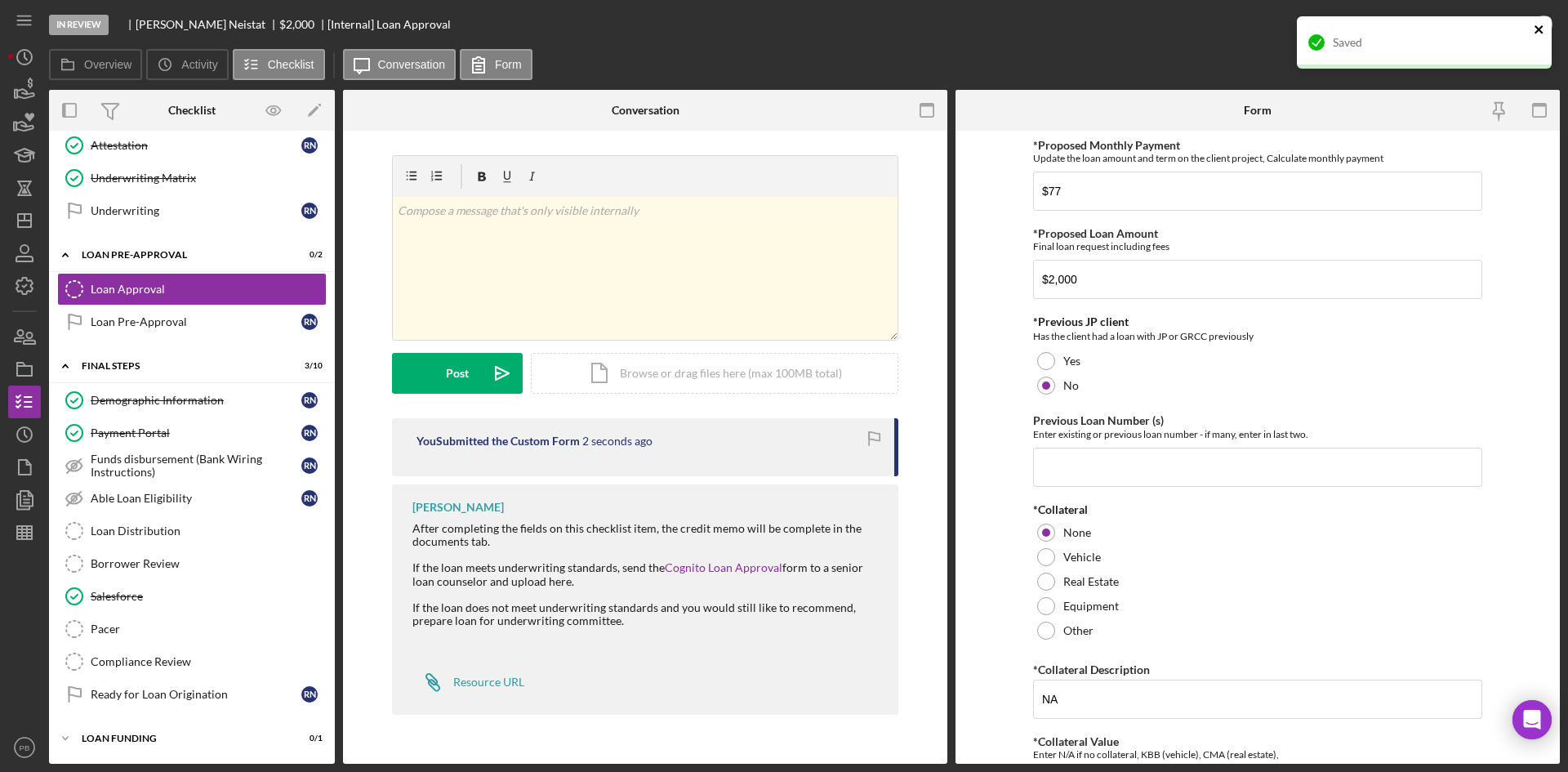
click at [1254, 30] on icon "close" at bounding box center [1539, 29] width 11 height 13
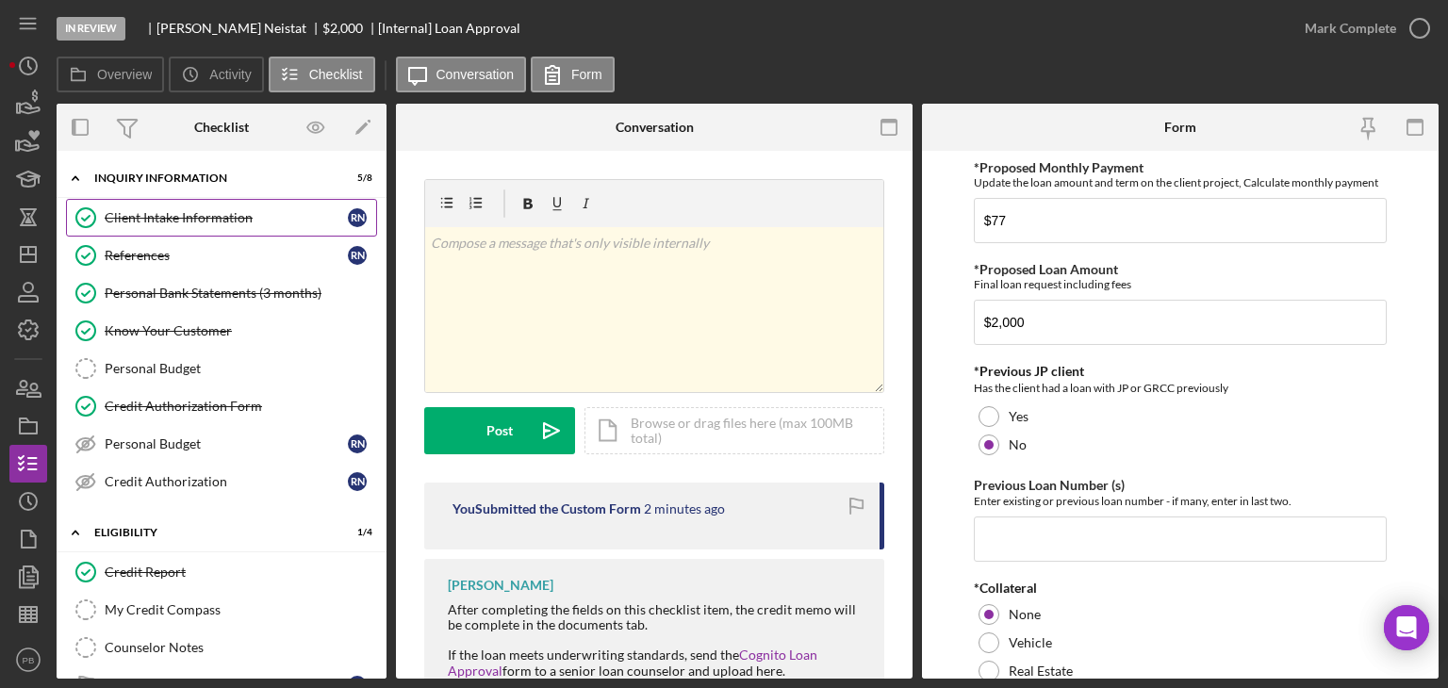
click at [205, 220] on div "Client Intake Information" at bounding box center [226, 217] width 243 height 15
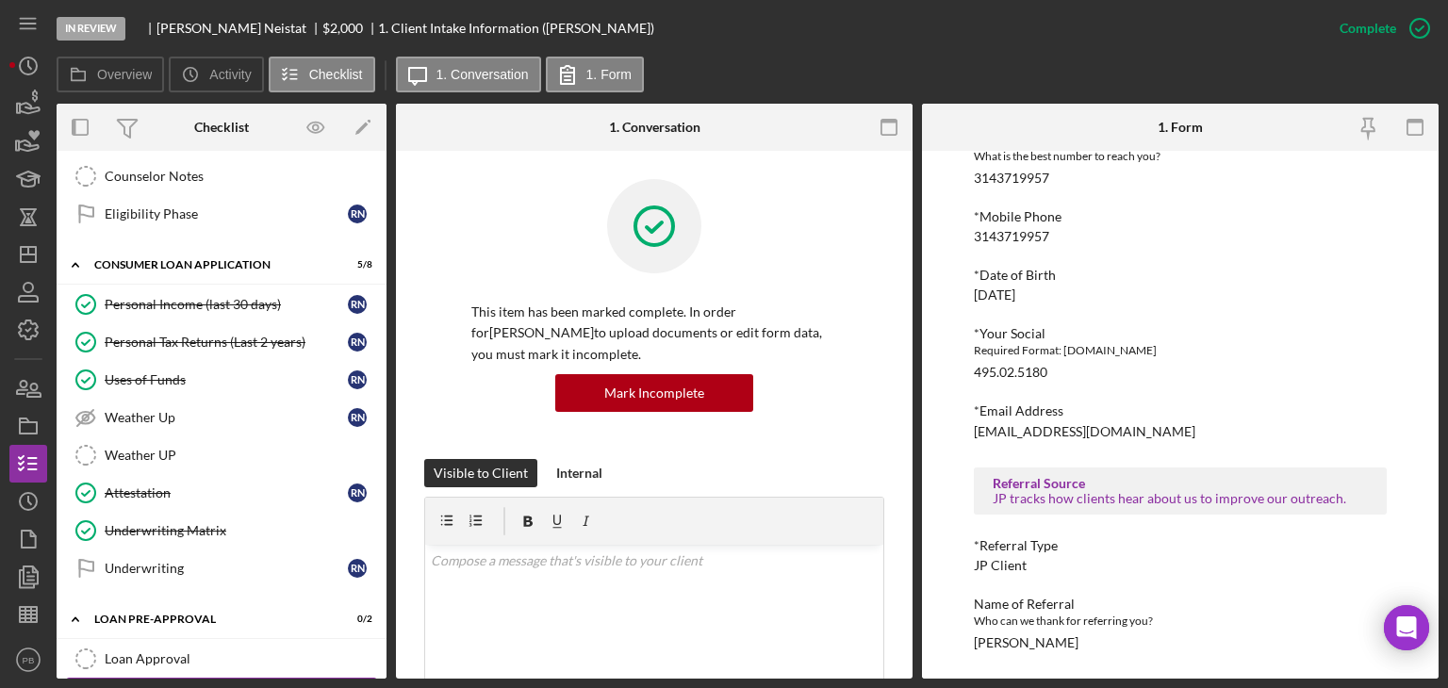
scroll to position [986, 0]
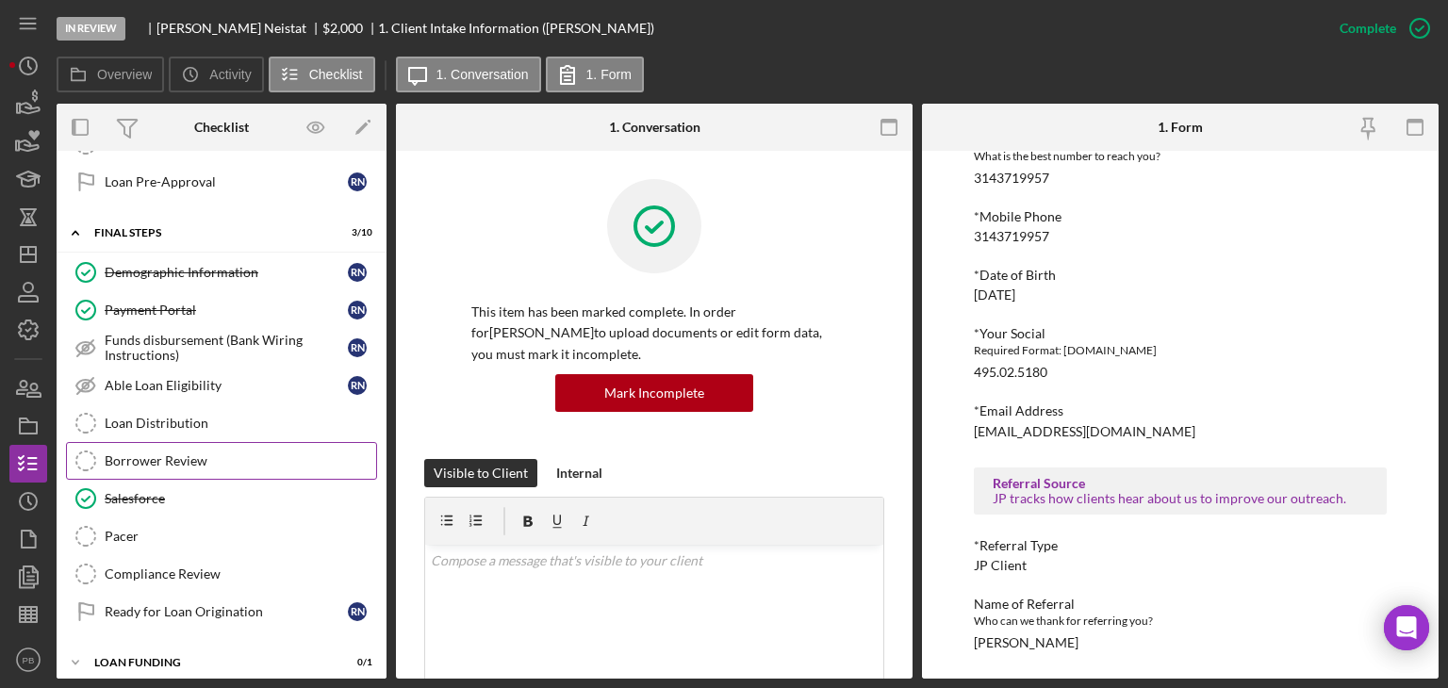
click at [151, 455] on div "Borrower Review" at bounding box center [241, 460] width 272 height 15
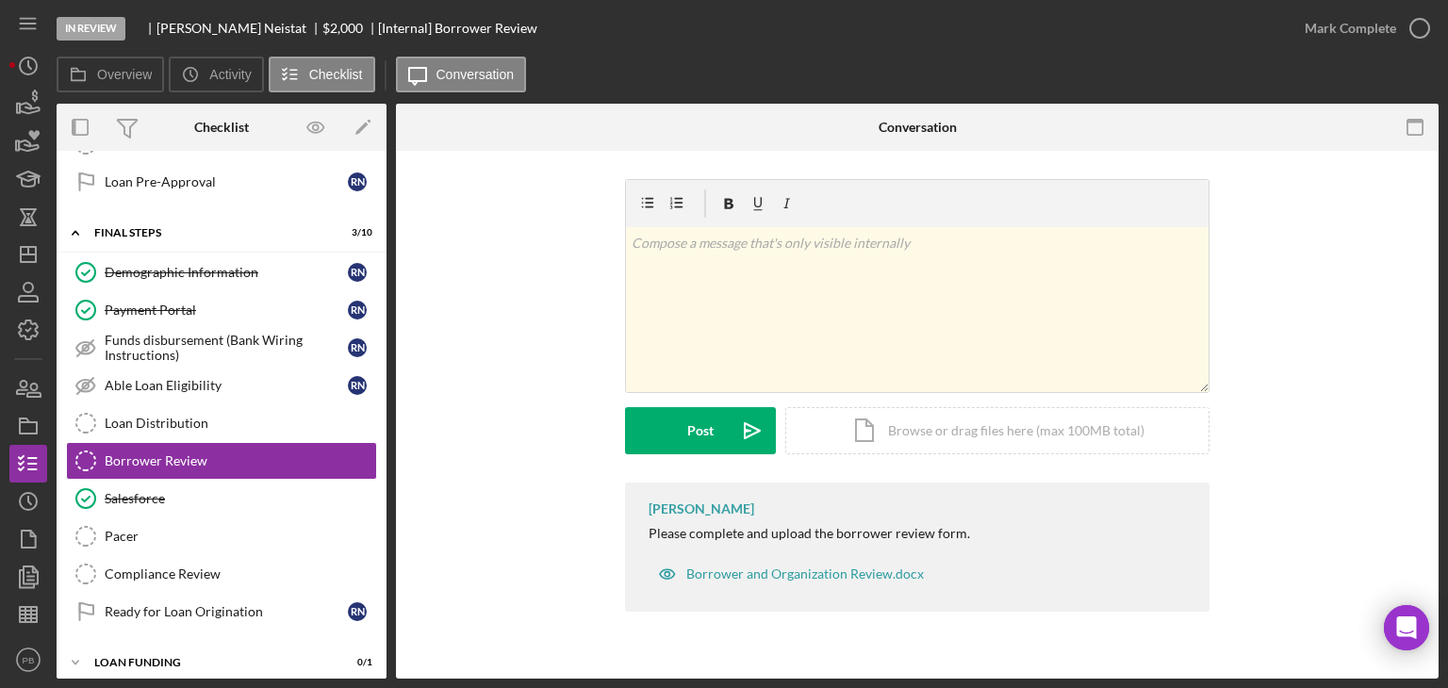
scroll to position [986, 0]
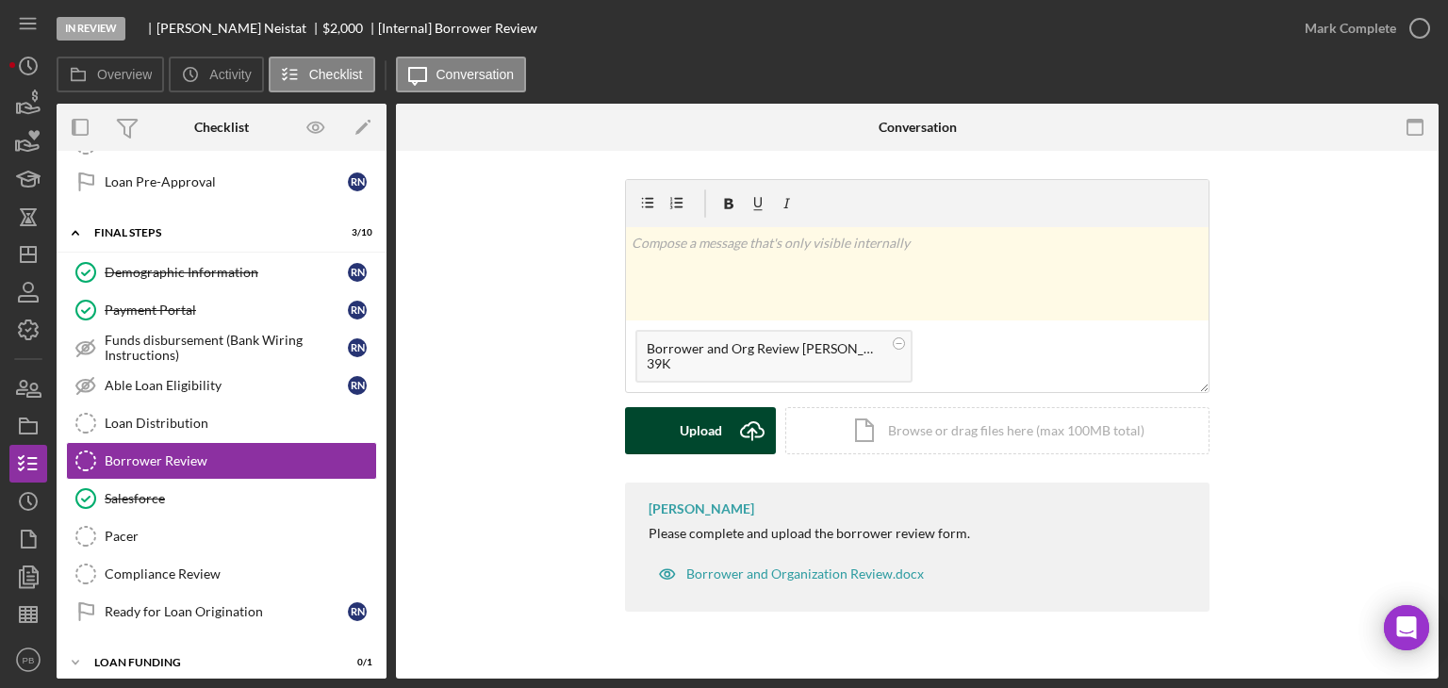
click at [690, 442] on div "Upload" at bounding box center [701, 430] width 42 height 47
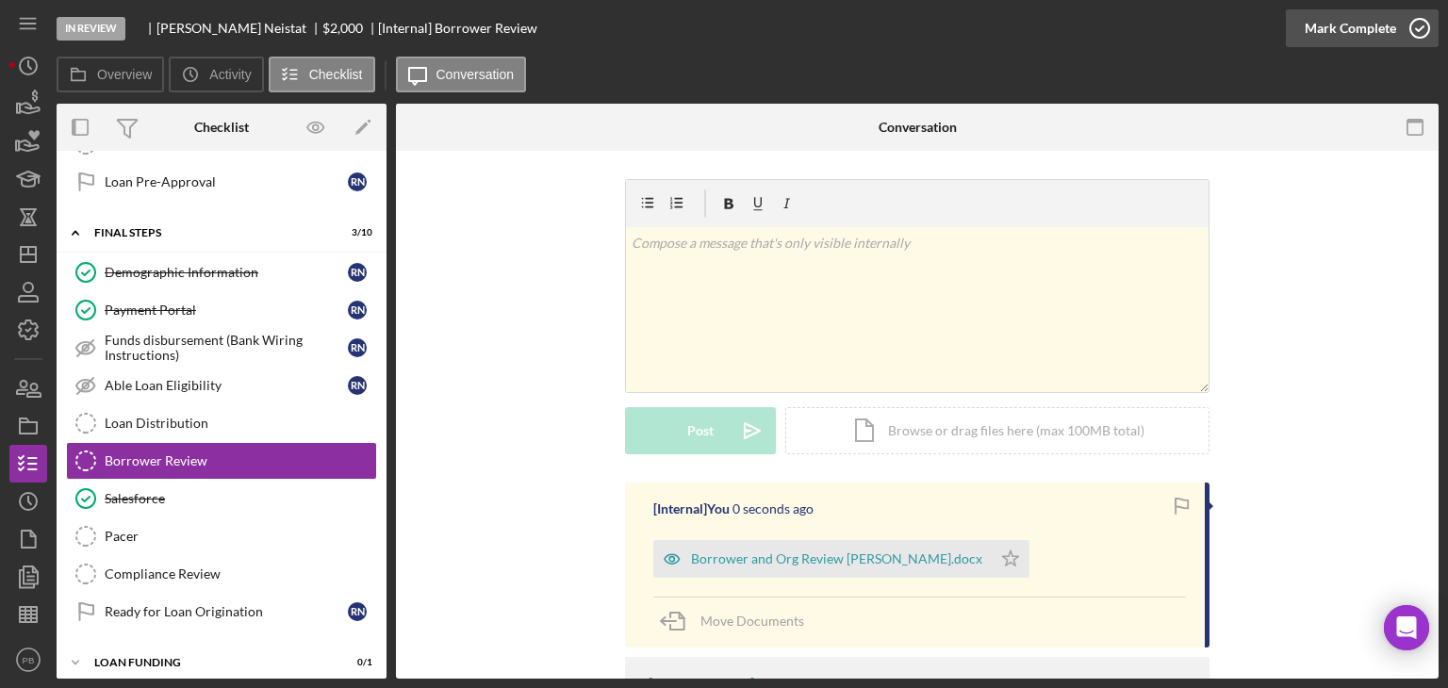
click at [1352, 27] on div "Mark Complete" at bounding box center [1350, 28] width 91 height 38
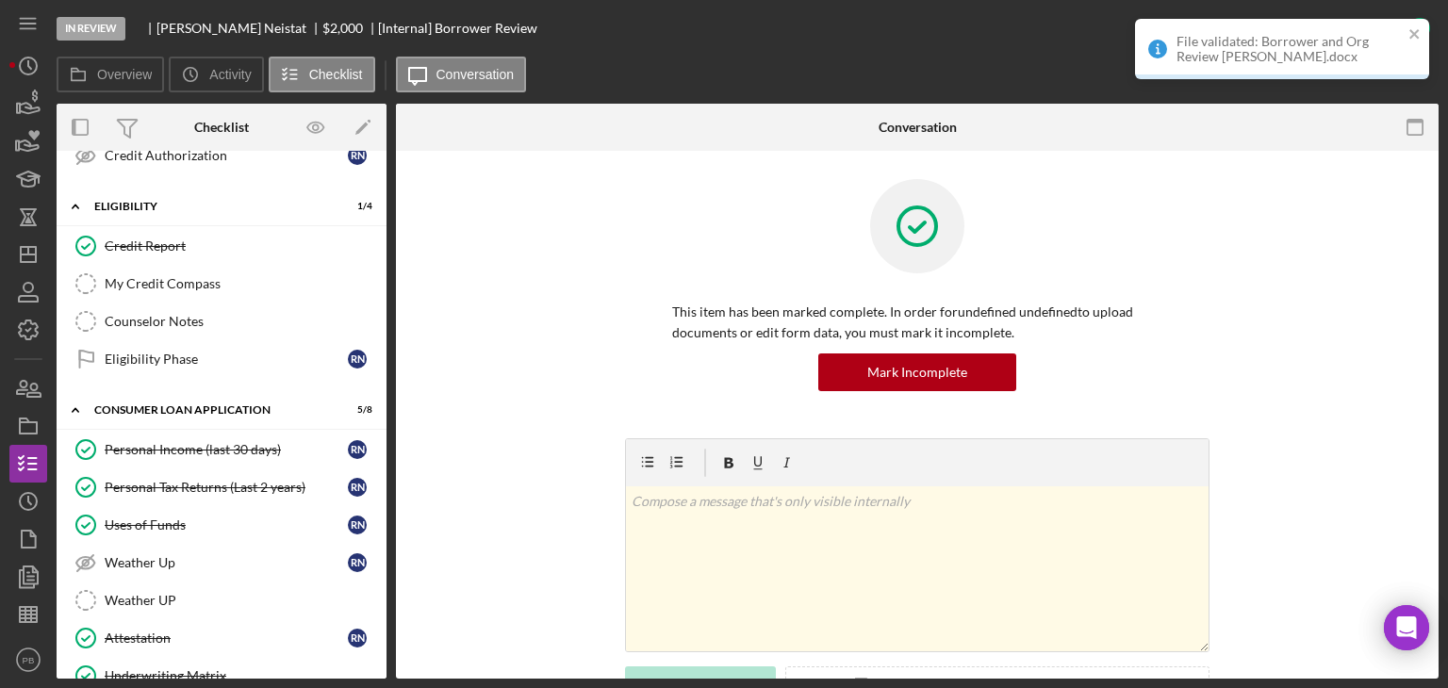
scroll to position [0, 0]
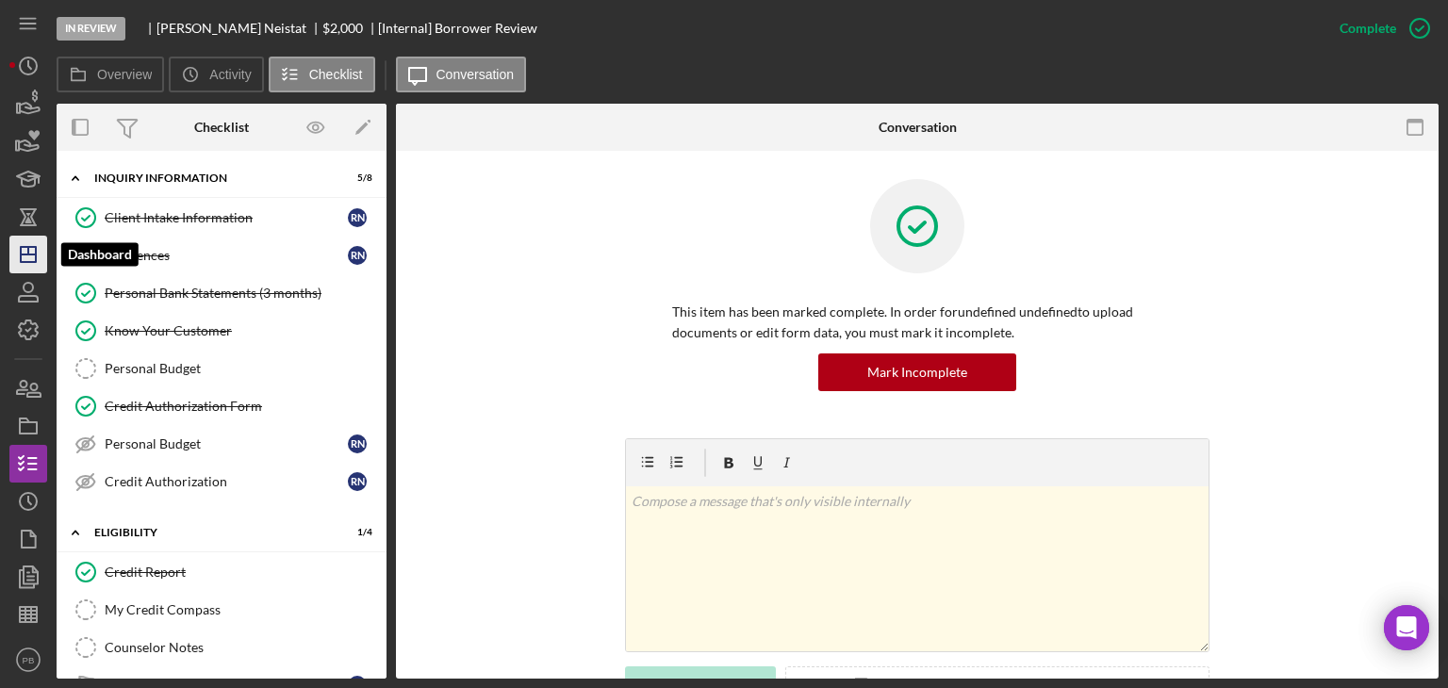
click at [38, 254] on icon "Icon/Dashboard" at bounding box center [28, 254] width 47 height 47
